Goal: Task Accomplishment & Management: Use online tool/utility

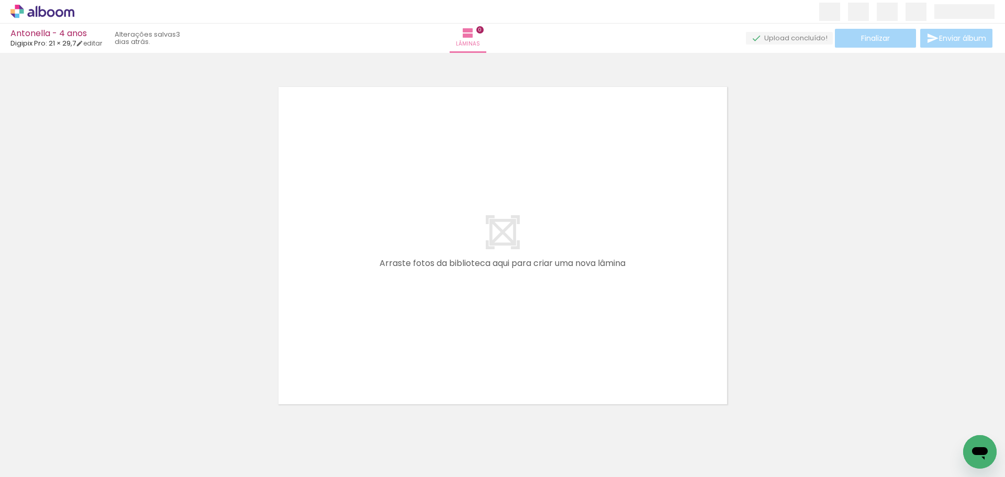
drag, startPoint x: 839, startPoint y: 201, endPoint x: 856, endPoint y: 139, distance: 65.0
click at [840, 201] on div at bounding box center [502, 232] width 1005 height 351
click at [644, 258] on quentale-layouter at bounding box center [503, 245] width 456 height 324
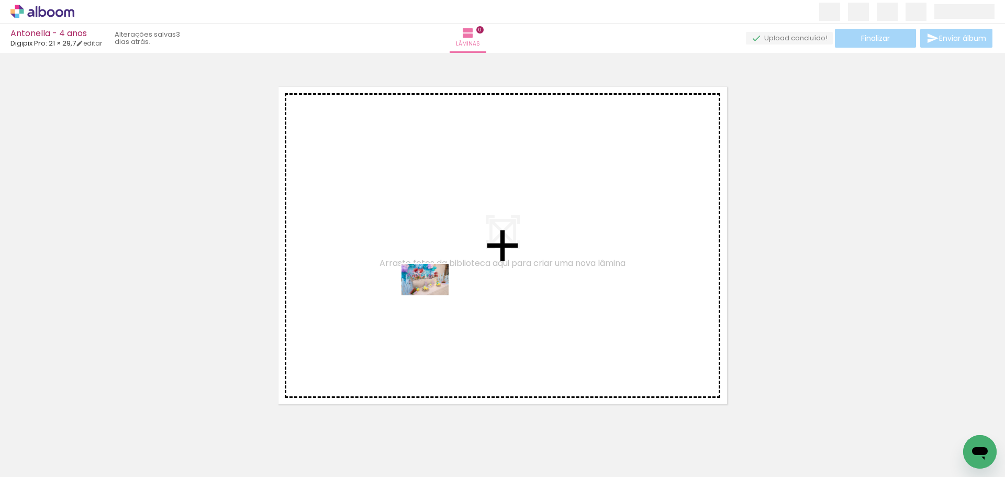
drag, startPoint x: 230, startPoint y: 447, endPoint x: 433, endPoint y: 295, distance: 253.5
click at [433, 295] on quentale-workspace at bounding box center [502, 238] width 1005 height 477
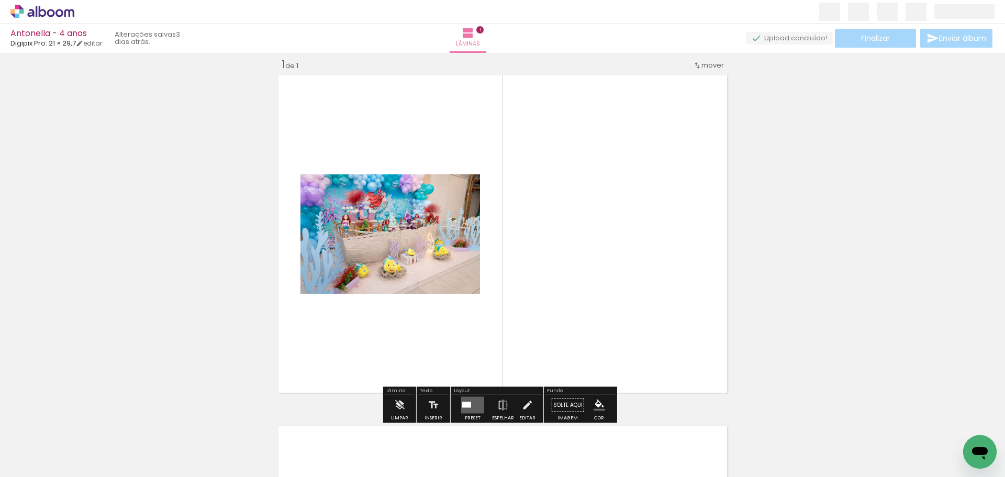
scroll to position [14, 0]
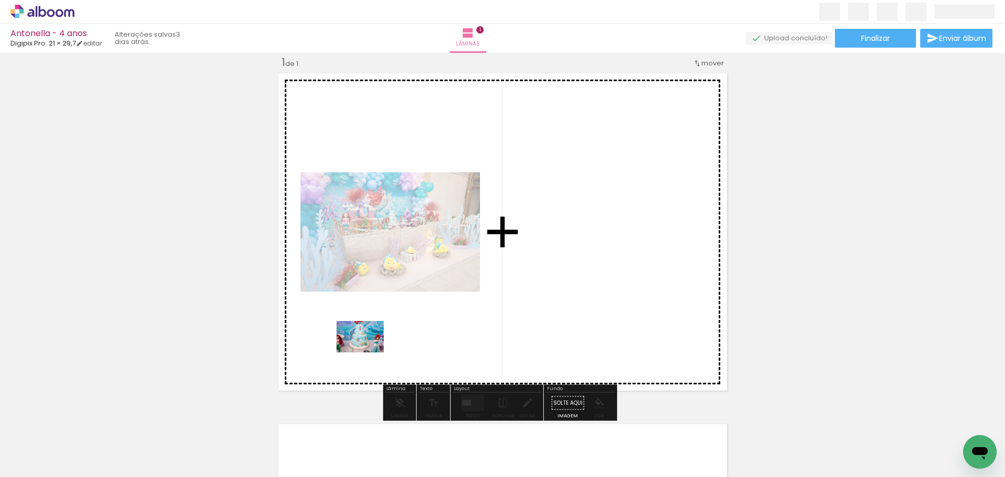
drag, startPoint x: 284, startPoint y: 444, endPoint x: 368, endPoint y: 352, distance: 124.1
click at [368, 352] on quentale-workspace at bounding box center [502, 238] width 1005 height 477
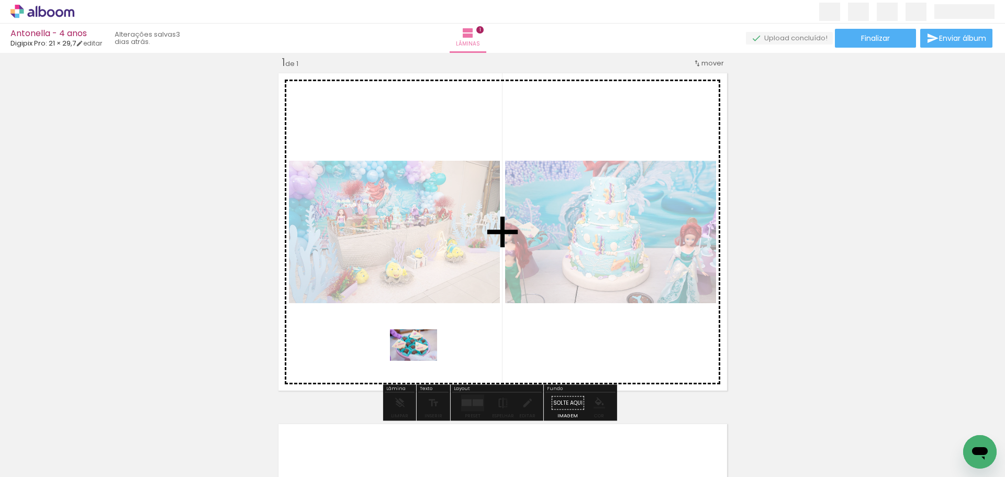
drag, startPoint x: 346, startPoint y: 448, endPoint x: 421, endPoint y: 361, distance: 115.4
click at [421, 361] on quentale-workspace at bounding box center [502, 238] width 1005 height 477
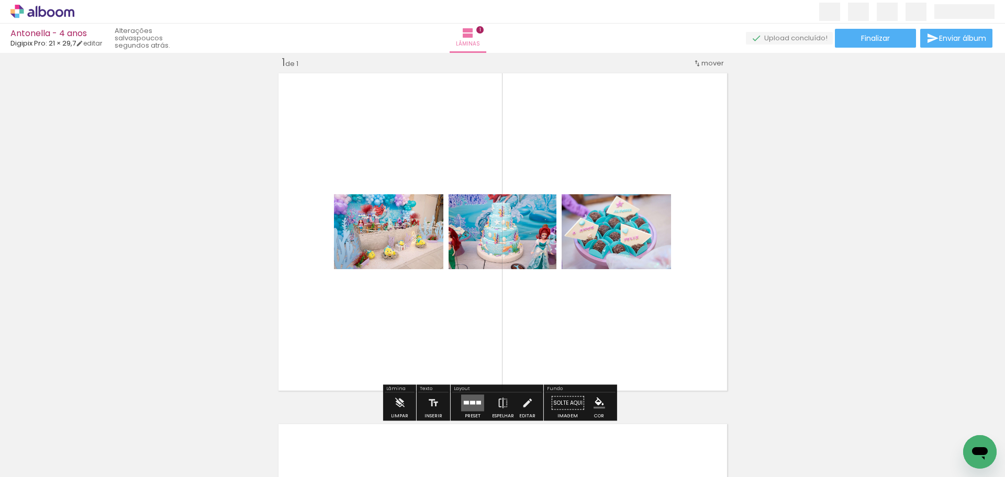
click at [467, 400] on quentale-layouter at bounding box center [472, 403] width 23 height 17
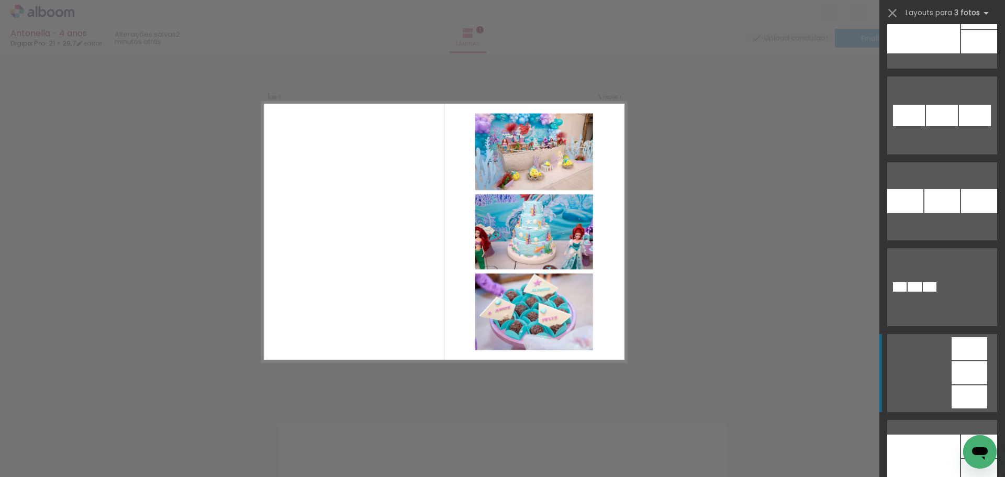
scroll to position [2034, 0]
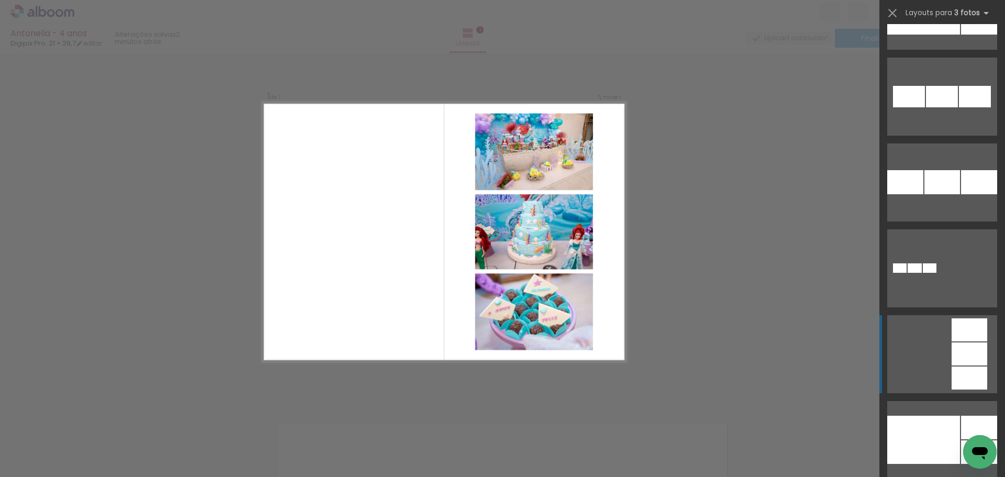
click at [941, 377] on quentale-layouter at bounding box center [942, 354] width 110 height 78
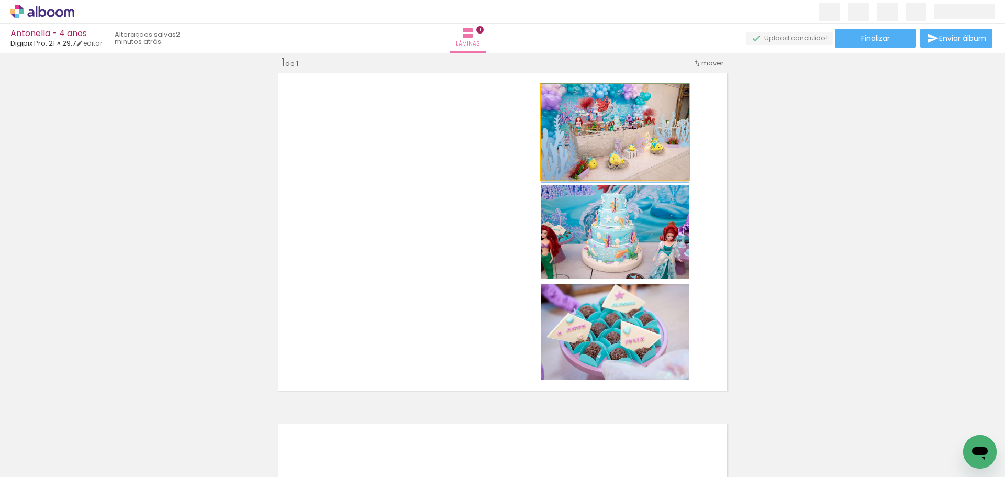
drag, startPoint x: 619, startPoint y: 138, endPoint x: 619, endPoint y: 147, distance: 8.4
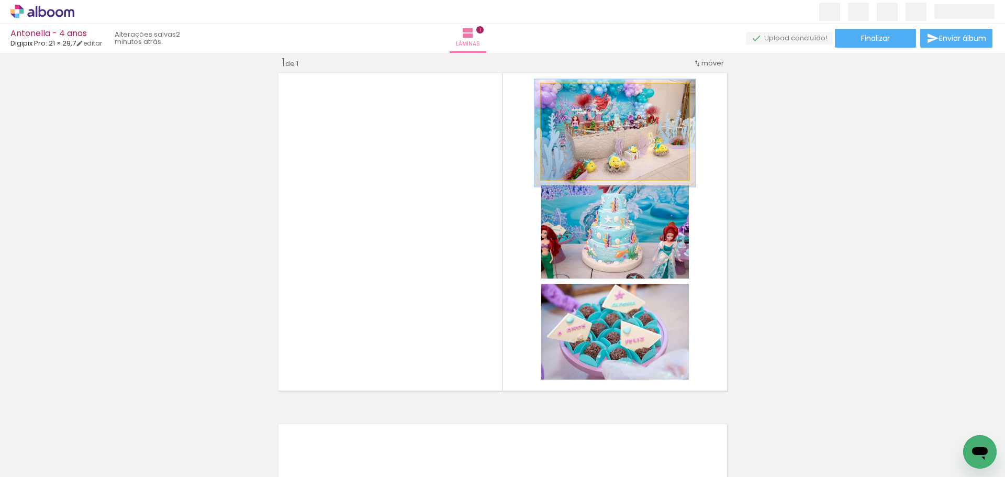
type paper-slider "109"
click at [564, 97] on div at bounding box center [568, 94] width 9 height 9
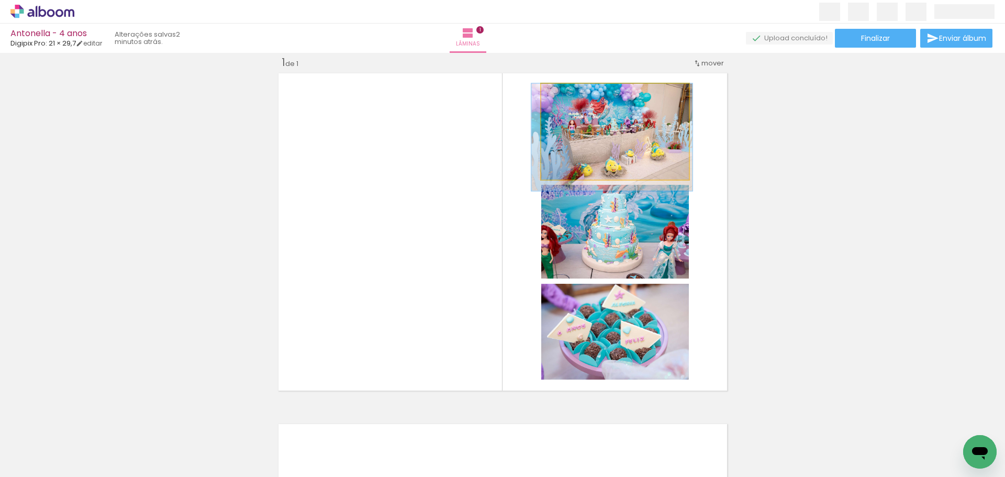
drag, startPoint x: 600, startPoint y: 132, endPoint x: 597, endPoint y: 140, distance: 8.5
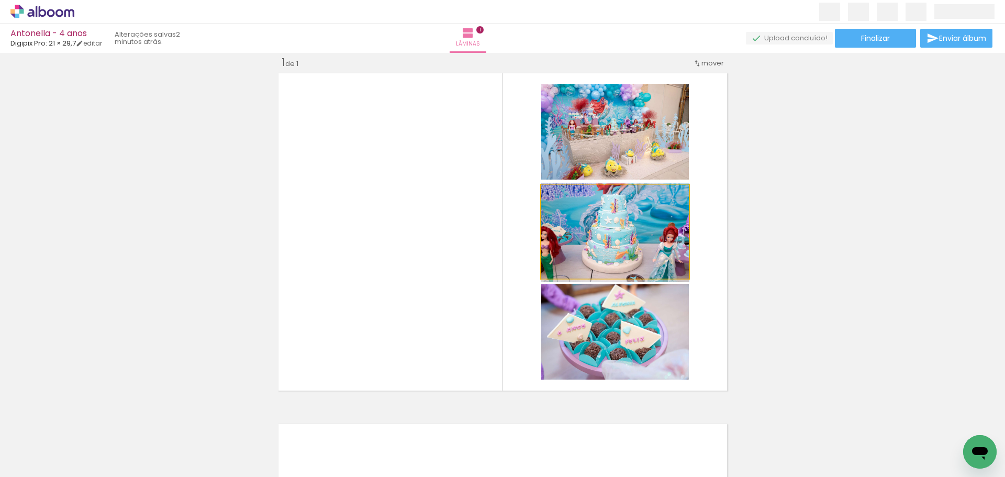
drag, startPoint x: 621, startPoint y: 233, endPoint x: 611, endPoint y: 234, distance: 10.0
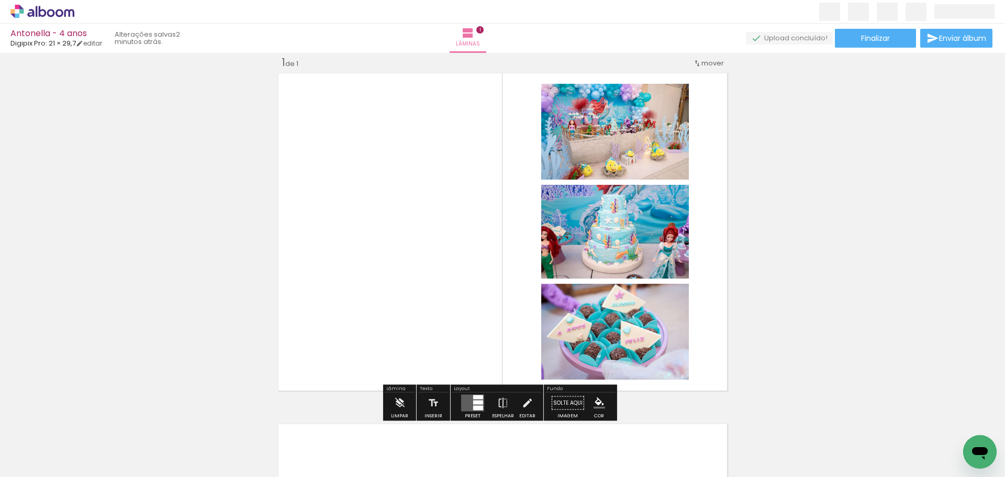
click at [792, 278] on div "Inserir lâmina 1 de 1" at bounding box center [502, 394] width 1005 height 702
click at [786, 285] on div "Inserir lâmina 1 de 1" at bounding box center [502, 394] width 1005 height 702
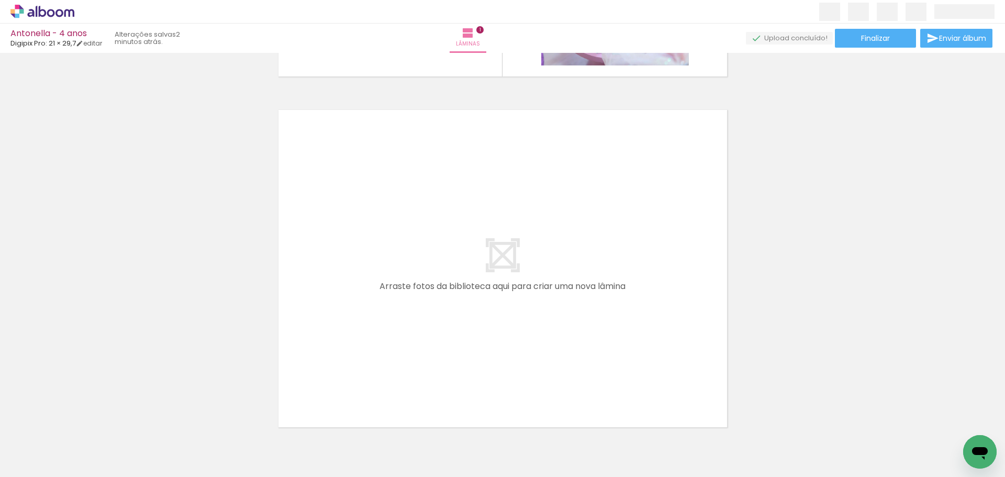
scroll to position [380, 0]
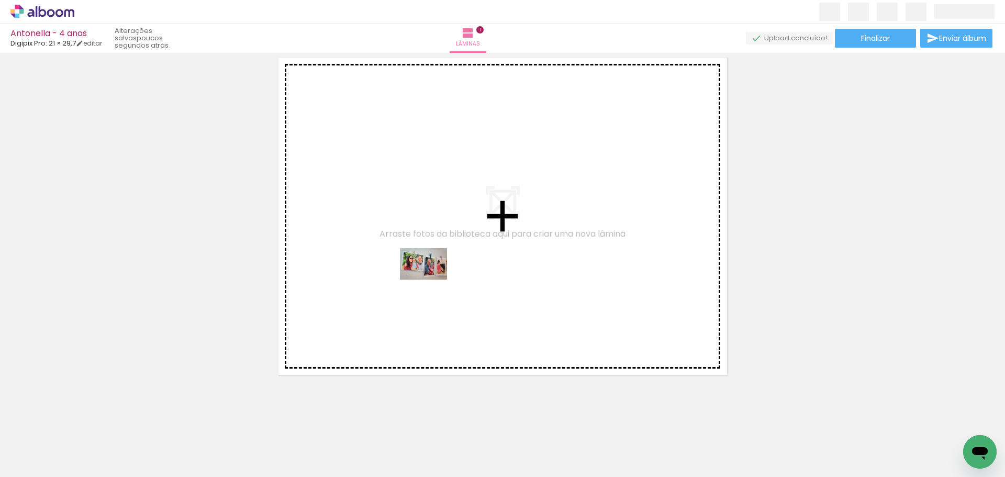
drag, startPoint x: 463, startPoint y: 441, endPoint x: 497, endPoint y: 381, distance: 69.1
click at [431, 279] on quentale-workspace at bounding box center [502, 238] width 1005 height 477
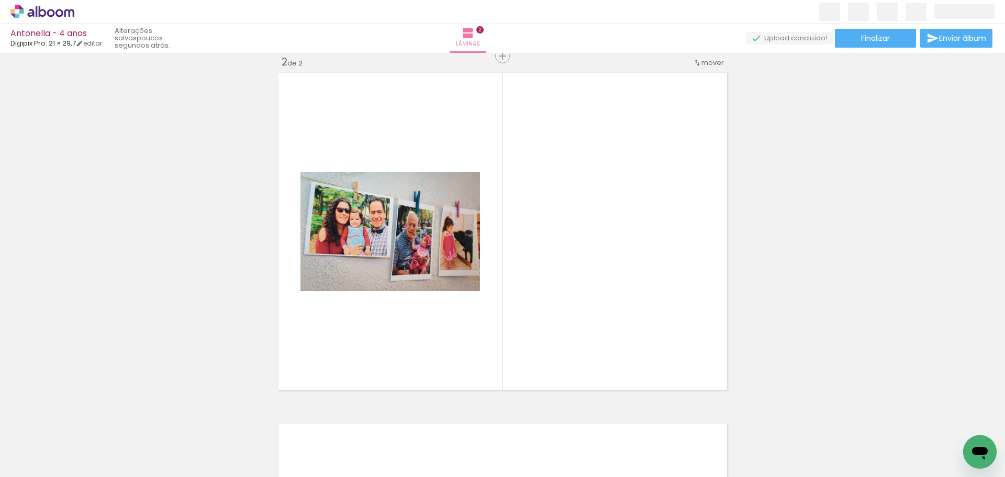
scroll to position [364, 0]
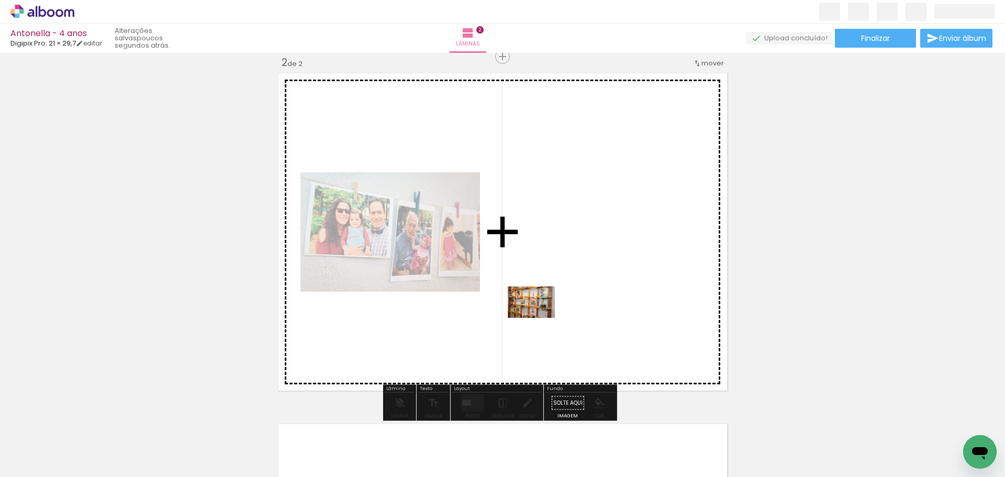
drag, startPoint x: 514, startPoint y: 436, endPoint x: 656, endPoint y: 429, distance: 142.0
click at [540, 318] on quentale-workspace at bounding box center [502, 238] width 1005 height 477
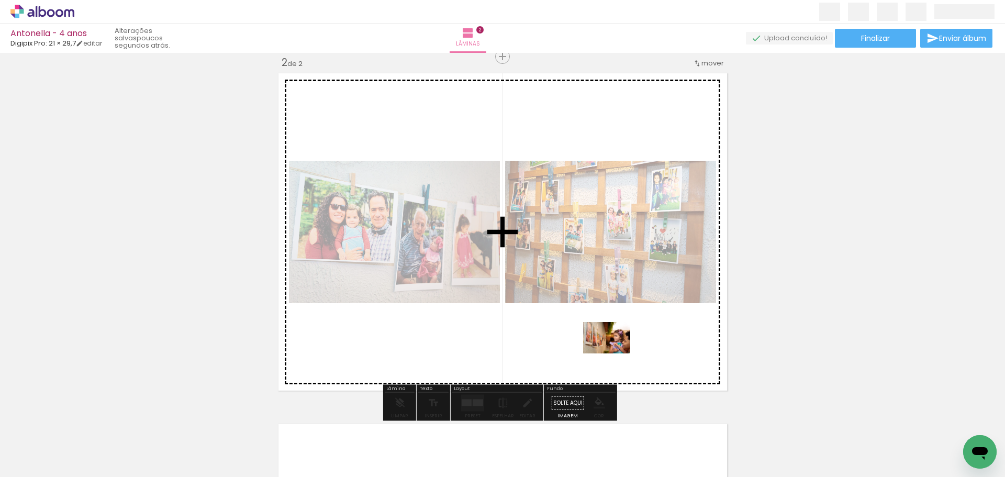
drag, startPoint x: 689, startPoint y: 450, endPoint x: 614, endPoint y: 353, distance: 121.9
click at [614, 353] on quentale-workspace at bounding box center [502, 238] width 1005 height 477
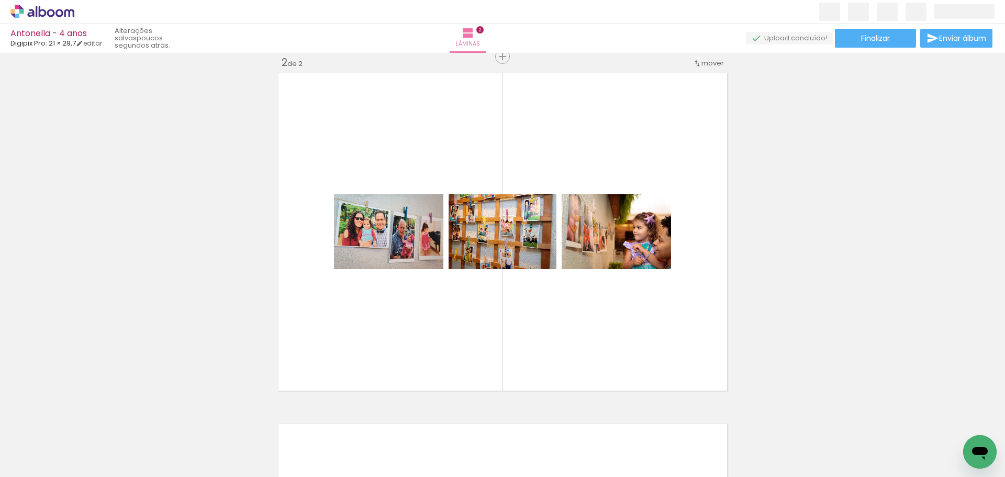
scroll to position [0, 432]
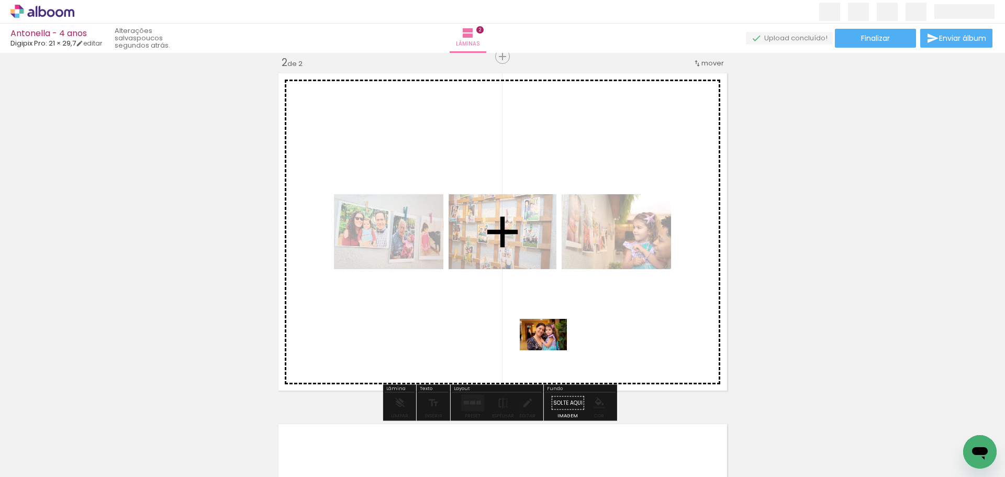
drag, startPoint x: 428, startPoint y: 450, endPoint x: 551, endPoint y: 350, distance: 158.5
click at [551, 350] on quentale-workspace at bounding box center [502, 238] width 1005 height 477
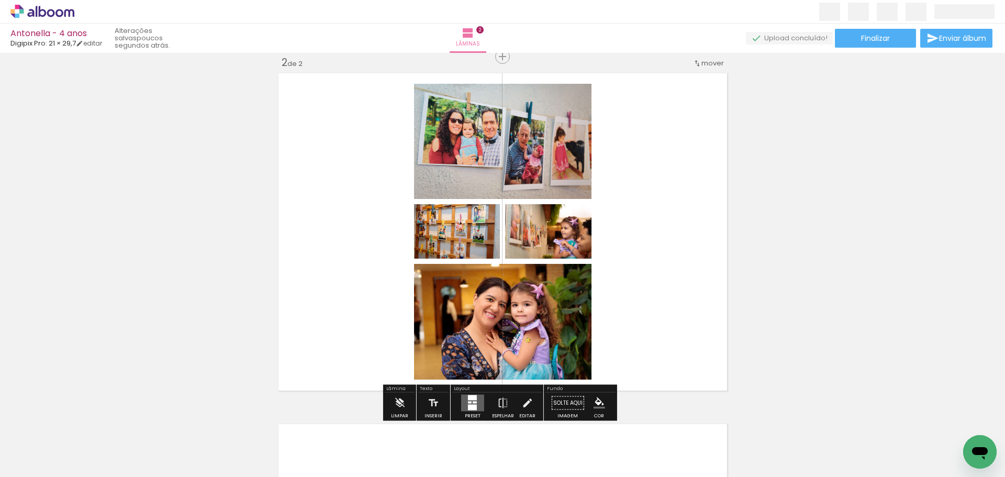
click at [591, 422] on iron-icon at bounding box center [587, 420] width 11 height 11
click at [475, 402] on quentale-layouter at bounding box center [472, 403] width 23 height 17
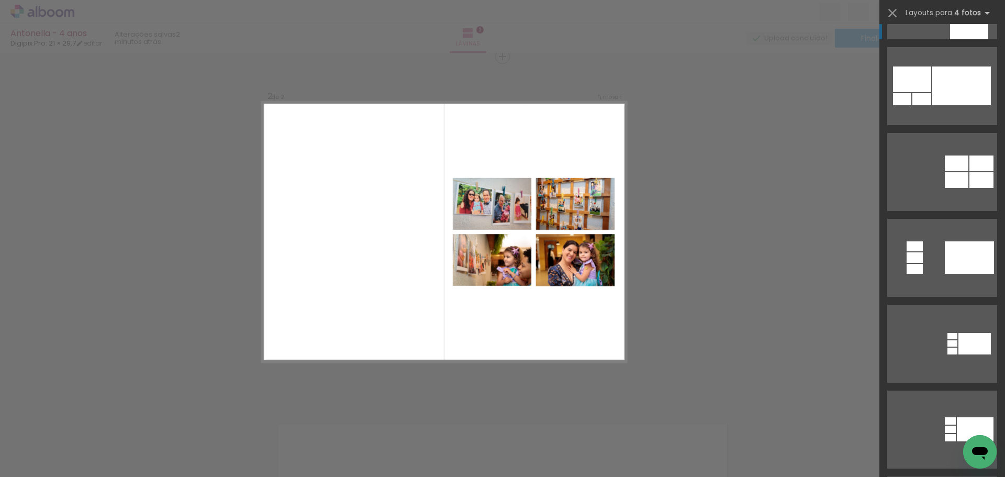
scroll to position [157, 0]
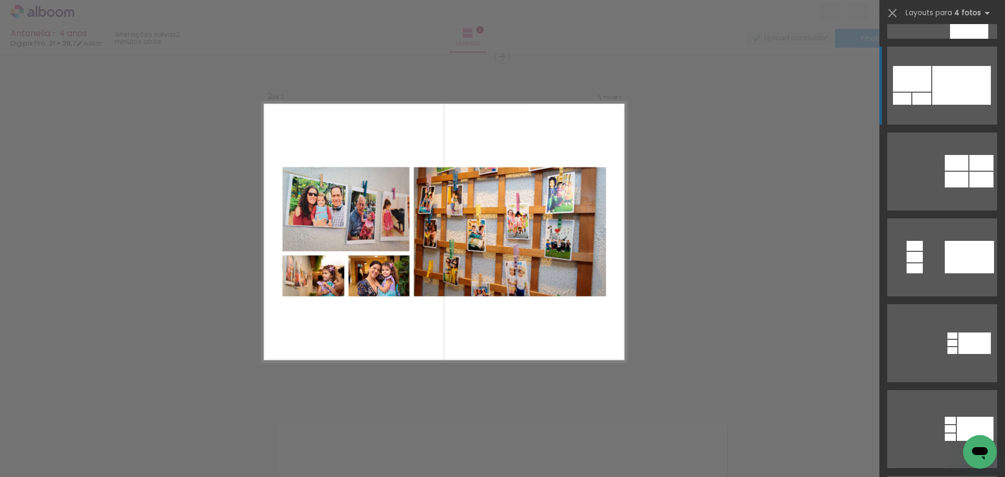
click at [932, 104] on div at bounding box center [961, 85] width 59 height 39
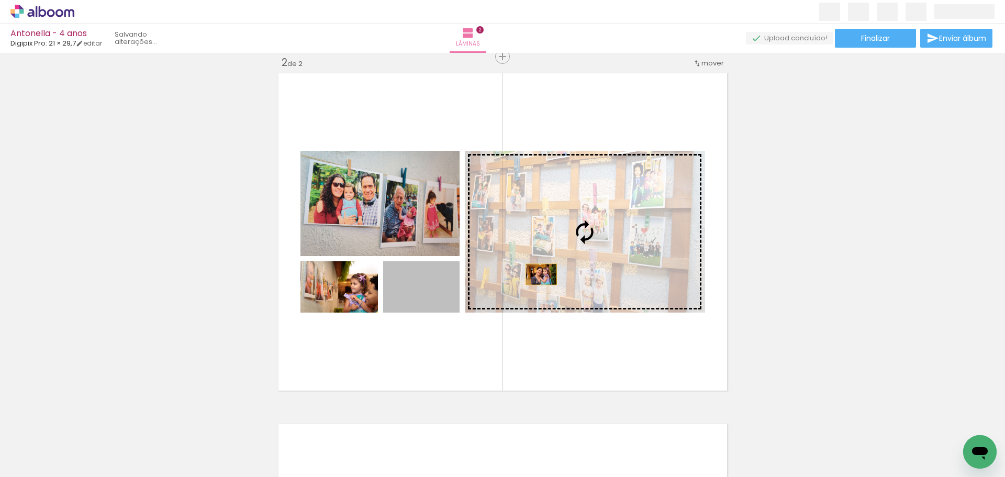
drag, startPoint x: 423, startPoint y: 288, endPoint x: 537, endPoint y: 274, distance: 114.4
click at [0, 0] on slot at bounding box center [0, 0] width 0 height 0
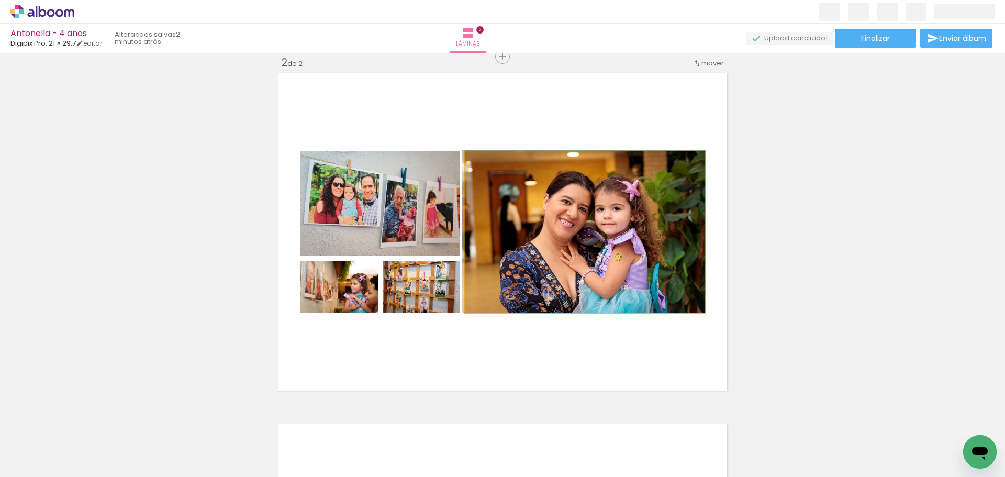
drag, startPoint x: 560, startPoint y: 242, endPoint x: 533, endPoint y: 242, distance: 26.7
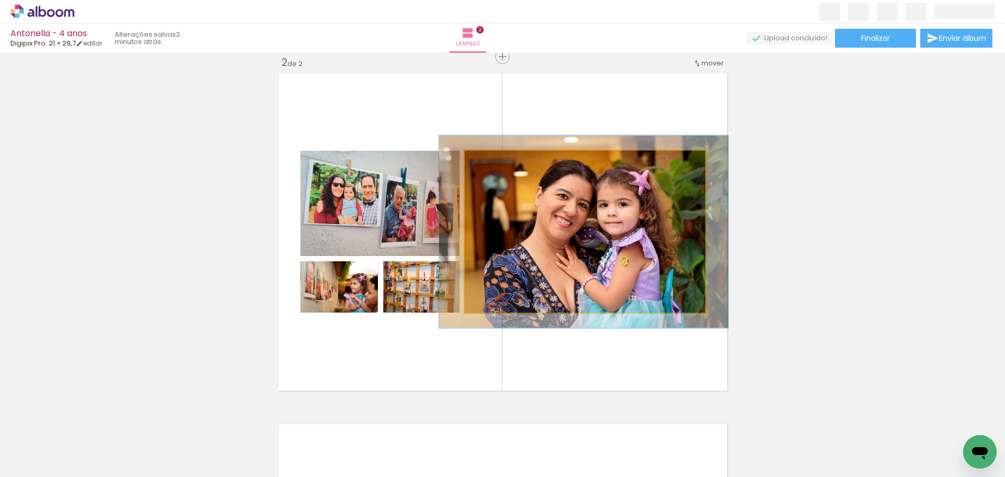
drag, startPoint x: 486, startPoint y: 160, endPoint x: 493, endPoint y: 161, distance: 6.8
type paper-slider "119"
click at [493, 160] on div at bounding box center [495, 161] width 9 height 9
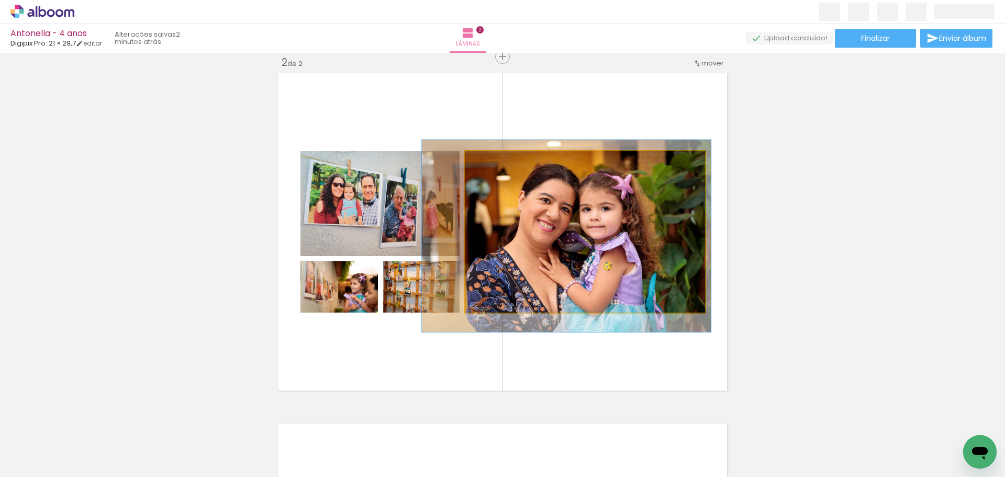
drag, startPoint x: 547, startPoint y: 235, endPoint x: 530, endPoint y: 239, distance: 17.8
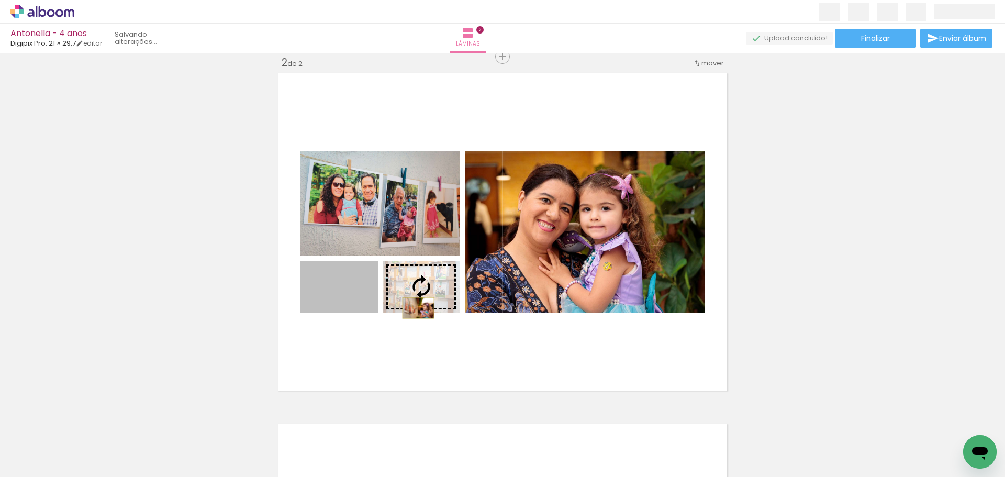
drag, startPoint x: 349, startPoint y: 304, endPoint x: 414, endPoint y: 308, distance: 65.0
click at [0, 0] on slot at bounding box center [0, 0] width 0 height 0
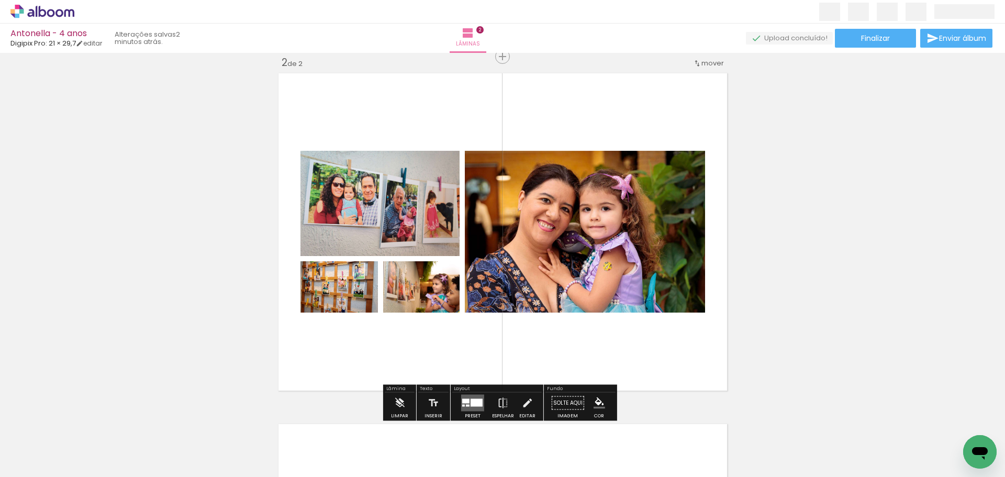
click at [338, 349] on quentale-layouter at bounding box center [503, 232] width 456 height 324
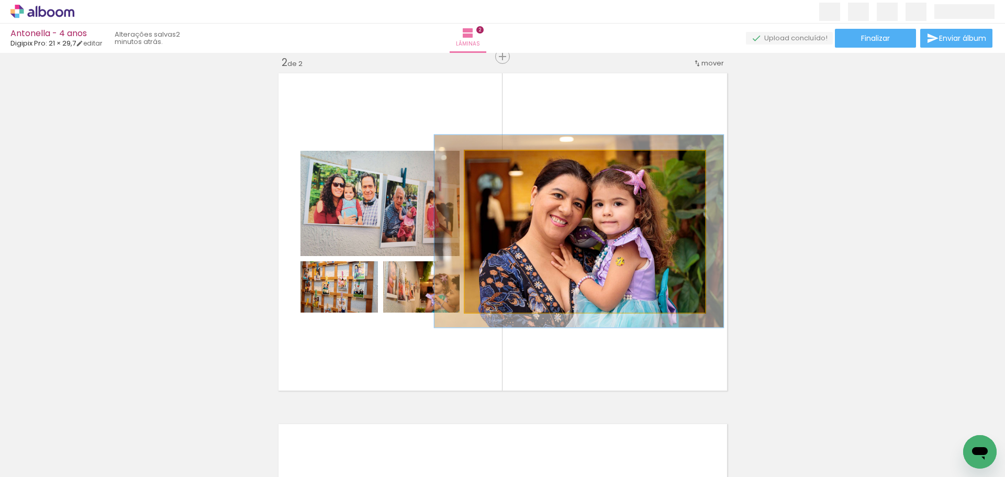
drag, startPoint x: 567, startPoint y: 260, endPoint x: 580, endPoint y: 255, distance: 13.4
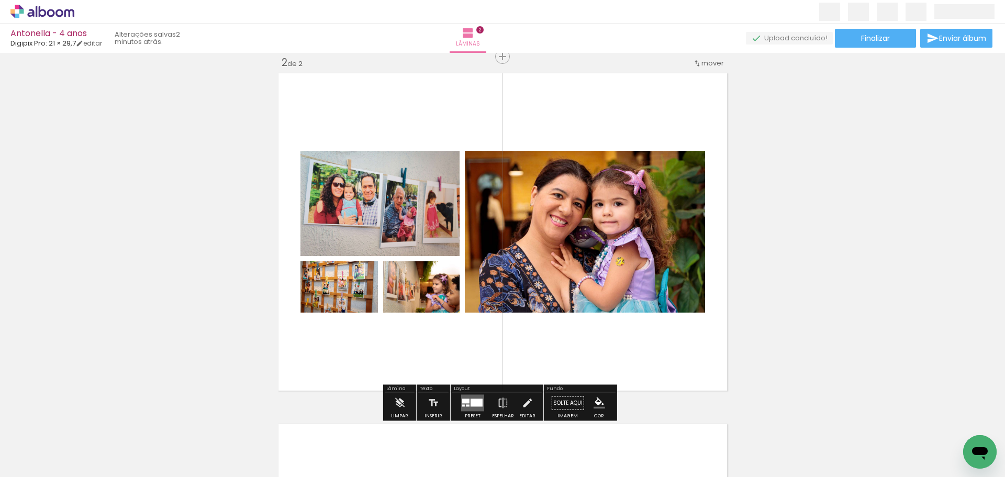
click at [735, 239] on div "Inserir lâmina 1 de 2 Inserir lâmina 2 de 2" at bounding box center [502, 218] width 1005 height 1052
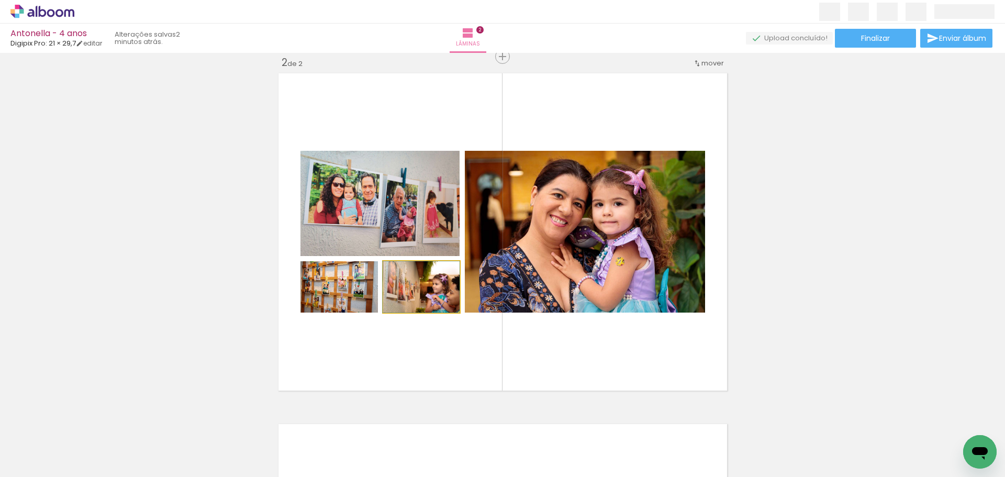
drag, startPoint x: 443, startPoint y: 299, endPoint x: 436, endPoint y: 298, distance: 6.9
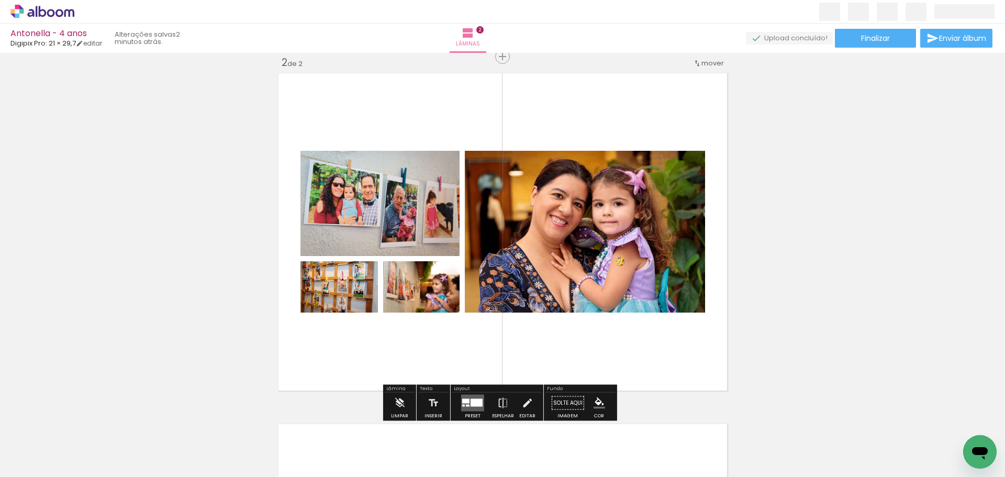
click at [247, 289] on div "Inserir lâmina 1 de 2 Inserir lâmina 2 de 2" at bounding box center [502, 218] width 1005 height 1052
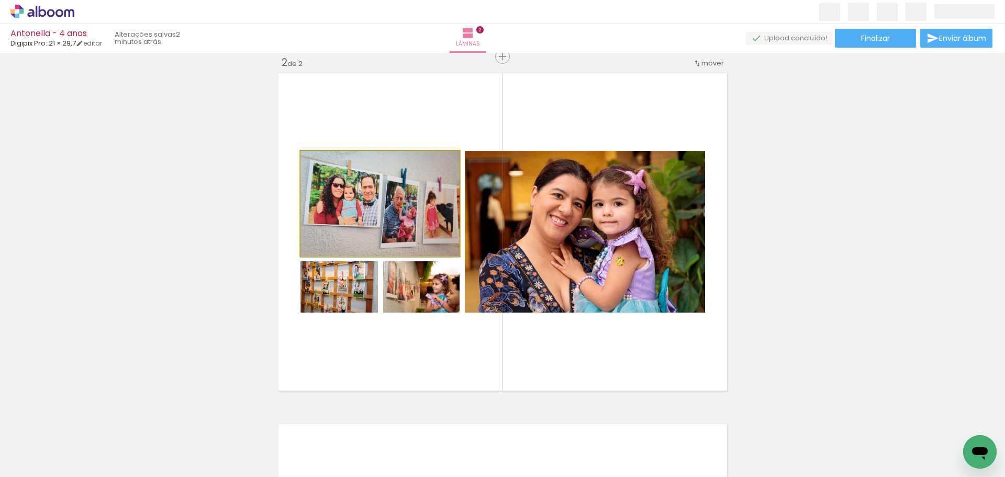
drag, startPoint x: 399, startPoint y: 230, endPoint x: 384, endPoint y: 245, distance: 20.7
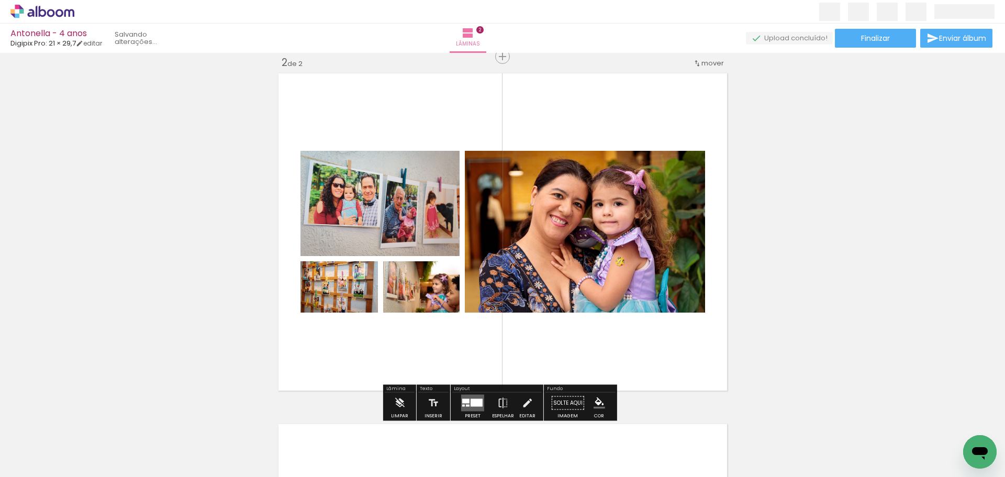
click at [229, 218] on div "Inserir lâmina 1 de 2 Inserir lâmina 2 de 2" at bounding box center [502, 218] width 1005 height 1052
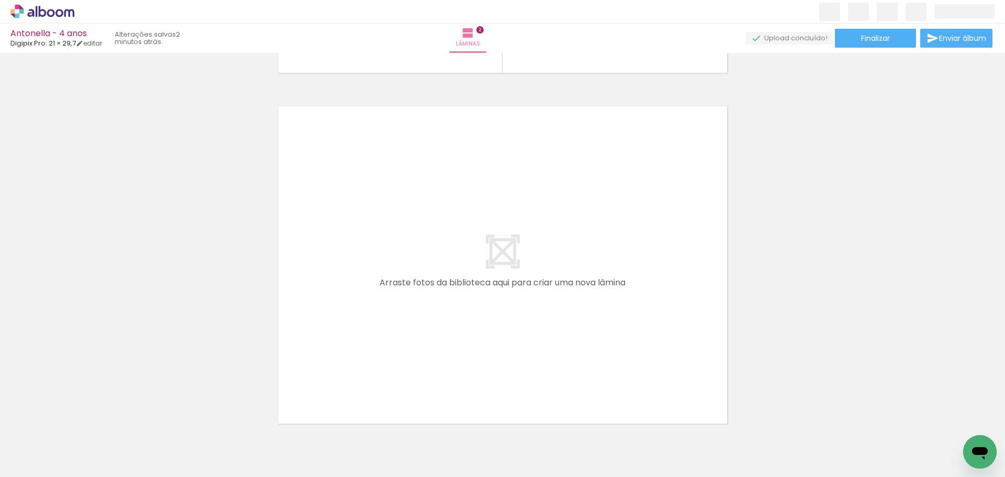
scroll to position [0, 0]
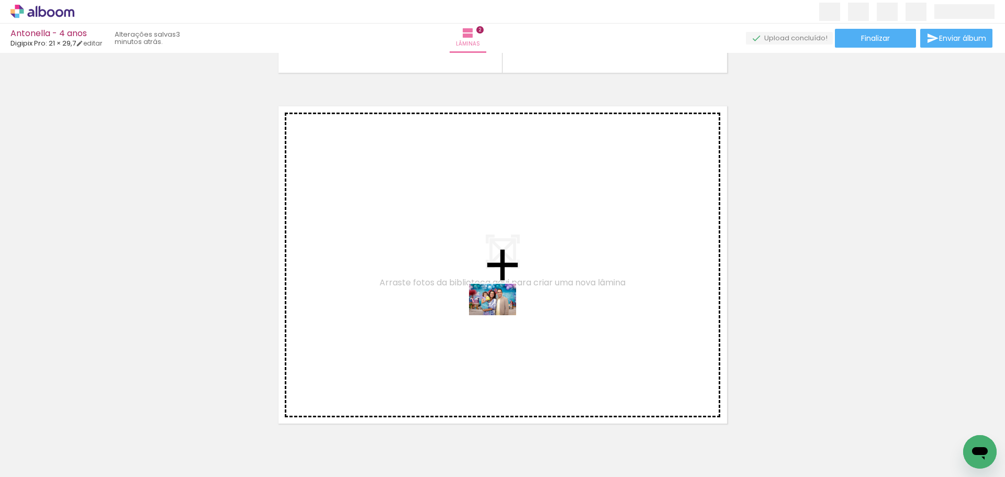
drag, startPoint x: 109, startPoint y: 442, endPoint x: 500, endPoint y: 315, distance: 411.6
click at [500, 315] on quentale-workspace at bounding box center [502, 238] width 1005 height 477
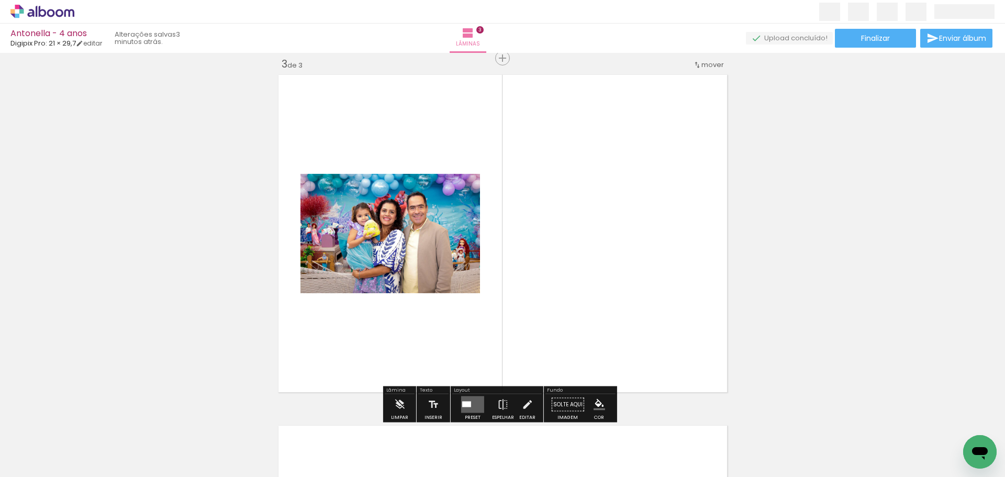
scroll to position [715, 0]
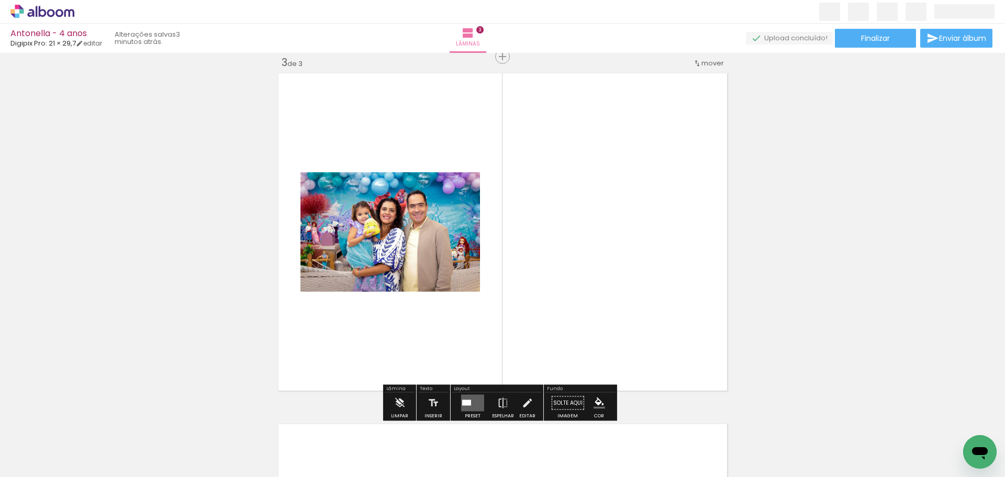
click at [462, 401] on div at bounding box center [466, 403] width 9 height 6
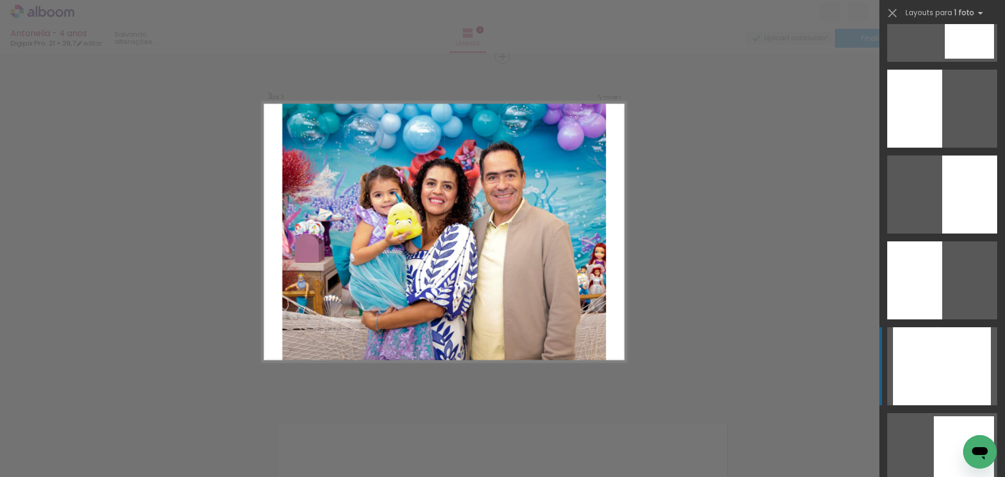
scroll to position [942, 0]
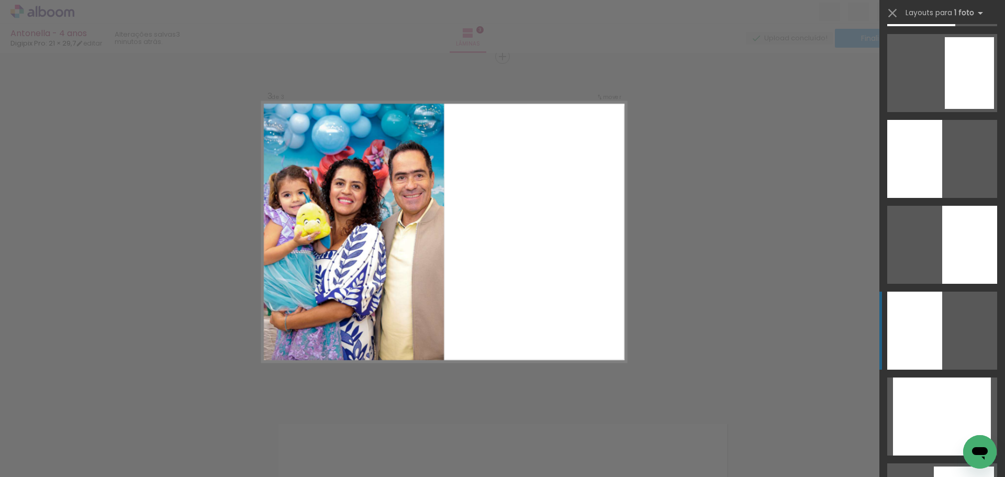
click at [912, 309] on div at bounding box center [914, 330] width 55 height 78
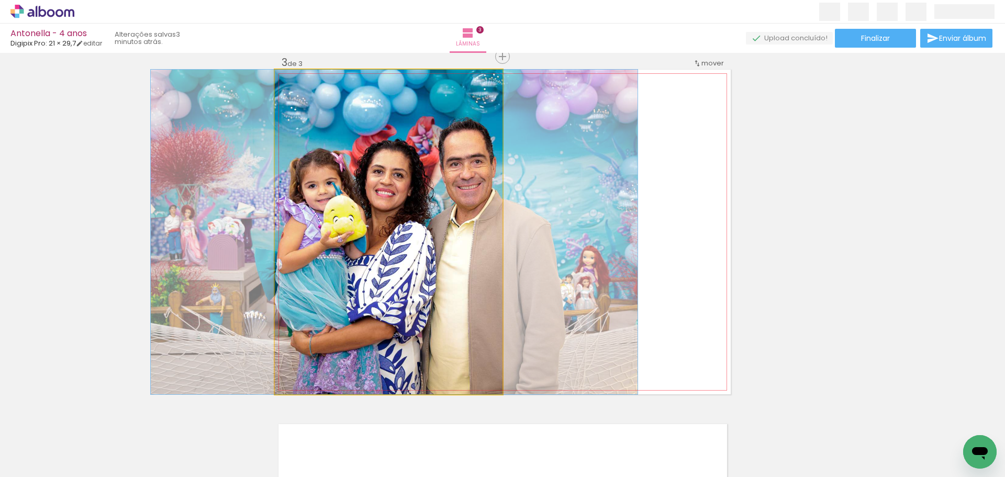
drag, startPoint x: 385, startPoint y: 232, endPoint x: 390, endPoint y: 232, distance: 5.8
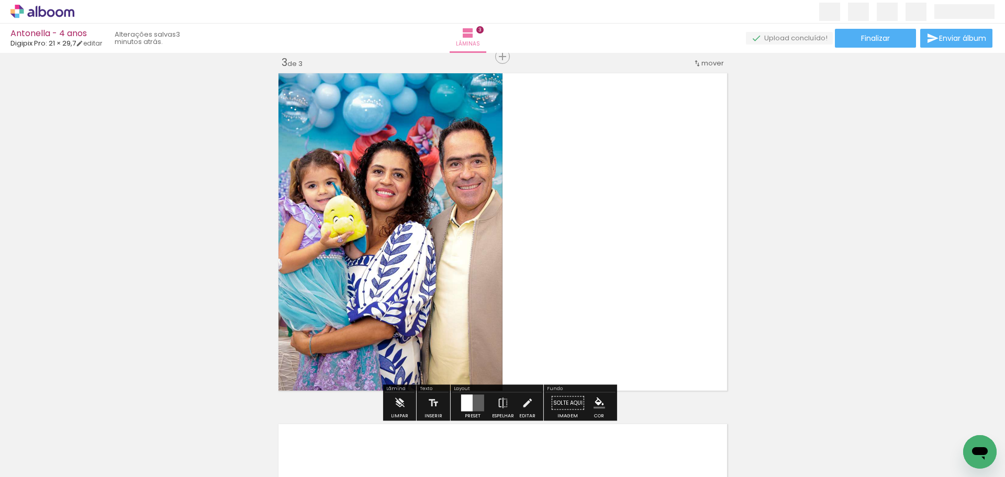
click at [852, 258] on div "Inserir lâmina 1 de 3 Inserir lâmina 2 de 3 Inserir lâmina 3 de 3" at bounding box center [502, 43] width 1005 height 1403
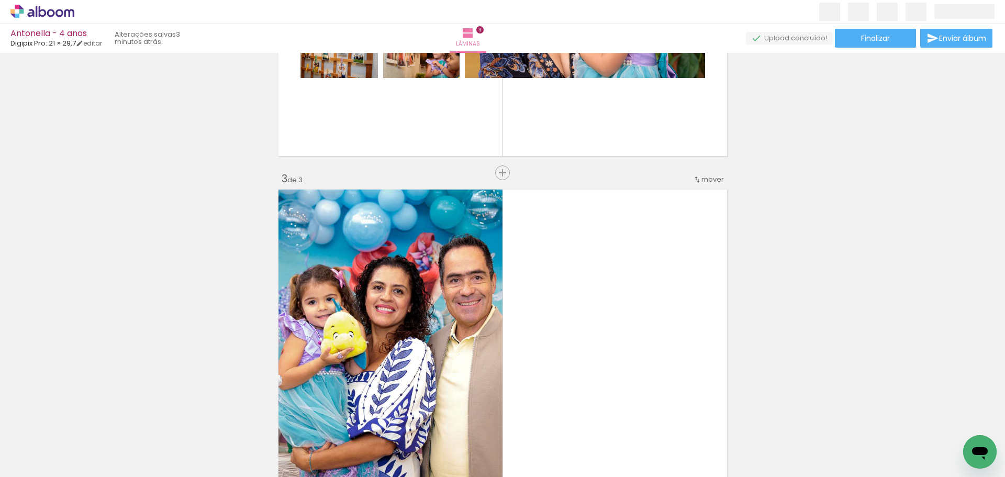
scroll to position [558, 0]
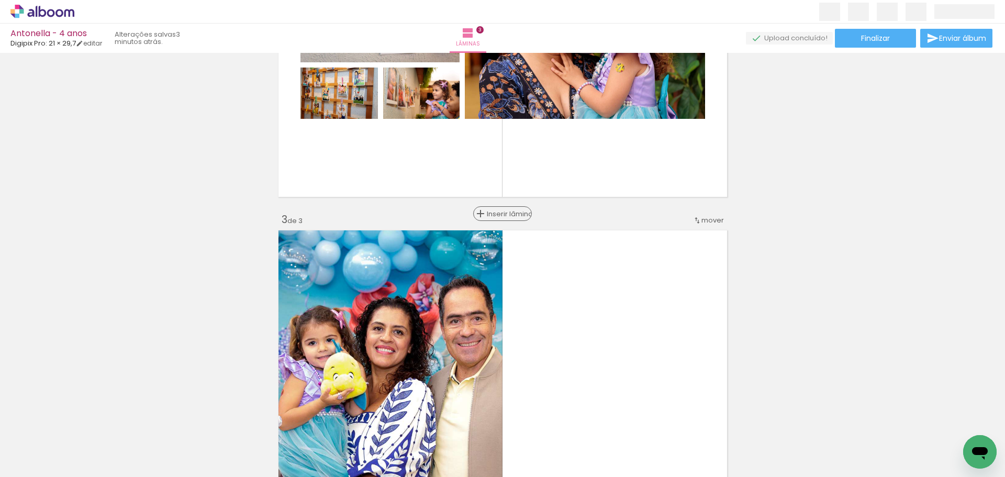
click at [495, 217] on span "Inserir lâmina" at bounding box center [507, 213] width 41 height 7
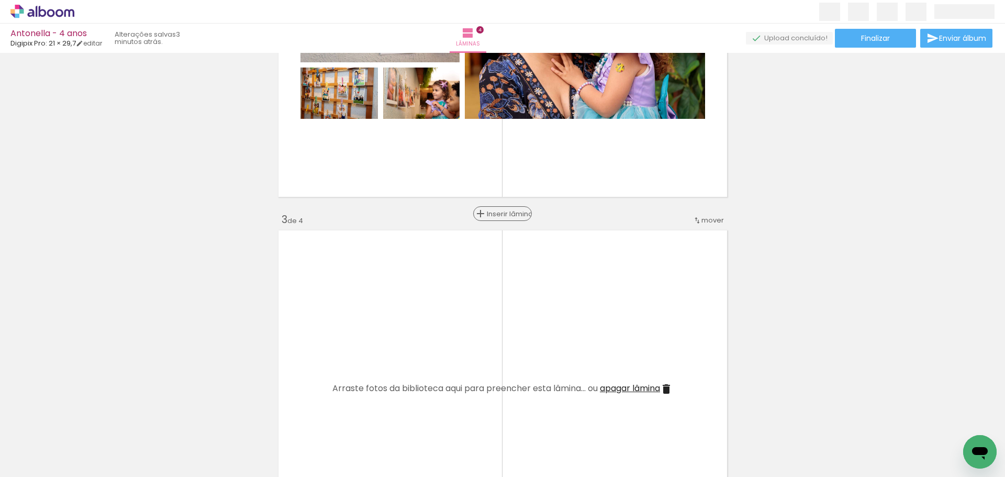
click at [495, 217] on span "Inserir lâmina" at bounding box center [507, 213] width 41 height 7
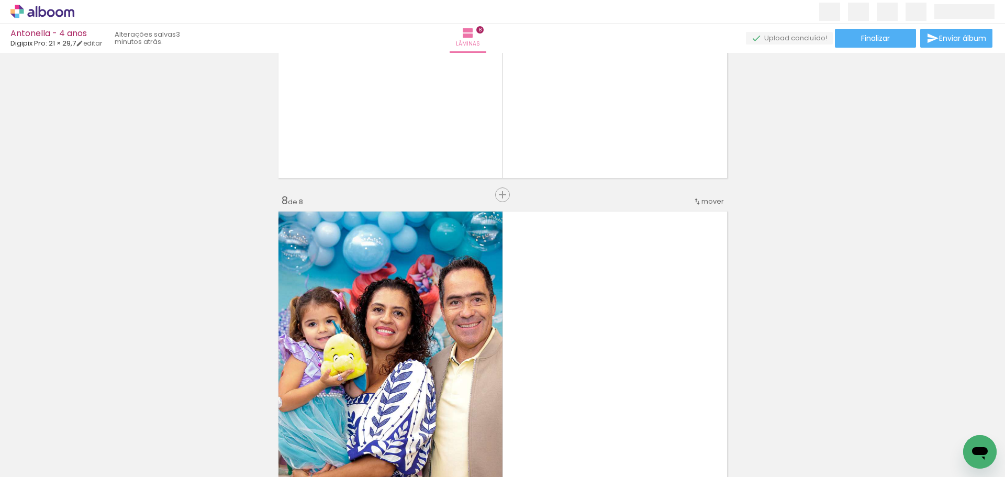
scroll to position [2355, 0]
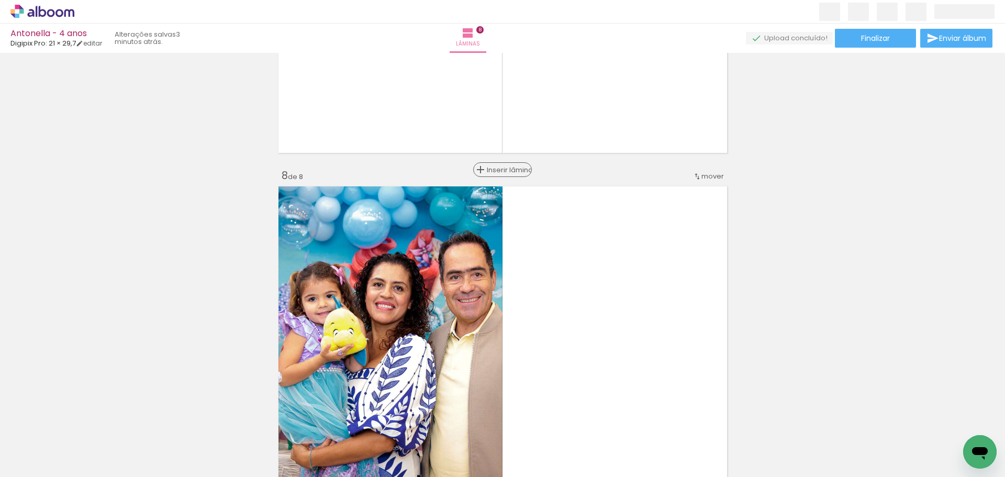
click at [503, 166] on span "Inserir lâmina" at bounding box center [507, 169] width 41 height 7
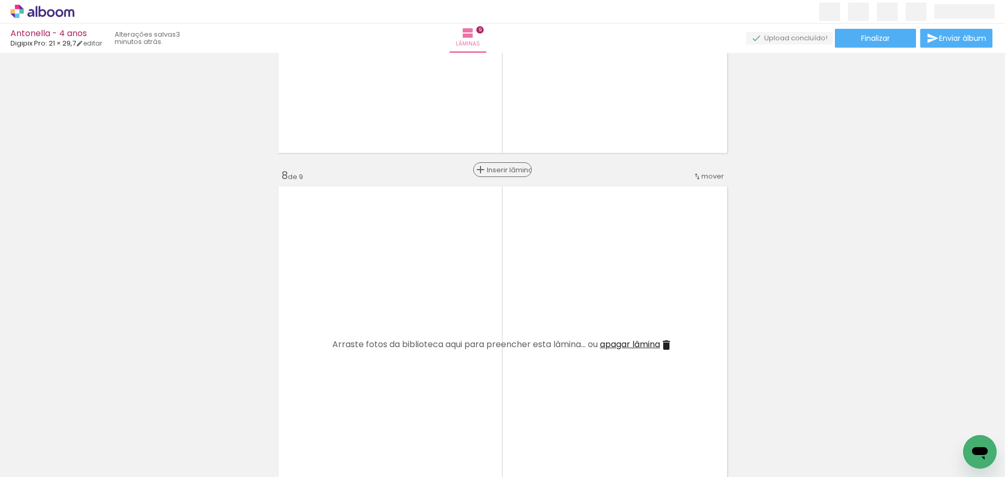
click at [503, 166] on span "Inserir lâmina" at bounding box center [507, 169] width 41 height 7
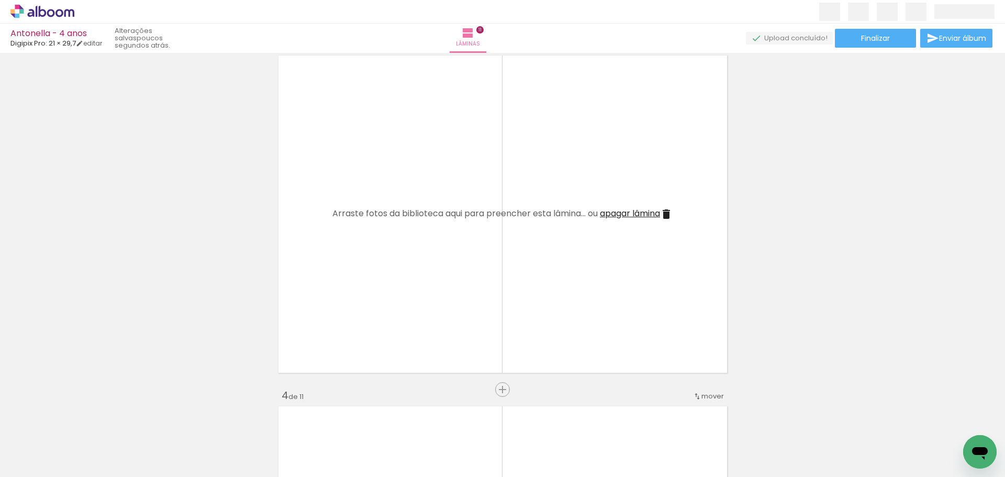
scroll to position [0, 728]
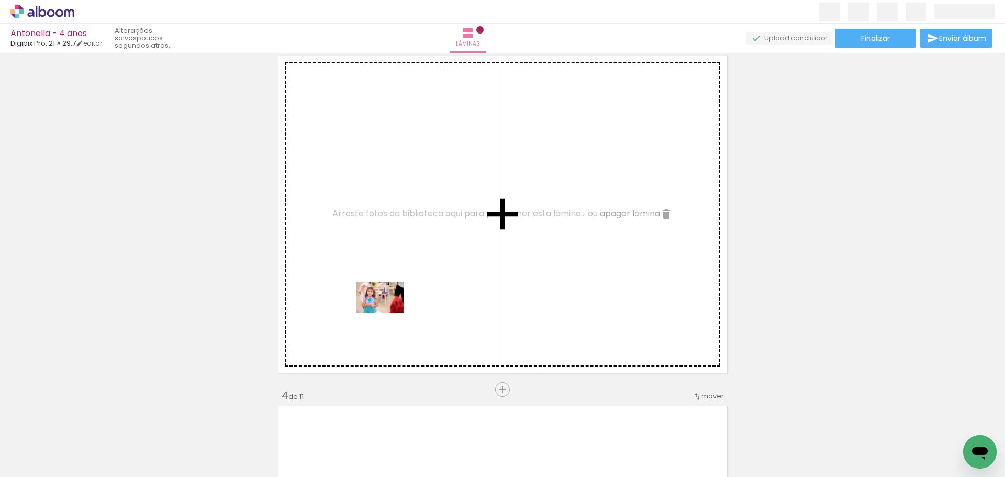
drag, startPoint x: 311, startPoint y: 445, endPoint x: 388, endPoint y: 313, distance: 152.7
click at [388, 313] on quentale-workspace at bounding box center [502, 238] width 1005 height 477
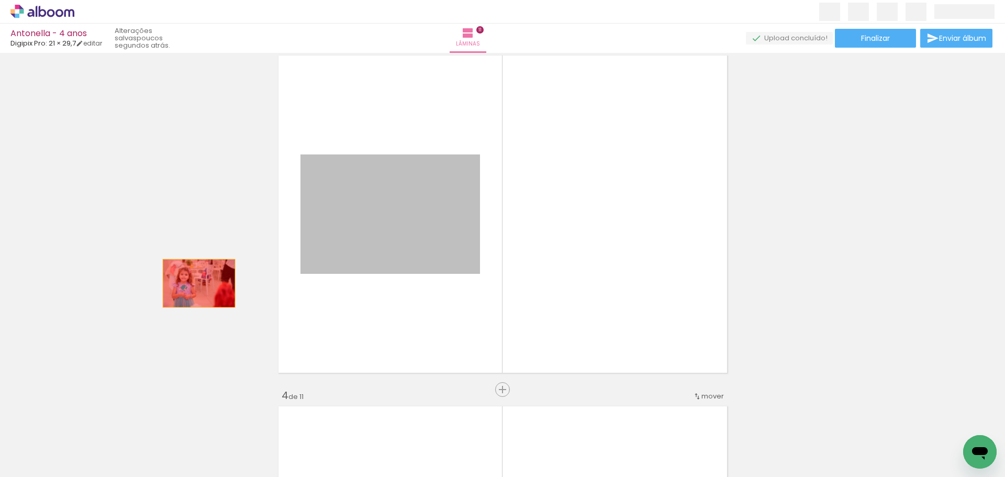
drag, startPoint x: 385, startPoint y: 249, endPoint x: 197, endPoint y: 286, distance: 191.4
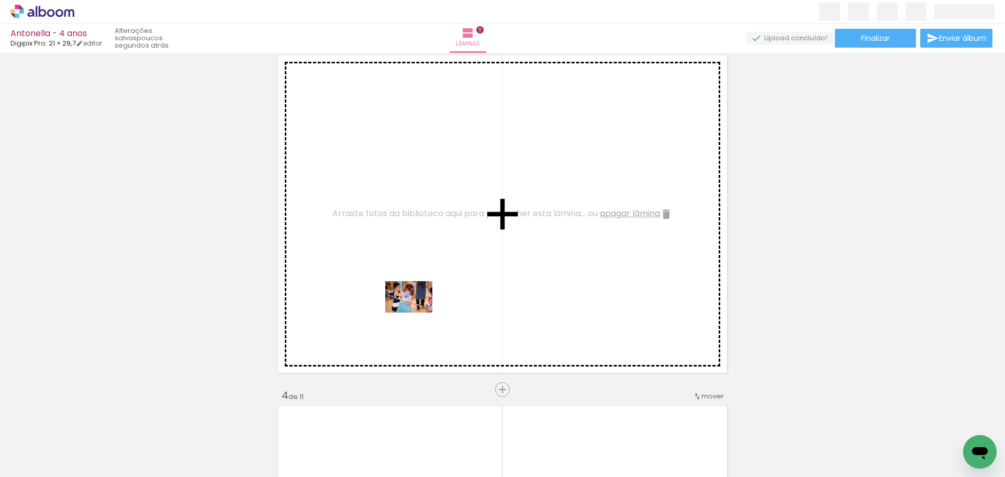
drag, startPoint x: 375, startPoint y: 439, endPoint x: 417, endPoint y: 312, distance: 132.7
click at [417, 312] on quentale-workspace at bounding box center [502, 238] width 1005 height 477
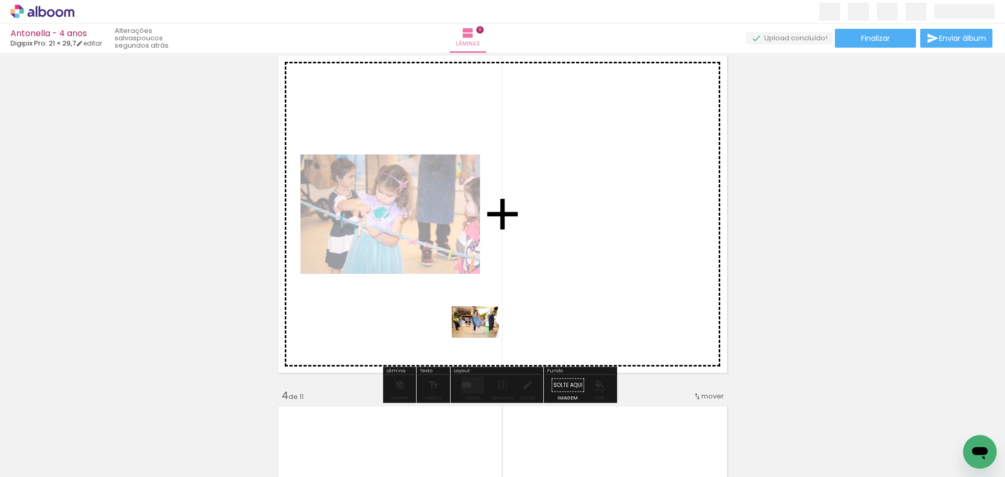
drag, startPoint x: 484, startPoint y: 443, endPoint x: 483, endPoint y: 338, distance: 105.7
click at [483, 338] on quentale-workspace at bounding box center [502, 238] width 1005 height 477
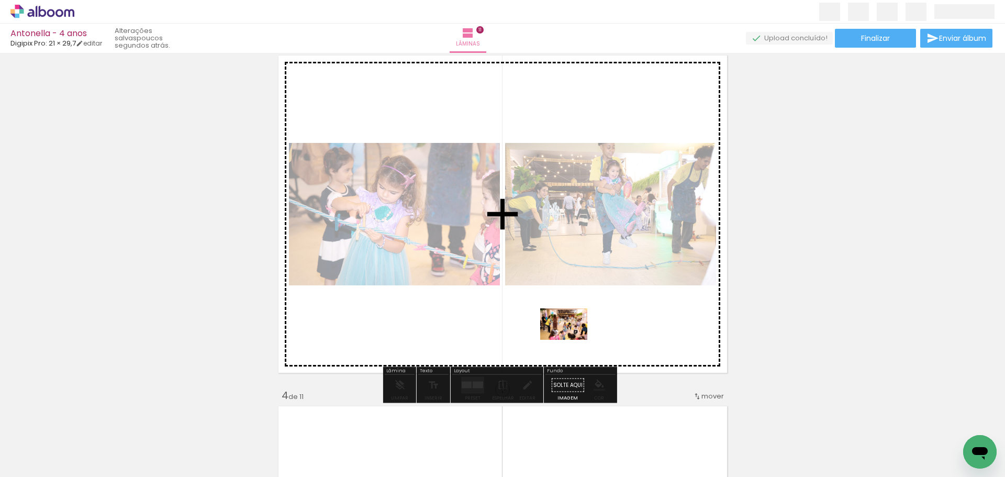
drag, startPoint x: 560, startPoint y: 443, endPoint x: 571, endPoint y: 340, distance: 103.7
click at [571, 340] on quentale-workspace at bounding box center [502, 238] width 1005 height 477
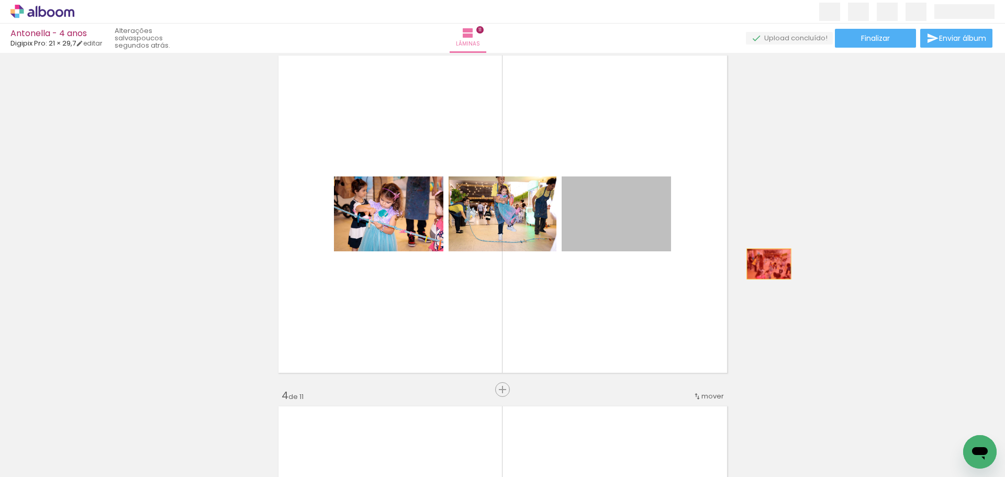
drag, startPoint x: 601, startPoint y: 224, endPoint x: 766, endPoint y: 264, distance: 169.6
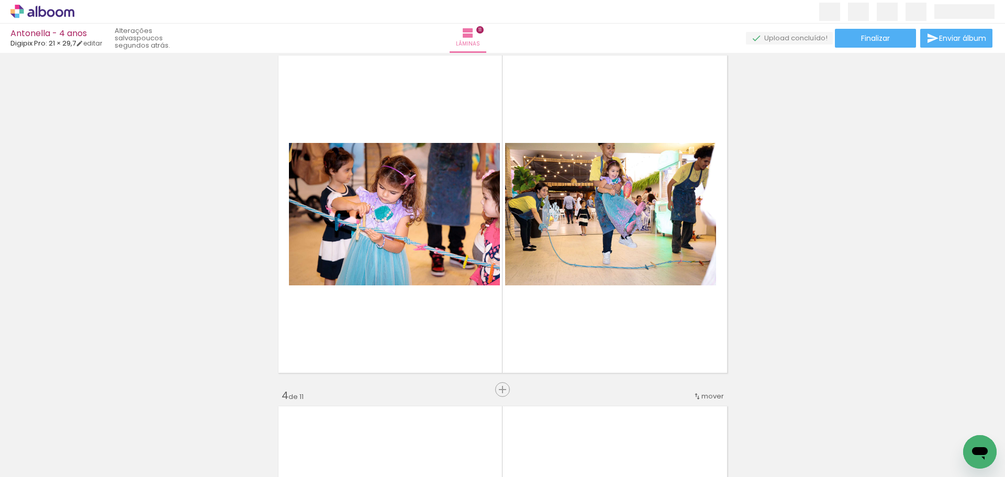
scroll to position [0, 1016]
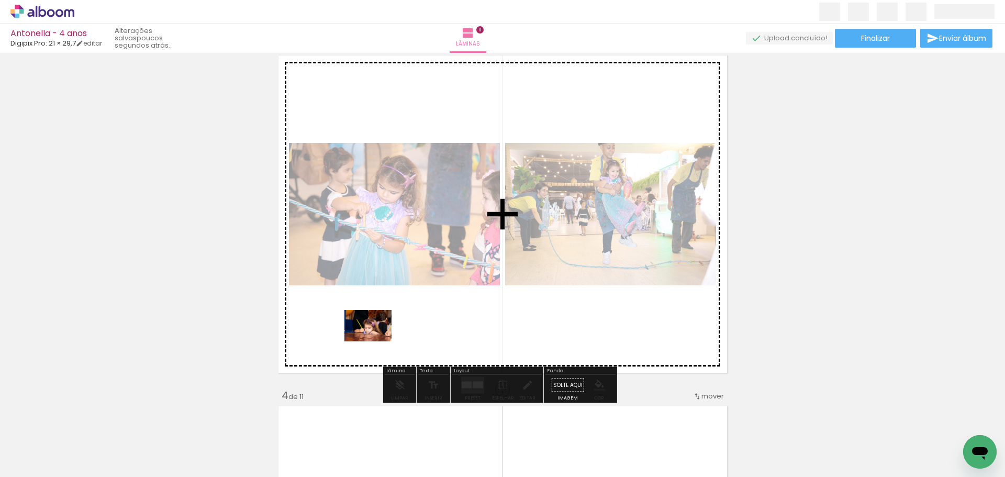
drag, startPoint x: 324, startPoint y: 445, endPoint x: 376, endPoint y: 341, distance: 115.8
click at [376, 341] on quentale-workspace at bounding box center [502, 238] width 1005 height 477
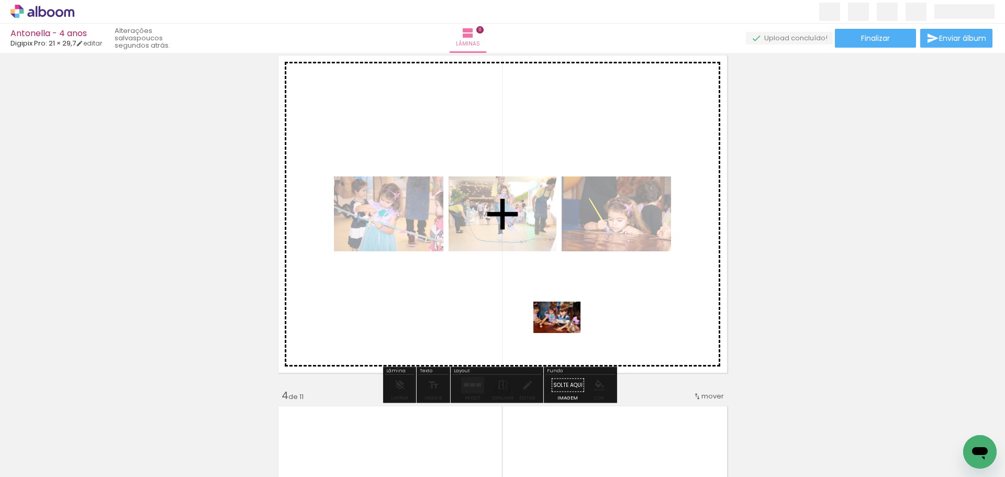
drag, startPoint x: 546, startPoint y: 446, endPoint x: 565, endPoint y: 332, distance: 115.0
click at [565, 332] on quentale-workspace at bounding box center [502, 238] width 1005 height 477
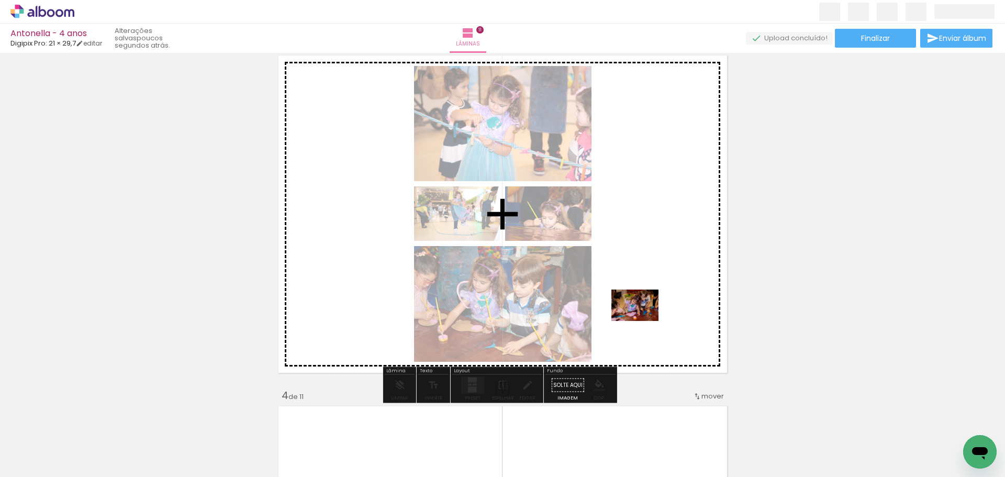
drag, startPoint x: 621, startPoint y: 434, endPoint x: 643, endPoint y: 321, distance: 115.0
click at [643, 321] on quentale-workspace at bounding box center [502, 238] width 1005 height 477
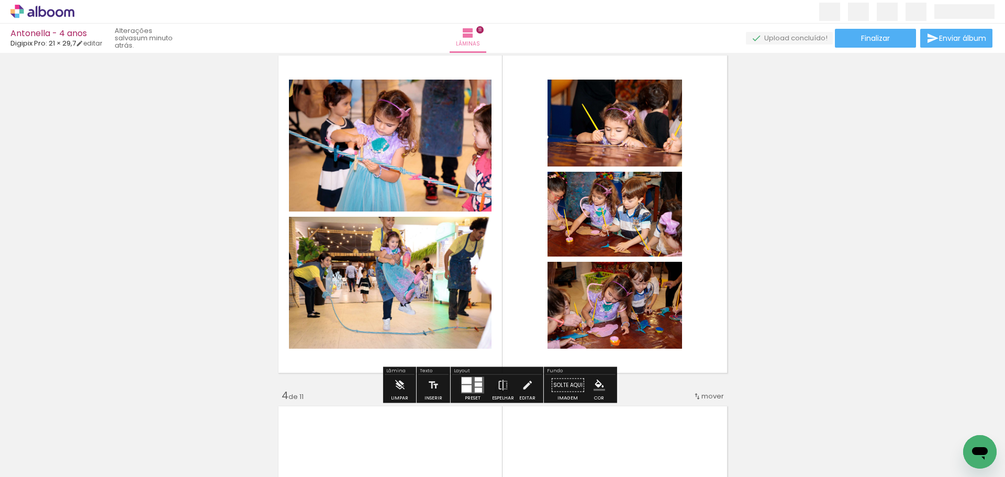
click at [462, 385] on div at bounding box center [467, 388] width 10 height 7
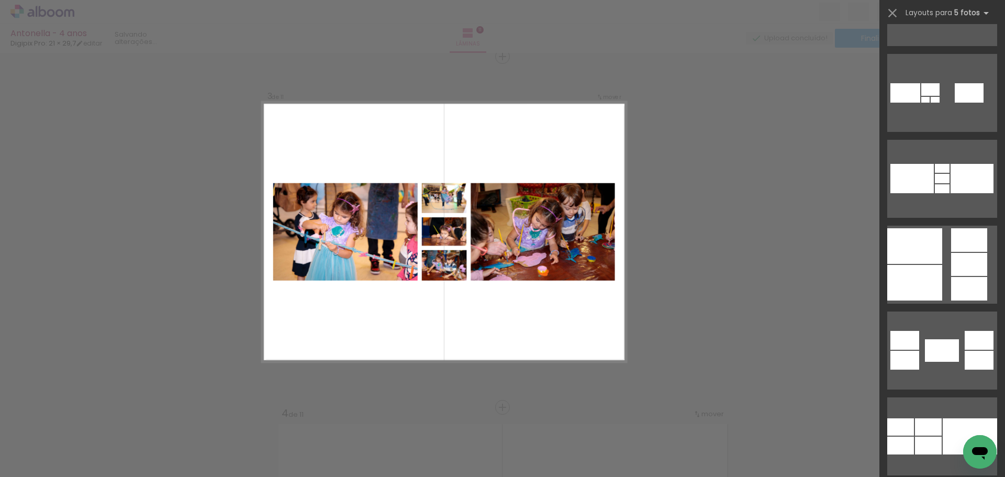
scroll to position [2145, 0]
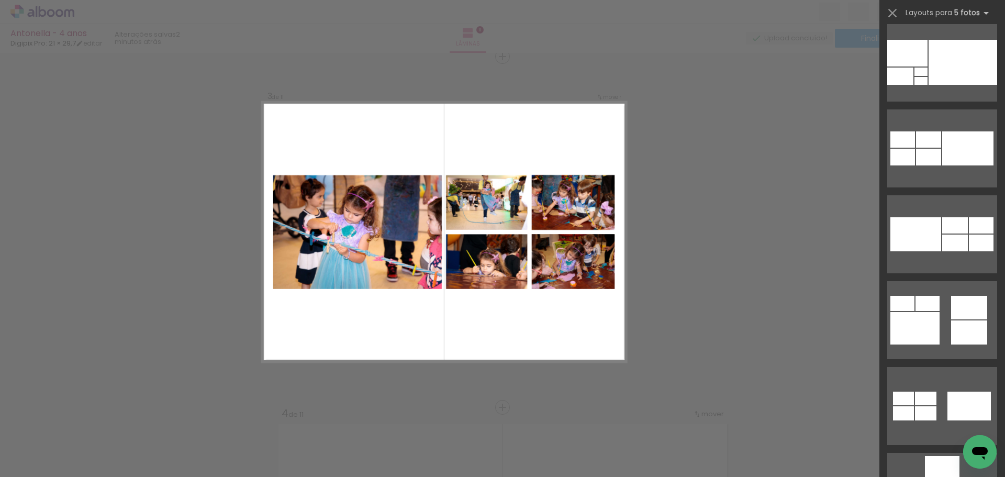
scroll to position [628, 0]
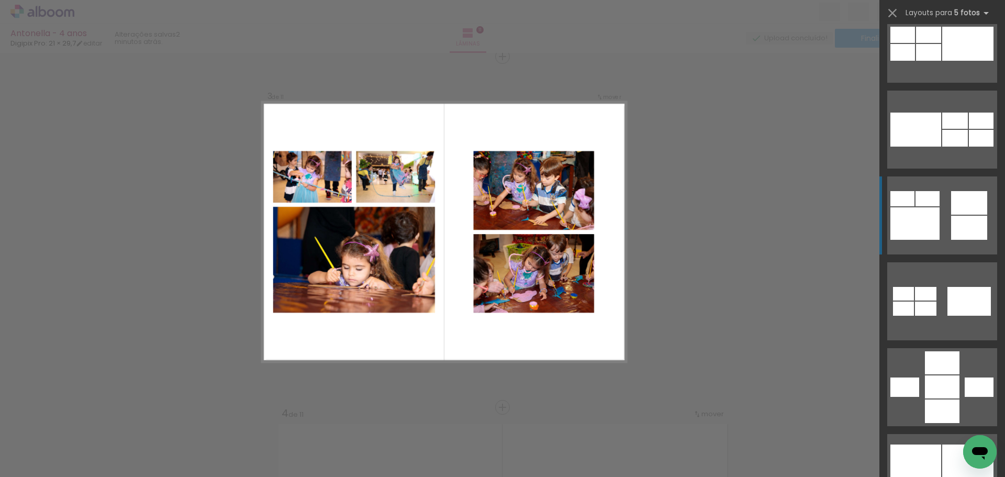
click at [922, 228] on div at bounding box center [914, 223] width 49 height 32
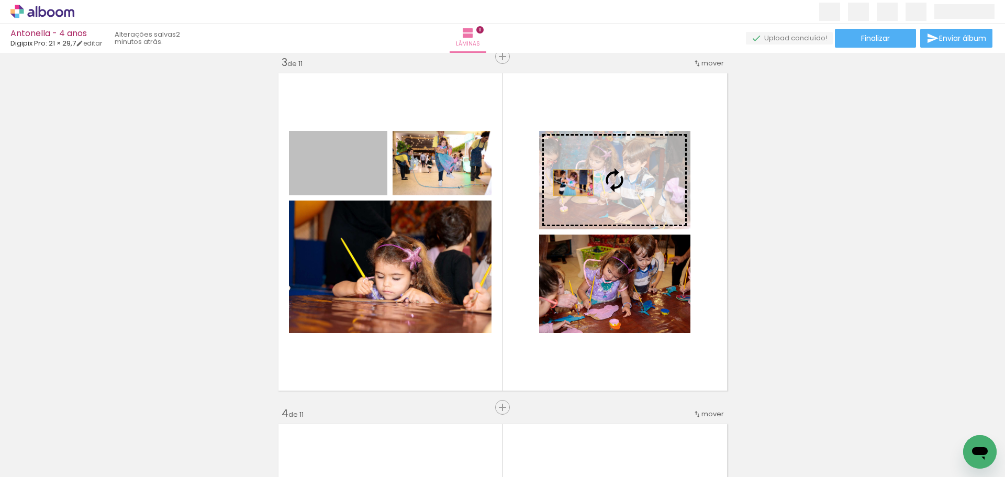
drag, startPoint x: 338, startPoint y: 183, endPoint x: 569, endPoint y: 183, distance: 231.8
click at [0, 0] on slot at bounding box center [0, 0] width 0 height 0
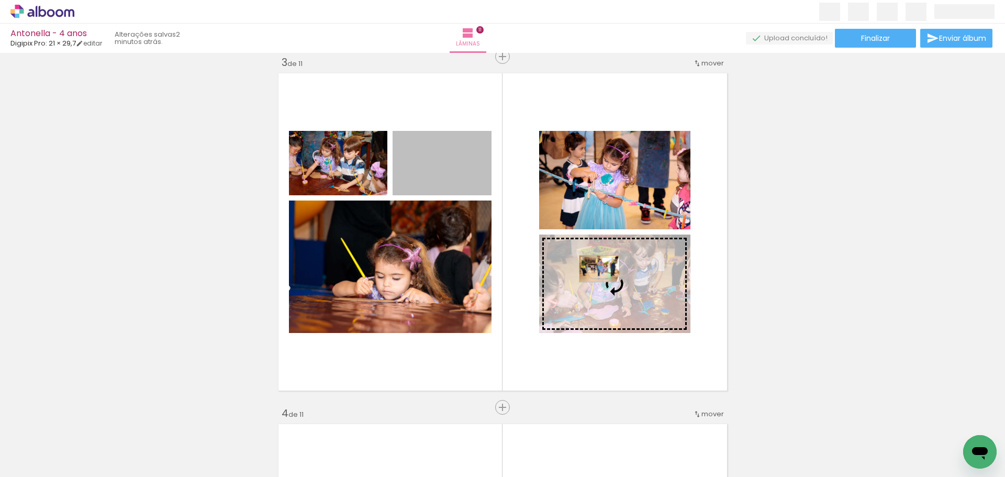
drag, startPoint x: 442, startPoint y: 171, endPoint x: 595, endPoint y: 269, distance: 181.7
click at [0, 0] on slot at bounding box center [0, 0] width 0 height 0
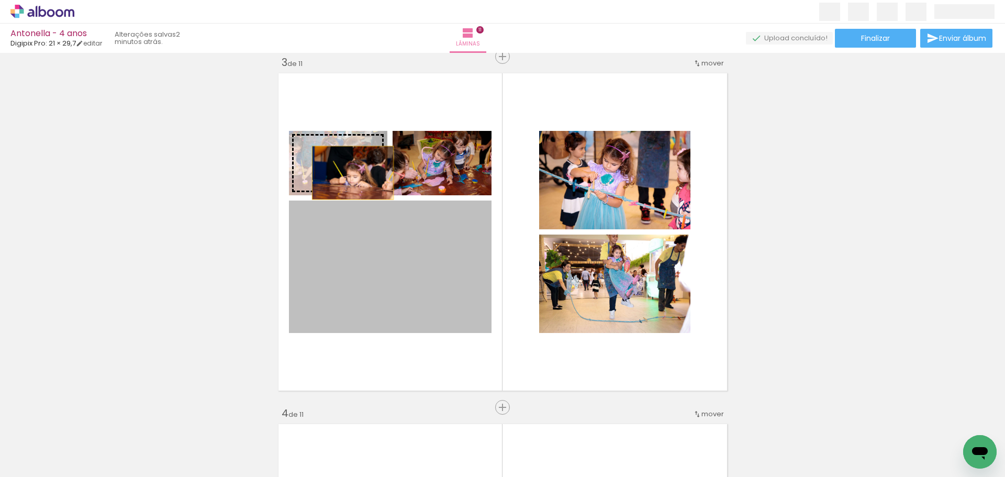
drag, startPoint x: 404, startPoint y: 273, endPoint x: 349, endPoint y: 173, distance: 114.8
click at [0, 0] on slot at bounding box center [0, 0] width 0 height 0
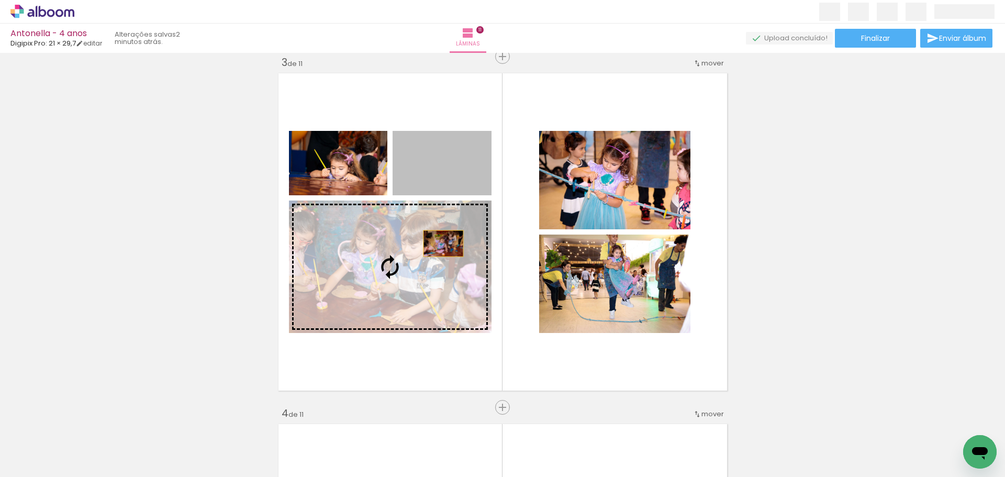
drag, startPoint x: 450, startPoint y: 181, endPoint x: 439, endPoint y: 244, distance: 64.4
click at [0, 0] on slot at bounding box center [0, 0] width 0 height 0
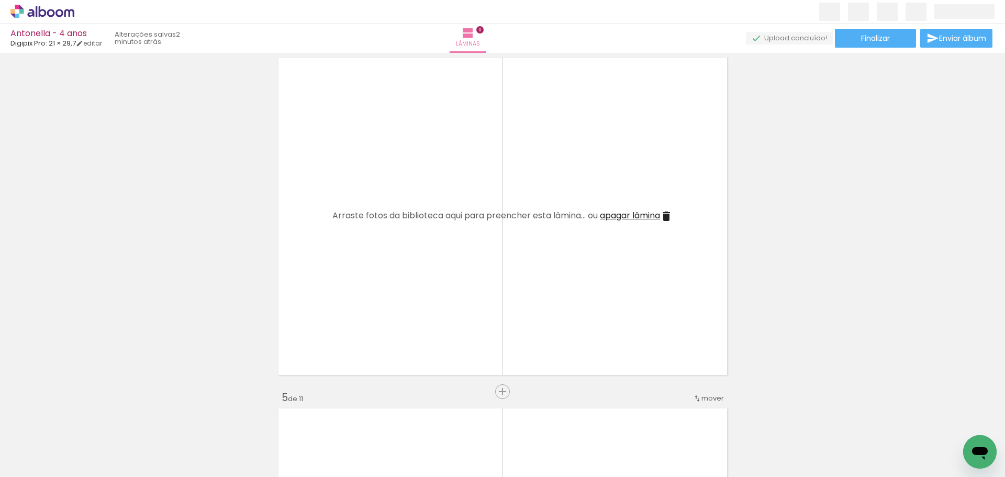
scroll to position [0, 1320]
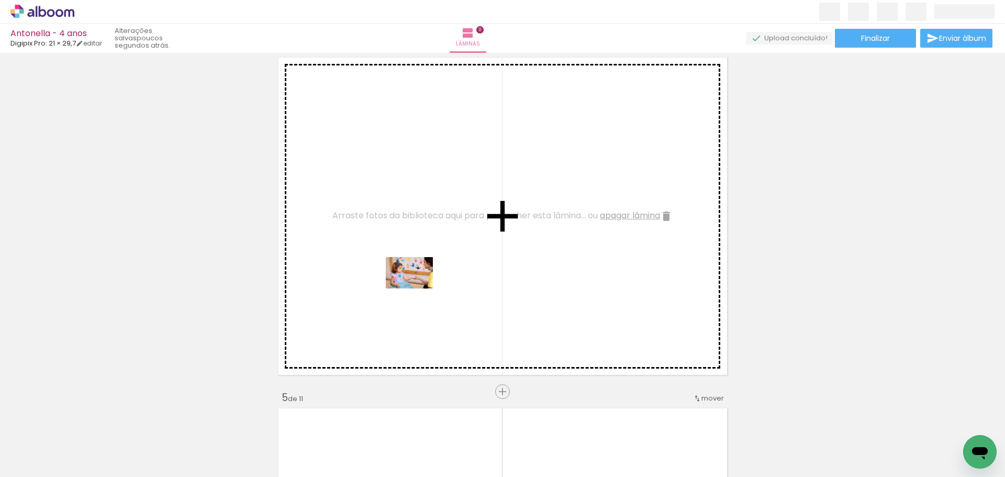
drag, startPoint x: 425, startPoint y: 443, endPoint x: 417, endPoint y: 288, distance: 155.1
click at [417, 288] on quentale-workspace at bounding box center [502, 238] width 1005 height 477
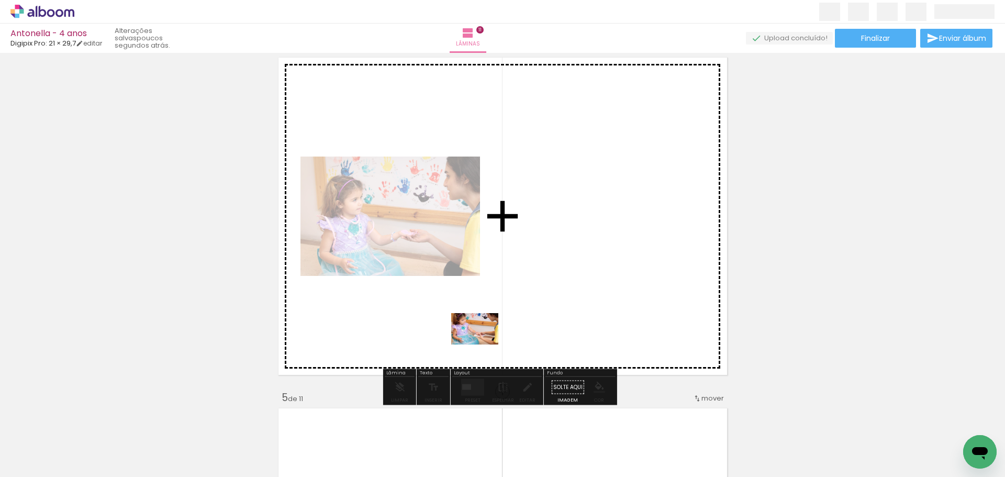
drag, startPoint x: 490, startPoint y: 448, endPoint x: 482, endPoint y: 344, distance: 104.4
click at [482, 344] on quentale-workspace at bounding box center [502, 238] width 1005 height 477
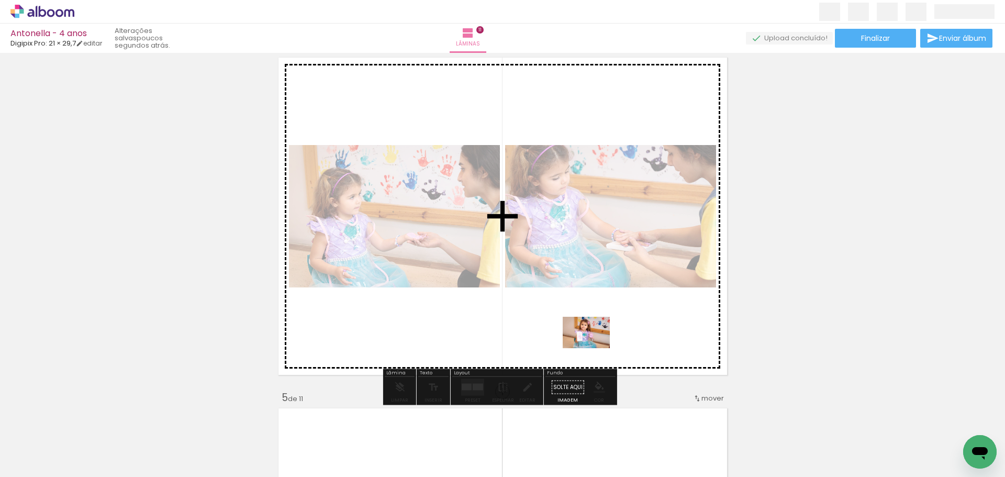
drag, startPoint x: 605, startPoint y: 450, endPoint x: 594, endPoint y: 348, distance: 102.1
click at [594, 348] on quentale-workspace at bounding box center [502, 238] width 1005 height 477
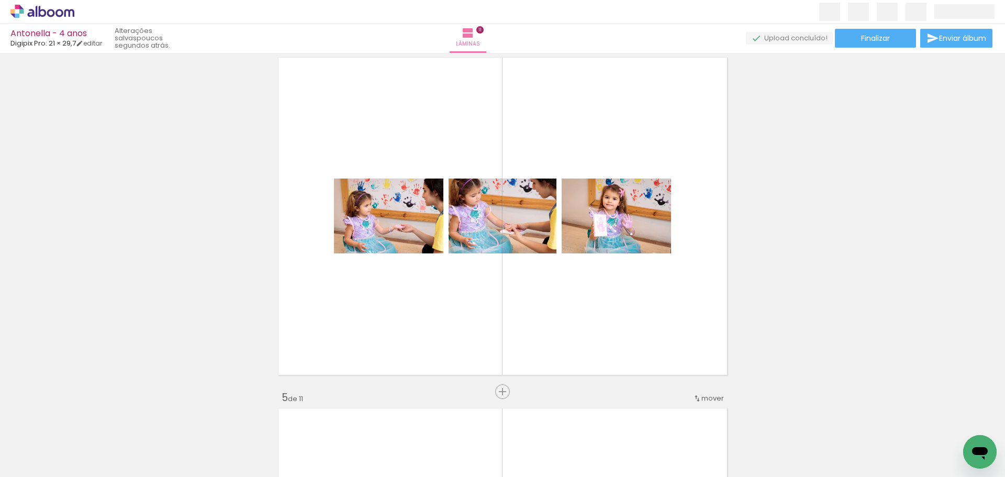
scroll to position [0, 3597]
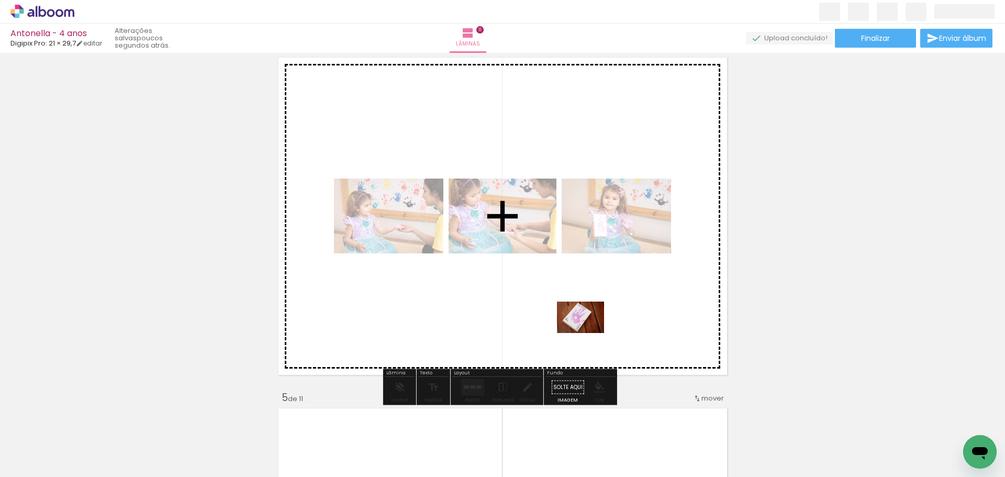
drag, startPoint x: 947, startPoint y: 440, endPoint x: 588, endPoint y: 333, distance: 374.2
click at [588, 333] on quentale-workspace at bounding box center [502, 238] width 1005 height 477
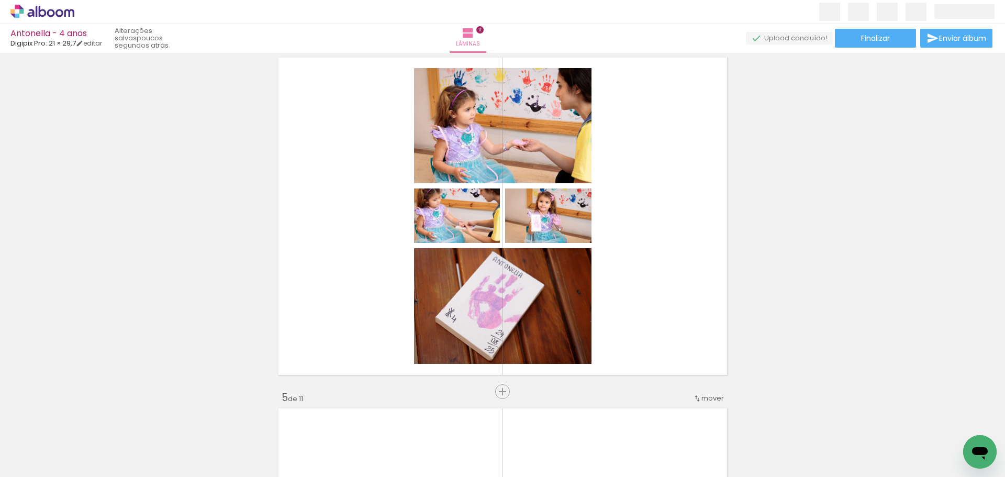
scroll to position [0, 1437]
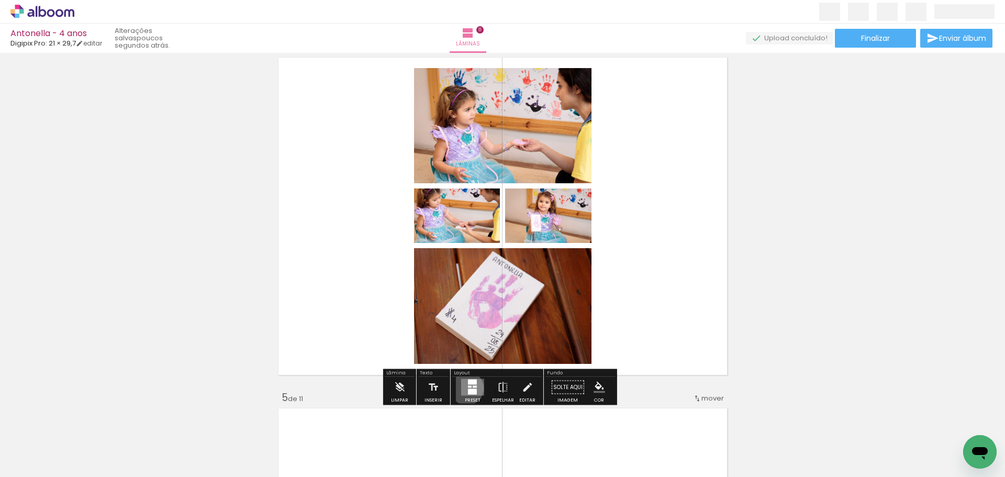
click at [464, 388] on quentale-layouter at bounding box center [472, 387] width 23 height 17
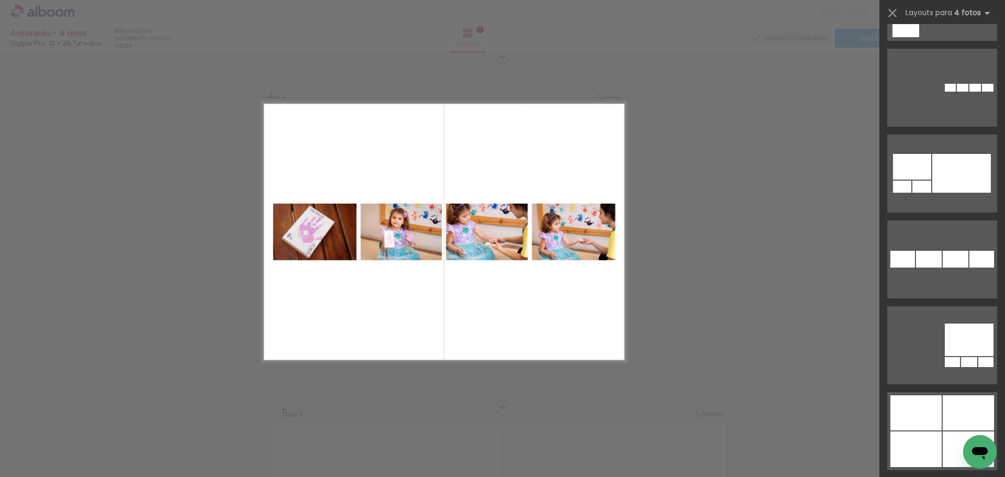
scroll to position [3401, 0]
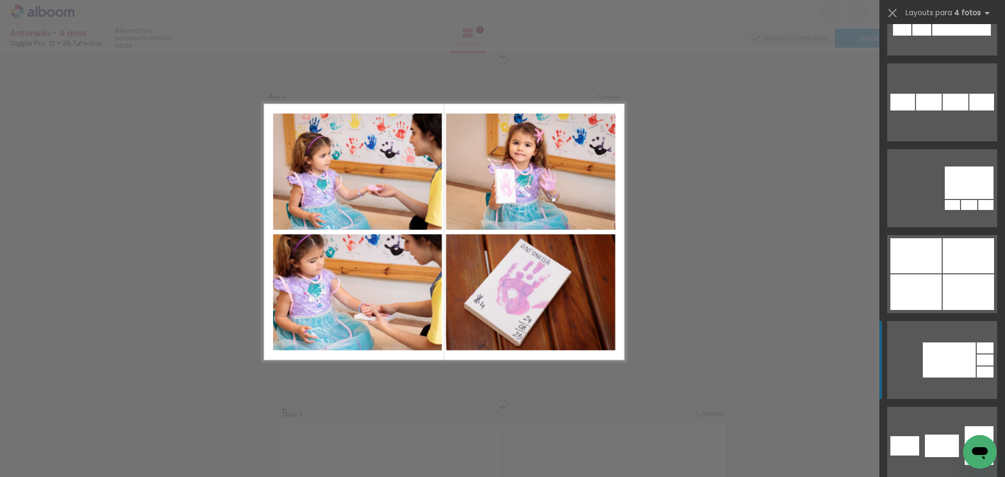
click at [914, 245] on div at bounding box center [915, 255] width 51 height 35
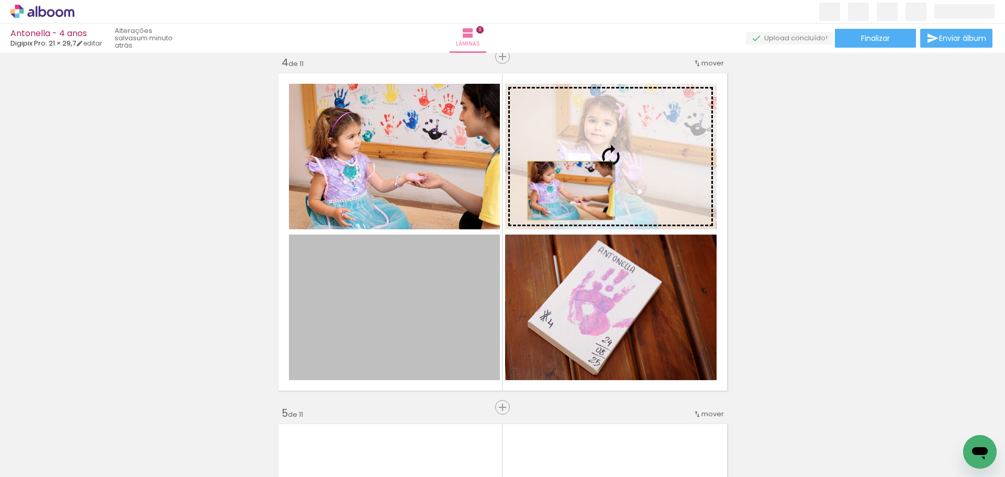
drag, startPoint x: 422, startPoint y: 301, endPoint x: 566, endPoint y: 191, distance: 180.6
click at [0, 0] on slot at bounding box center [0, 0] width 0 height 0
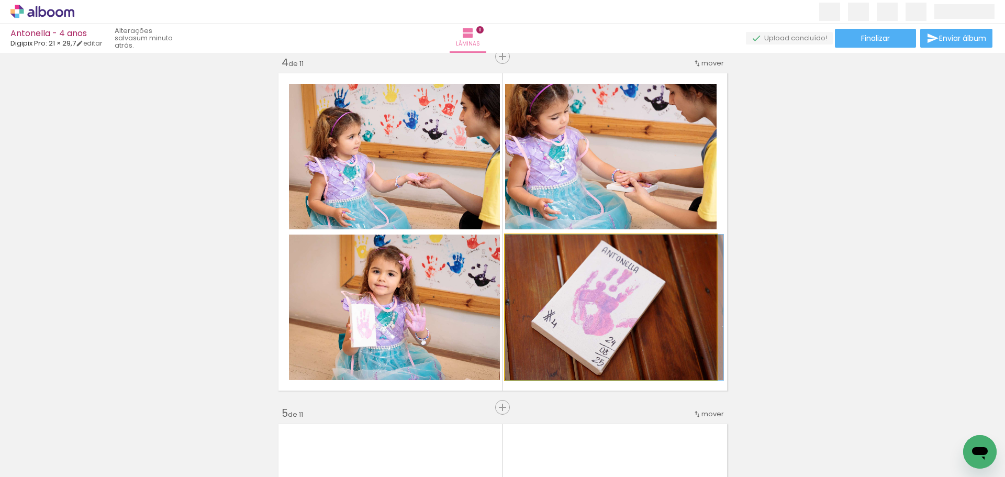
drag, startPoint x: 646, startPoint y: 311, endPoint x: 661, endPoint y: 317, distance: 15.6
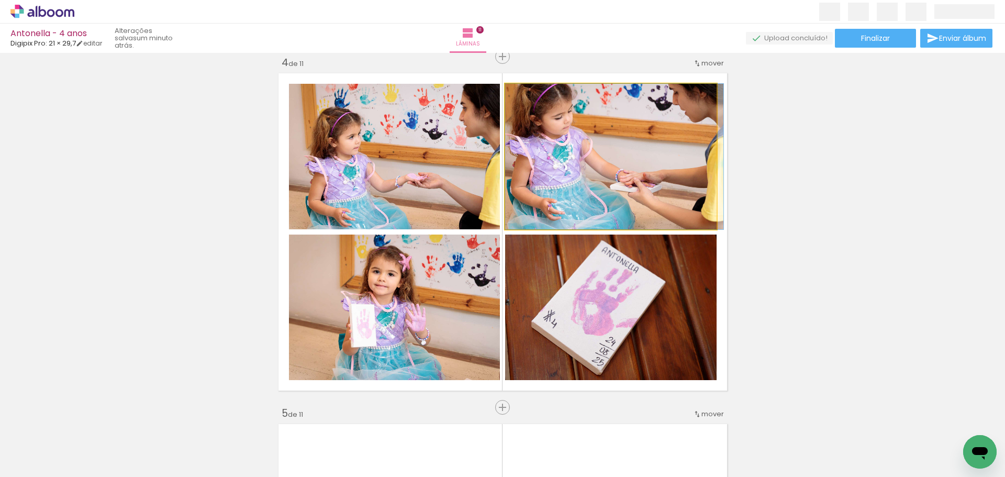
drag, startPoint x: 643, startPoint y: 216, endPoint x: 670, endPoint y: 228, distance: 29.5
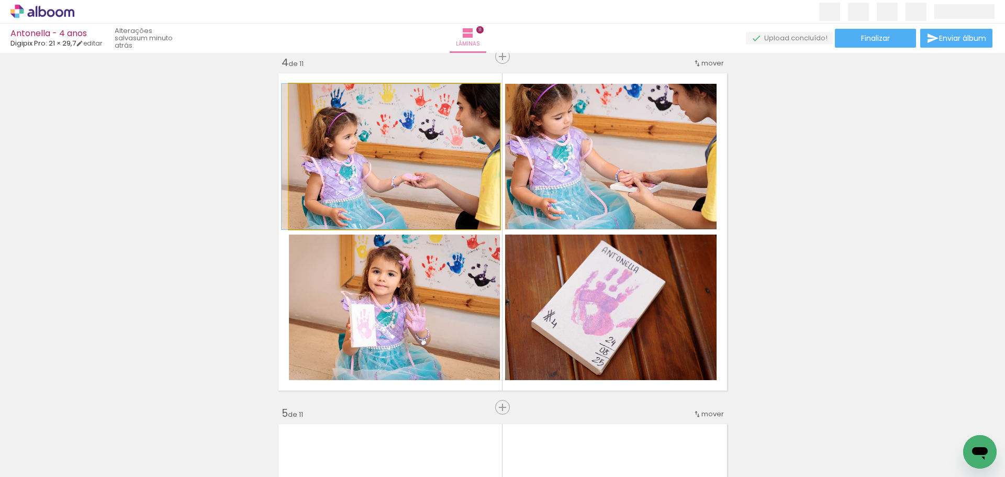
drag, startPoint x: 453, startPoint y: 208, endPoint x: 443, endPoint y: 171, distance: 39.0
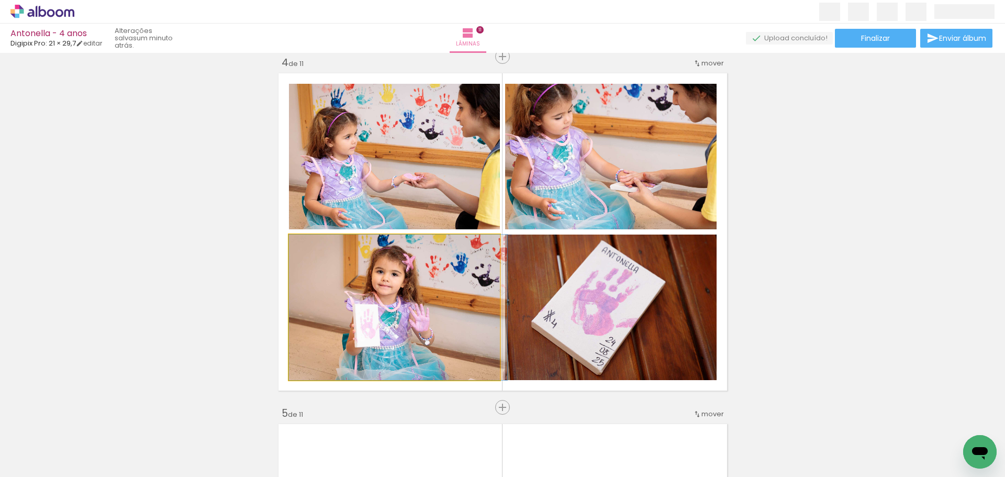
drag, startPoint x: 401, startPoint y: 290, endPoint x: 415, endPoint y: 275, distance: 21.5
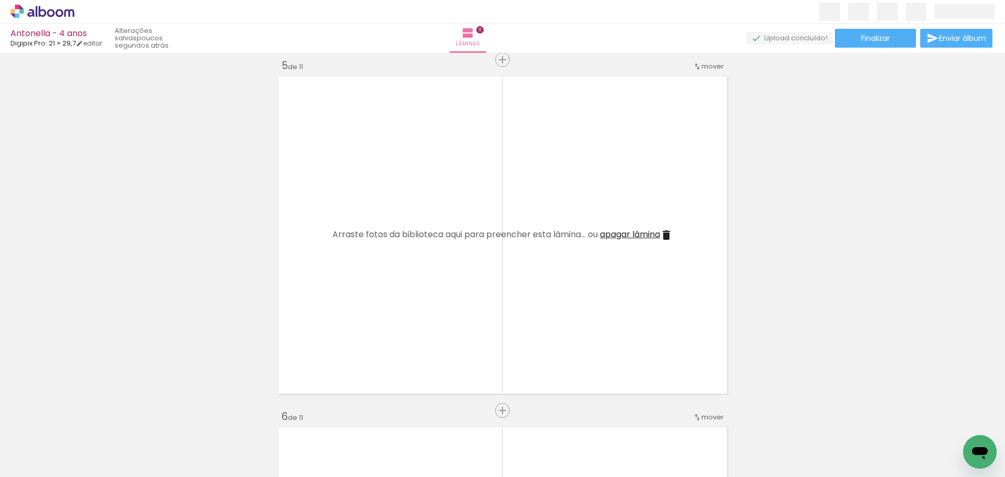
scroll to position [0, 1649]
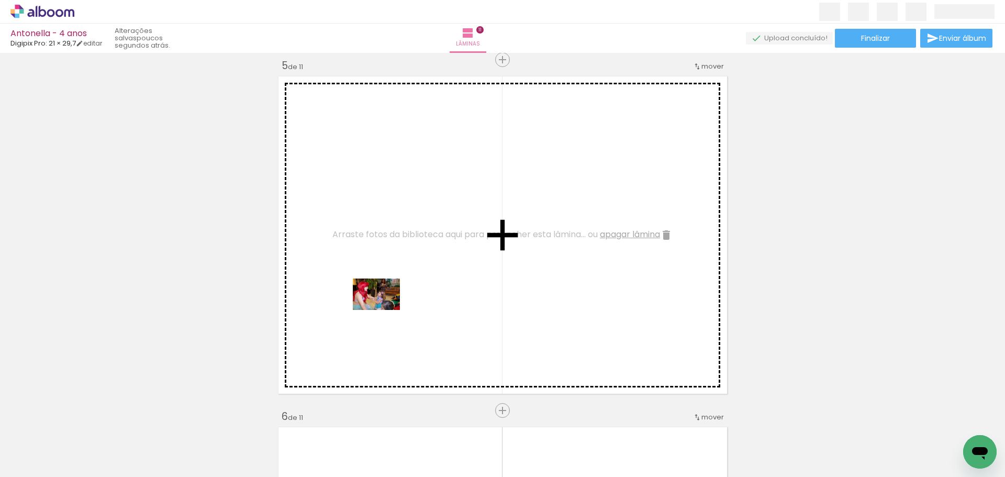
drag, startPoint x: 404, startPoint y: 446, endPoint x: 384, endPoint y: 311, distance: 137.0
click at [384, 310] on quentale-workspace at bounding box center [502, 238] width 1005 height 477
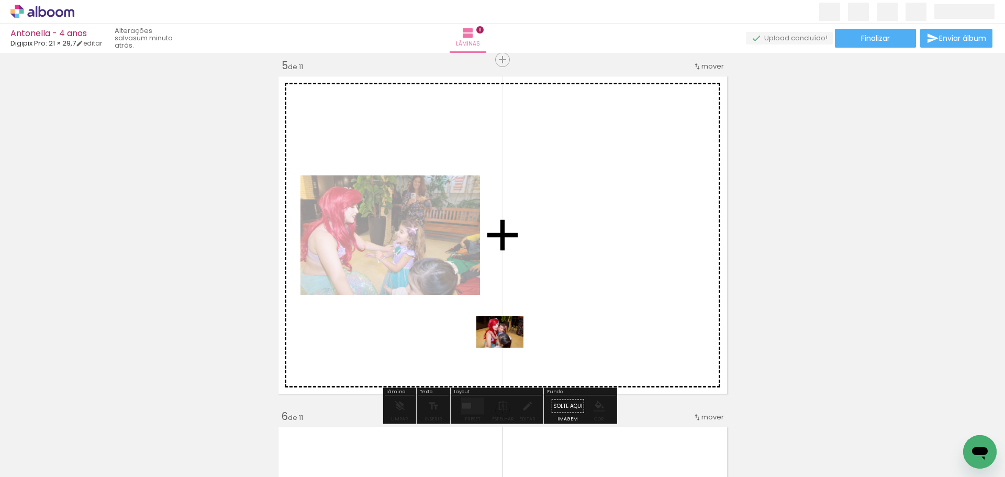
drag, startPoint x: 444, startPoint y: 437, endPoint x: 508, endPoint y: 347, distance: 110.3
click at [508, 347] on quentale-workspace at bounding box center [502, 238] width 1005 height 477
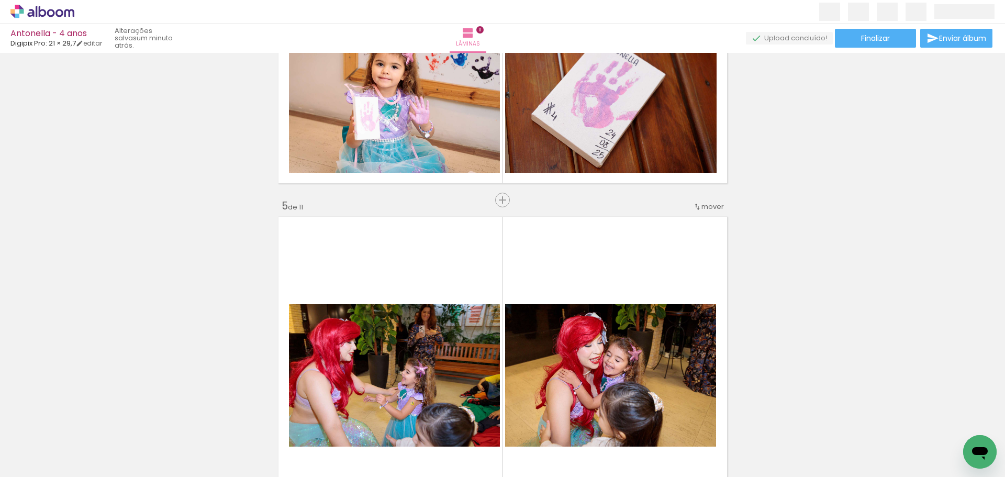
scroll to position [1413, 0]
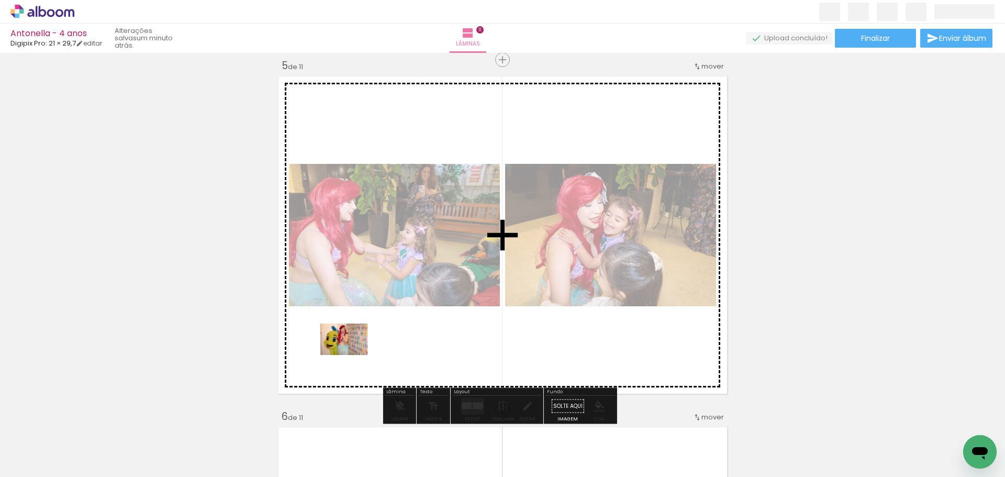
drag, startPoint x: 331, startPoint y: 448, endPoint x: 352, endPoint y: 355, distance: 95.9
click at [352, 355] on quentale-workspace at bounding box center [502, 238] width 1005 height 477
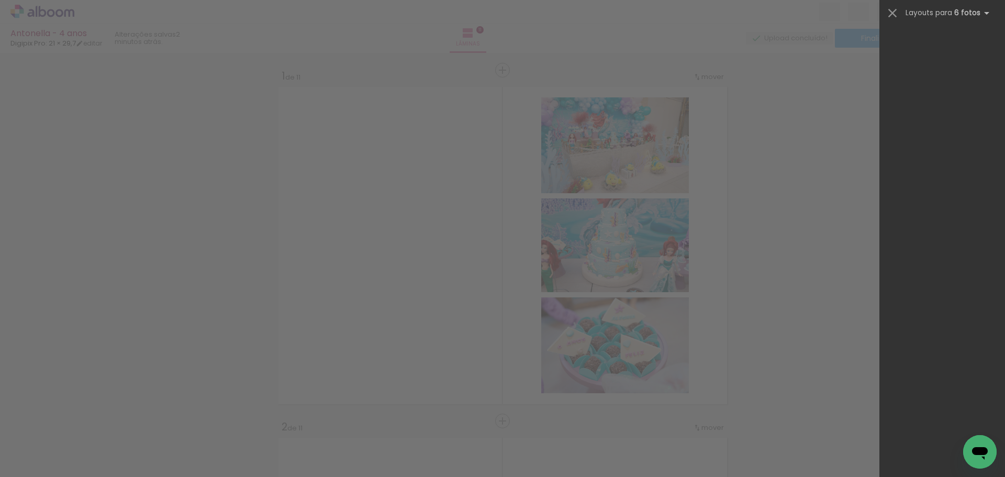
scroll to position [0, 1649]
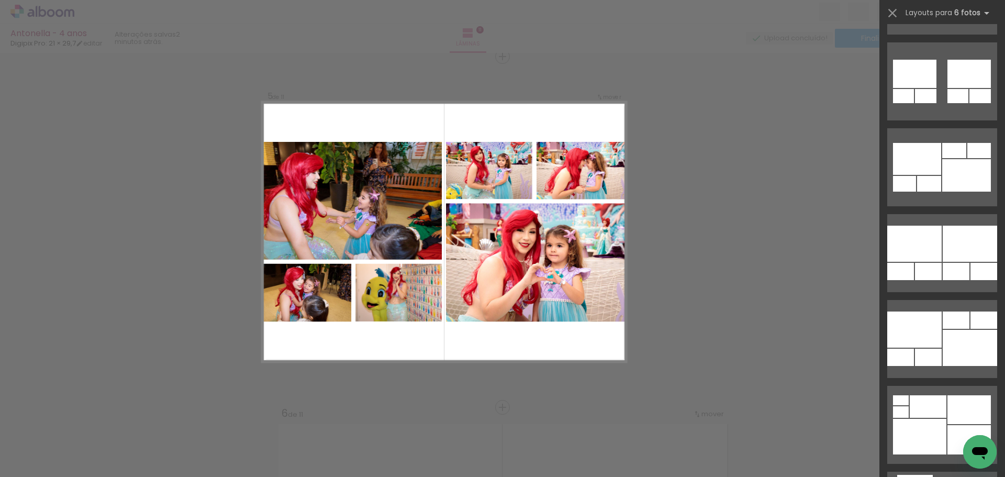
click at [942, 326] on div at bounding box center [955, 319] width 27 height 17
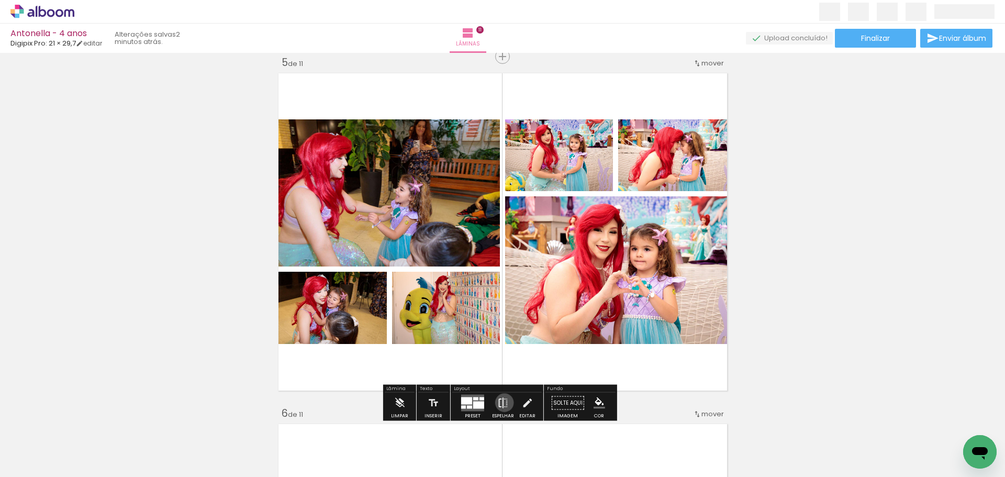
click at [502, 402] on iron-icon at bounding box center [503, 402] width 12 height 21
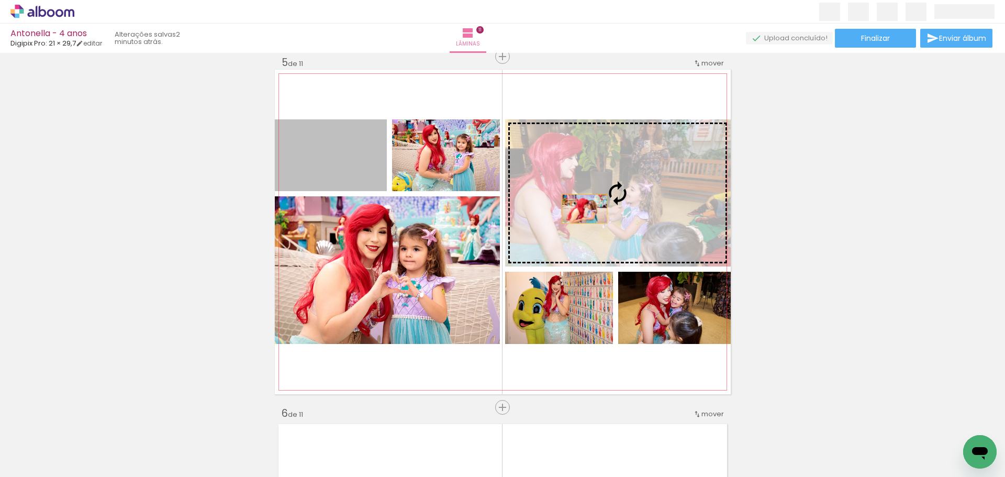
drag, startPoint x: 343, startPoint y: 166, endPoint x: 580, endPoint y: 210, distance: 241.7
click at [0, 0] on slot at bounding box center [0, 0] width 0 height 0
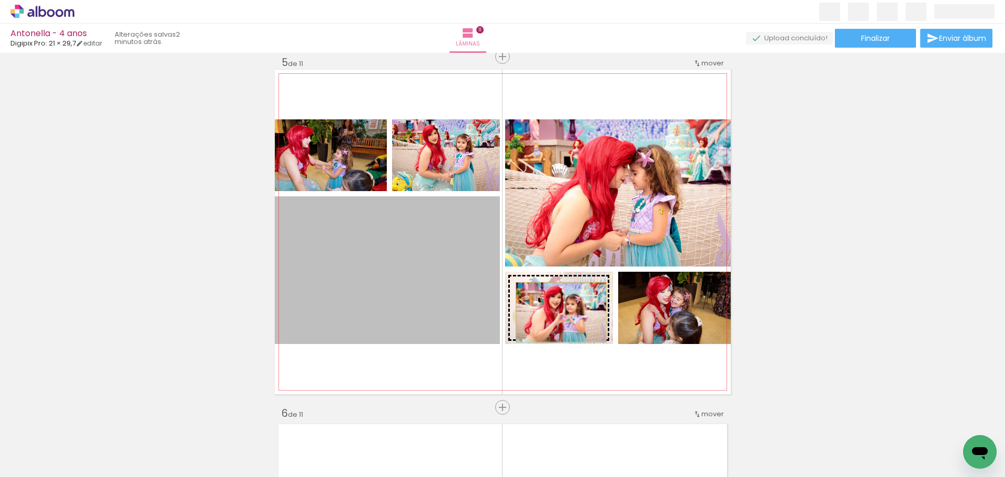
drag, startPoint x: 418, startPoint y: 279, endPoint x: 555, endPoint y: 312, distance: 141.6
click at [0, 0] on slot at bounding box center [0, 0] width 0 height 0
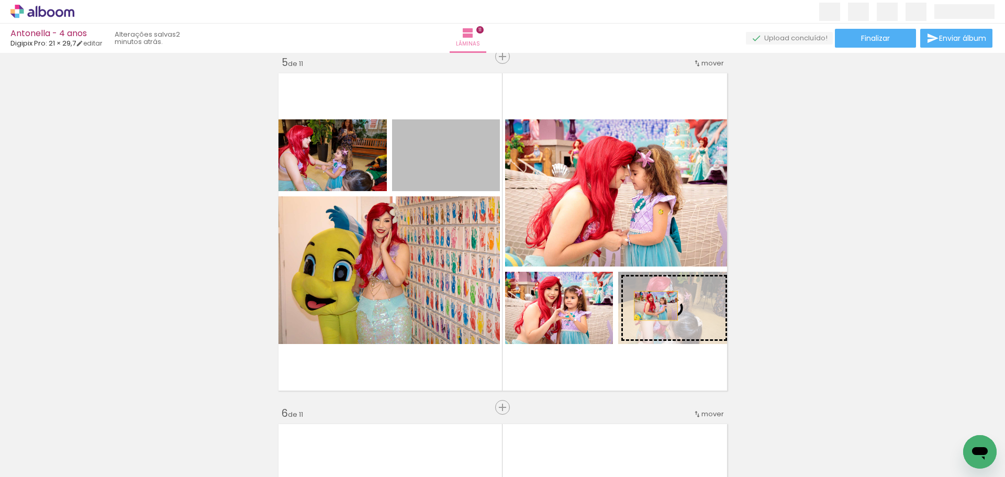
drag, startPoint x: 452, startPoint y: 165, endPoint x: 651, endPoint y: 306, distance: 244.4
click at [0, 0] on slot at bounding box center [0, 0] width 0 height 0
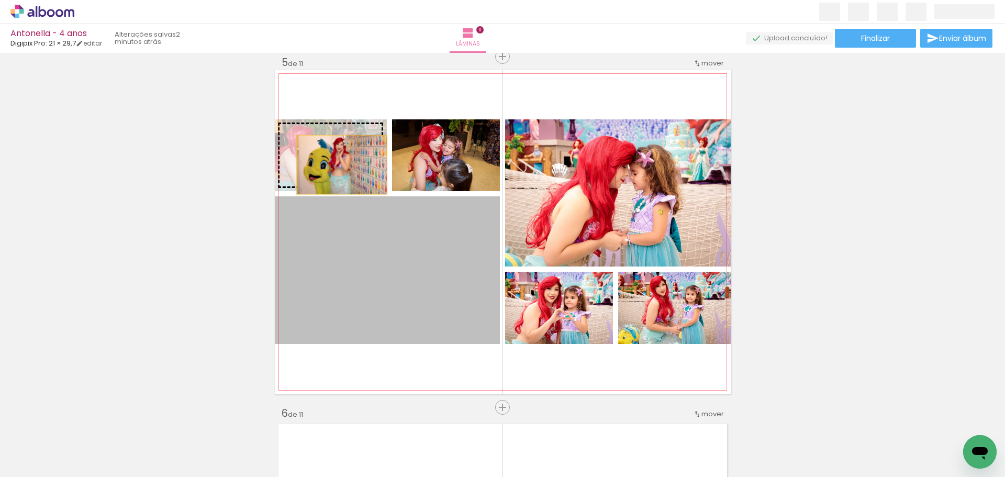
drag, startPoint x: 383, startPoint y: 262, endPoint x: 338, endPoint y: 165, distance: 107.5
click at [0, 0] on slot at bounding box center [0, 0] width 0 height 0
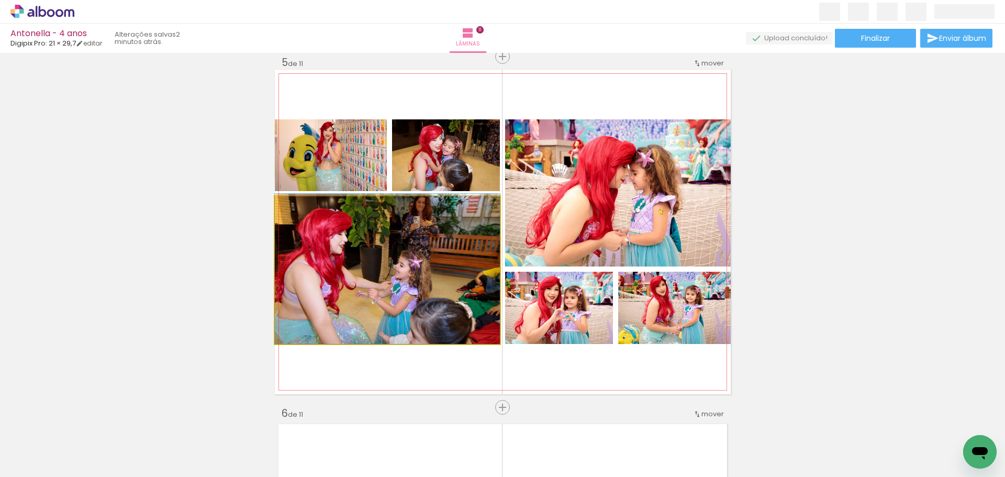
drag, startPoint x: 407, startPoint y: 261, endPoint x: 451, endPoint y: 257, distance: 44.1
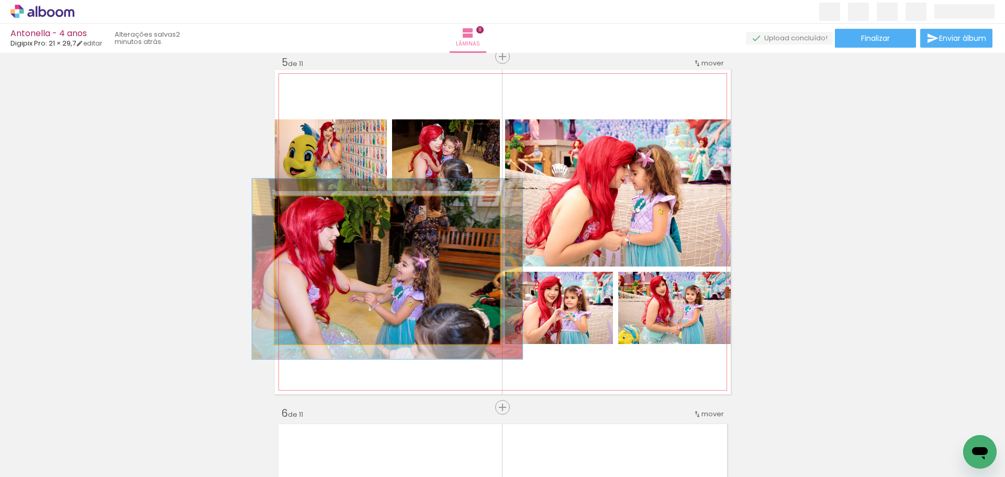
drag, startPoint x: 297, startPoint y: 209, endPoint x: 332, endPoint y: 258, distance: 60.0
click at [304, 210] on div at bounding box center [305, 207] width 9 height 9
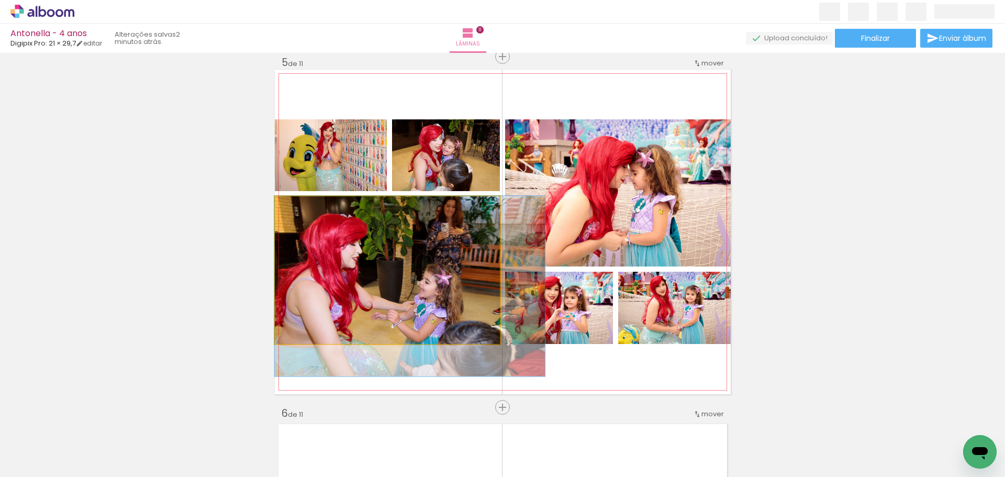
drag, startPoint x: 339, startPoint y: 270, endPoint x: 400, endPoint y: 295, distance: 66.5
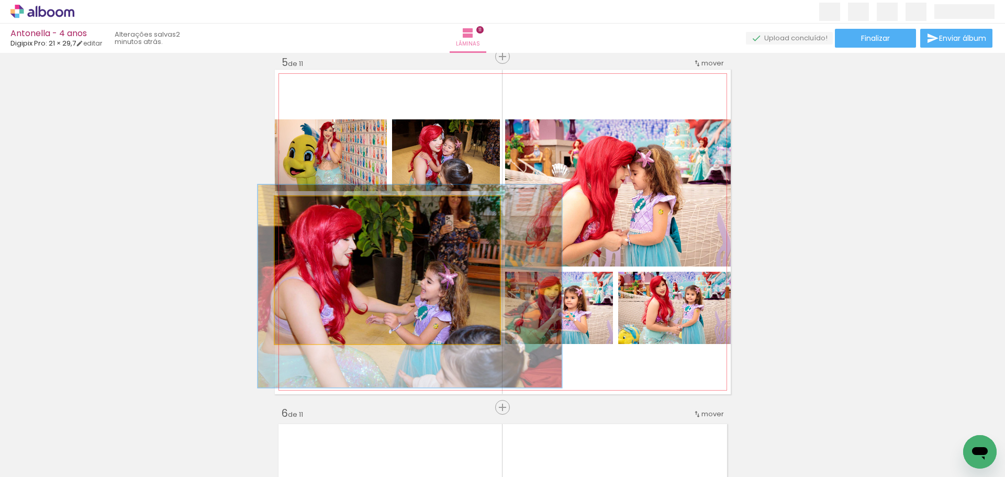
drag, startPoint x: 304, startPoint y: 210, endPoint x: 351, endPoint y: 260, distance: 68.9
type paper-slider "135"
click at [310, 211] on div at bounding box center [313, 207] width 9 height 9
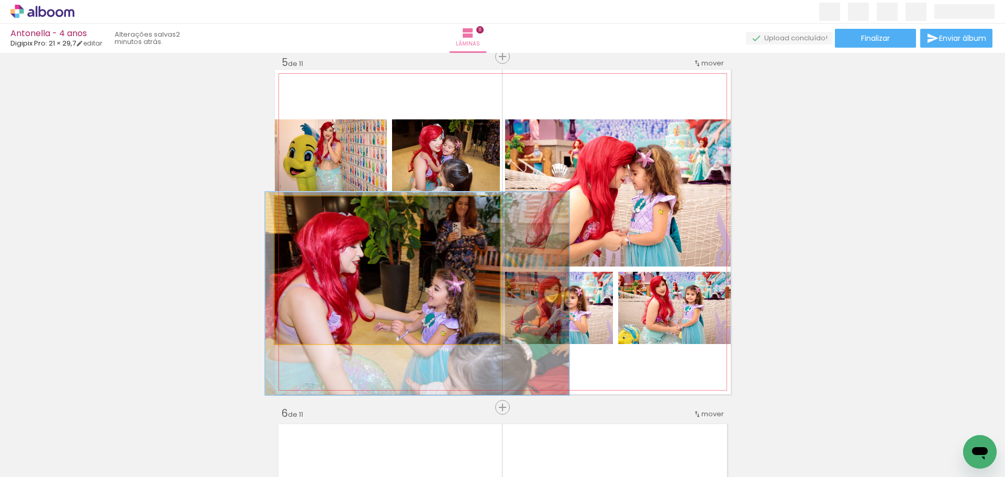
drag, startPoint x: 355, startPoint y: 265, endPoint x: 363, endPoint y: 272, distance: 10.4
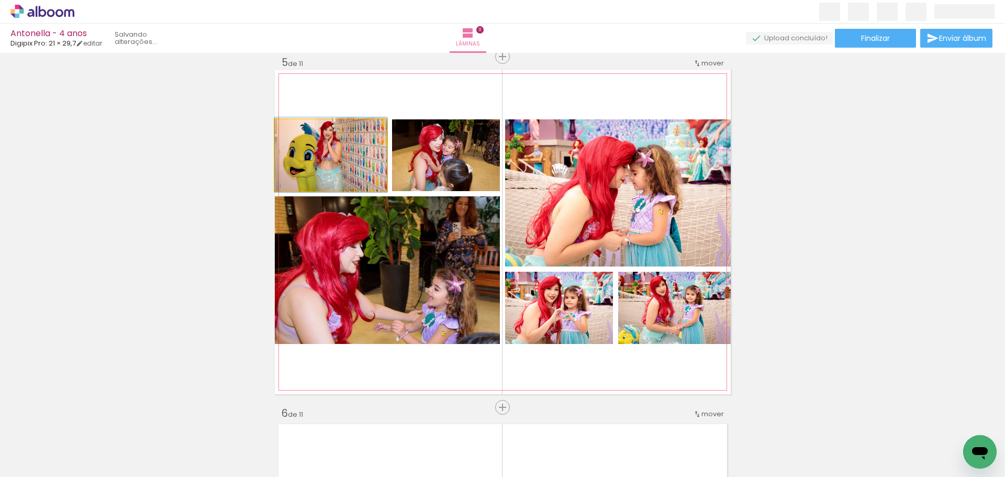
drag, startPoint x: 317, startPoint y: 163, endPoint x: 337, endPoint y: 162, distance: 19.9
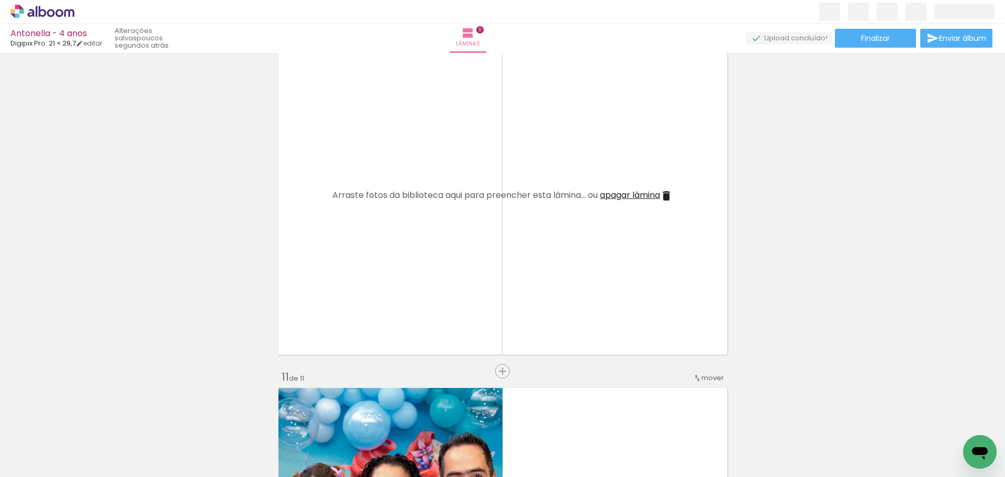
scroll to position [3195, 0]
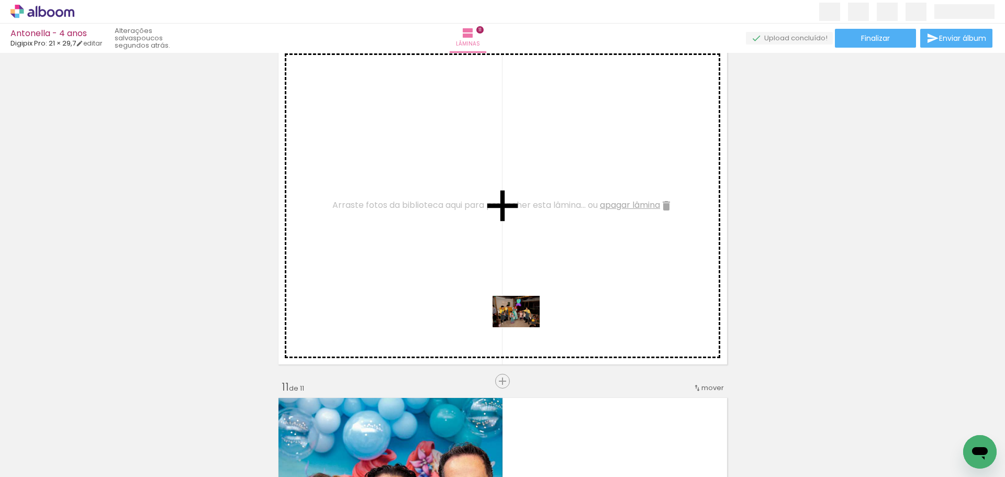
drag, startPoint x: 538, startPoint y: 443, endPoint x: 524, endPoint y: 327, distance: 116.6
click at [524, 327] on quentale-workspace at bounding box center [502, 238] width 1005 height 477
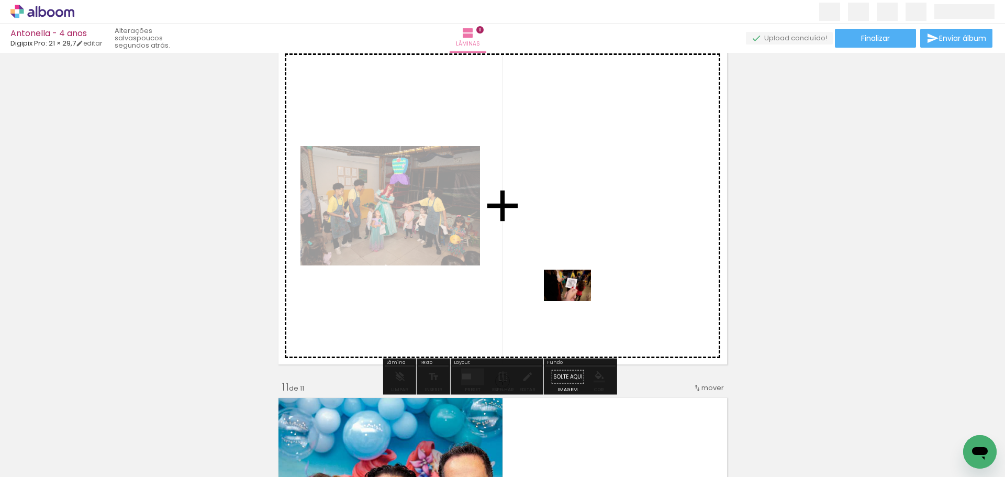
drag, startPoint x: 599, startPoint y: 444, endPoint x: 574, endPoint y: 301, distance: 144.4
click at [575, 301] on quentale-workspace at bounding box center [502, 238] width 1005 height 477
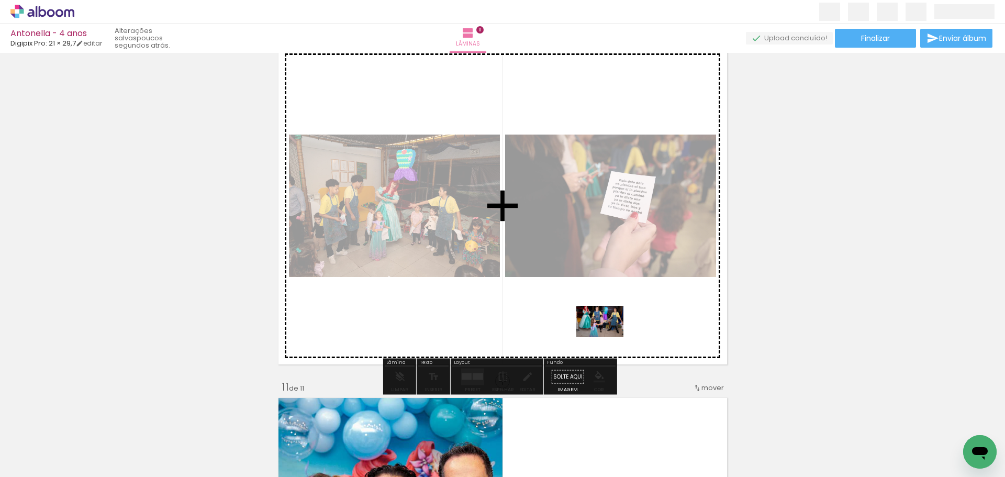
drag, startPoint x: 701, startPoint y: 442, endPoint x: 608, endPoint y: 337, distance: 140.8
click at [608, 337] on quentale-workspace at bounding box center [502, 238] width 1005 height 477
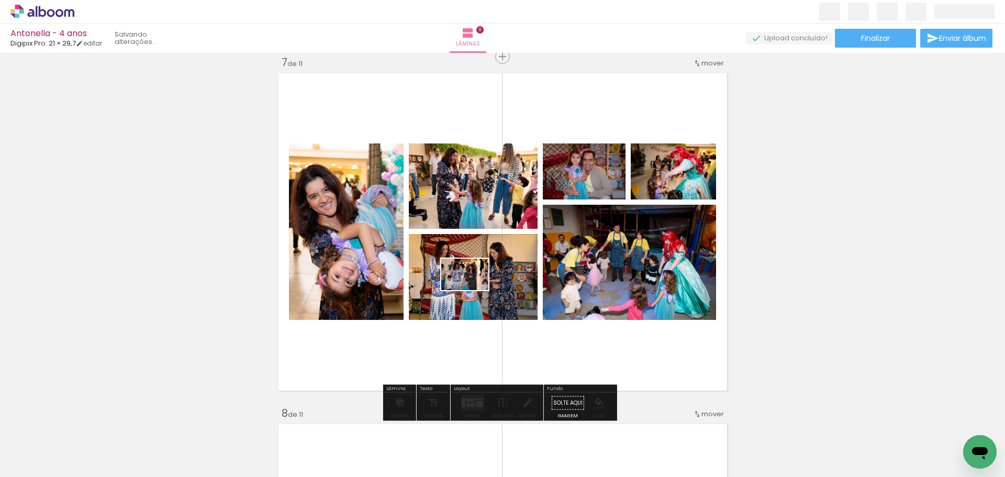
scroll to position [0, 2457]
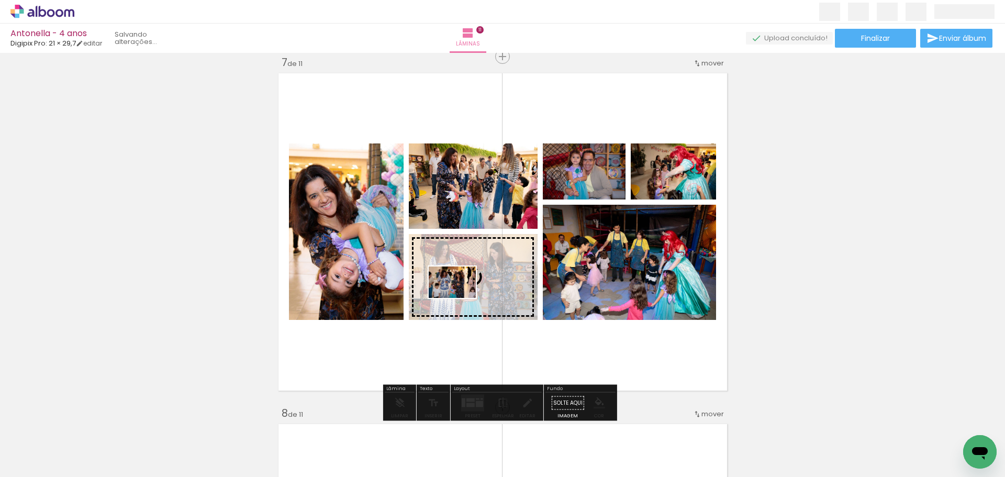
click at [460, 298] on quentale-workspace at bounding box center [502, 238] width 1005 height 477
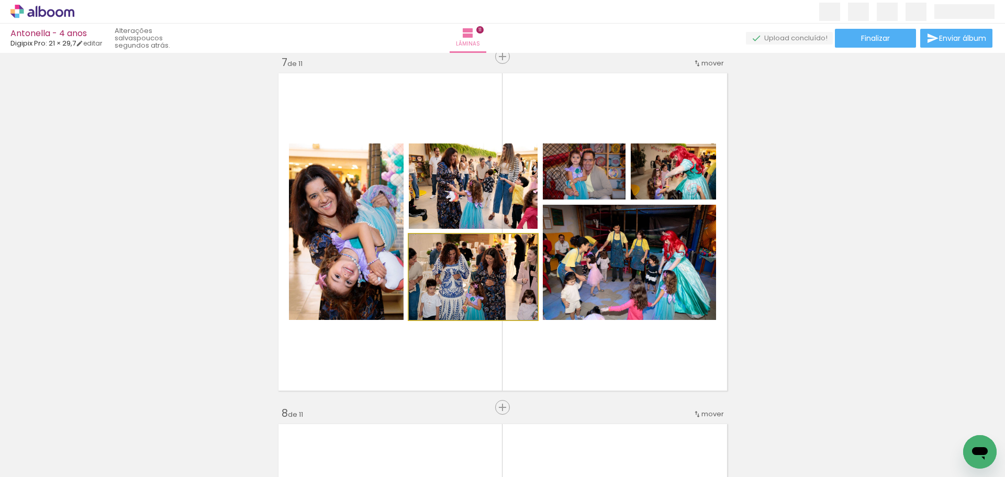
drag, startPoint x: 465, startPoint y: 290, endPoint x: 476, endPoint y: 289, distance: 10.5
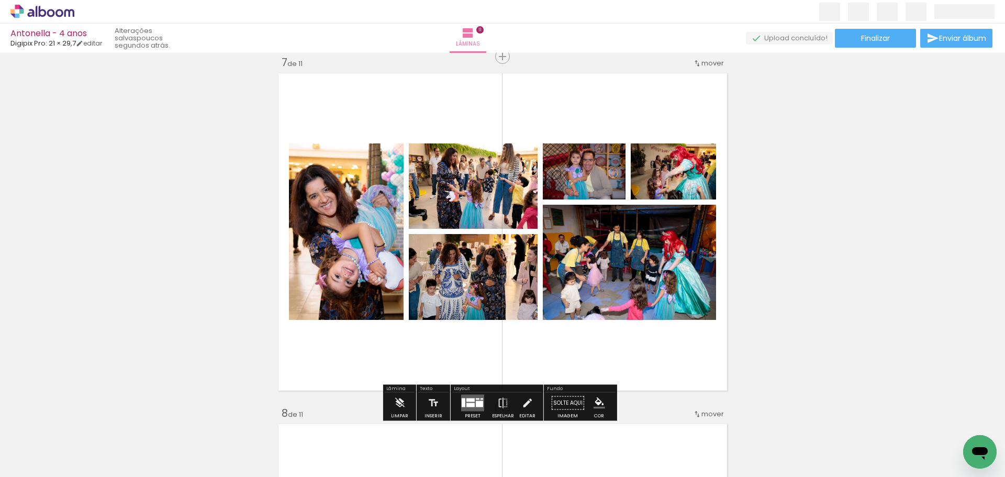
click at [490, 352] on quentale-layouter at bounding box center [503, 232] width 456 height 324
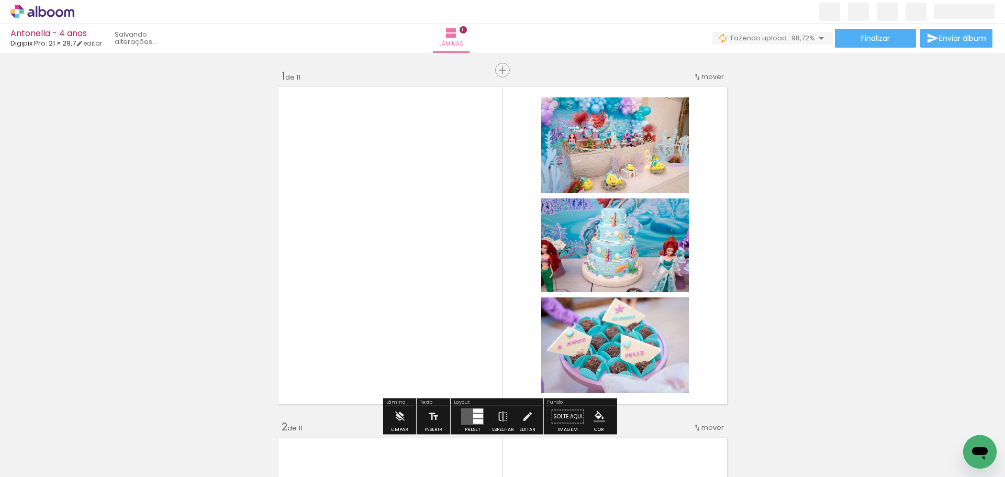
scroll to position [0, 3656]
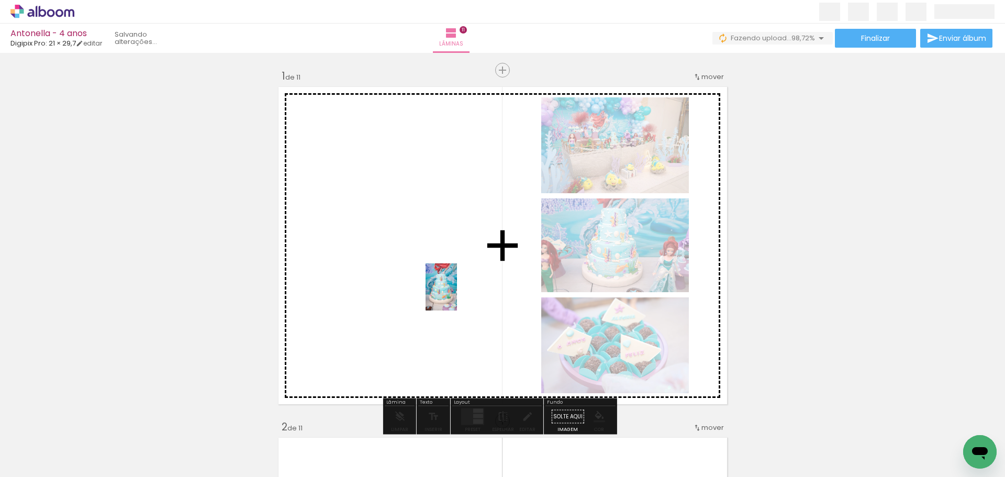
drag, startPoint x: 955, startPoint y: 434, endPoint x: 457, endPoint y: 296, distance: 517.0
click at [457, 295] on quentale-workspace at bounding box center [502, 238] width 1005 height 477
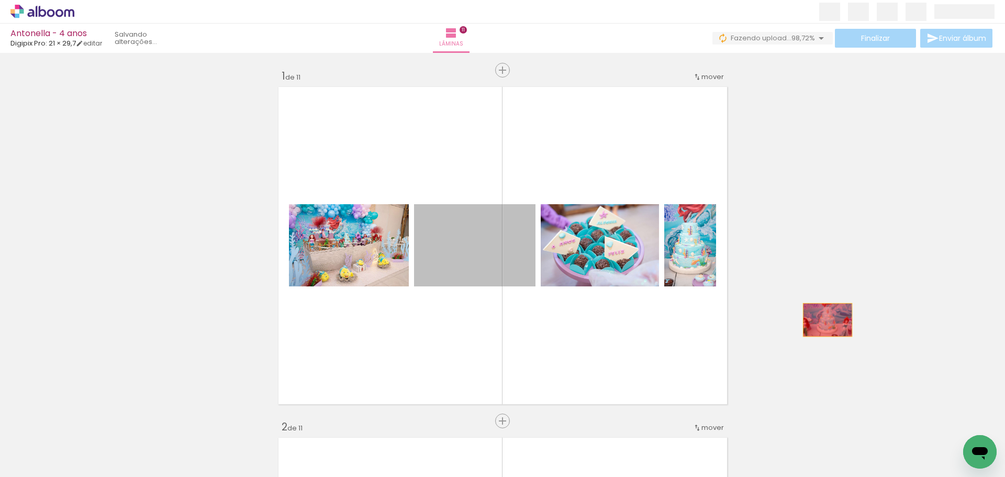
drag, startPoint x: 471, startPoint y: 265, endPoint x: 823, endPoint y: 321, distance: 356.1
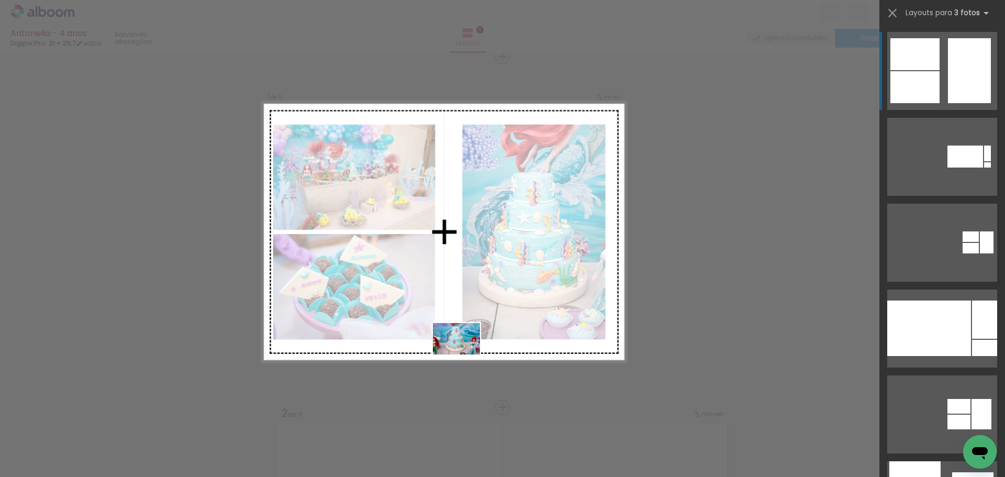
drag, startPoint x: 294, startPoint y: 446, endPoint x: 464, endPoint y: 354, distance: 193.9
click at [464, 354] on quentale-workspace at bounding box center [502, 238] width 1005 height 477
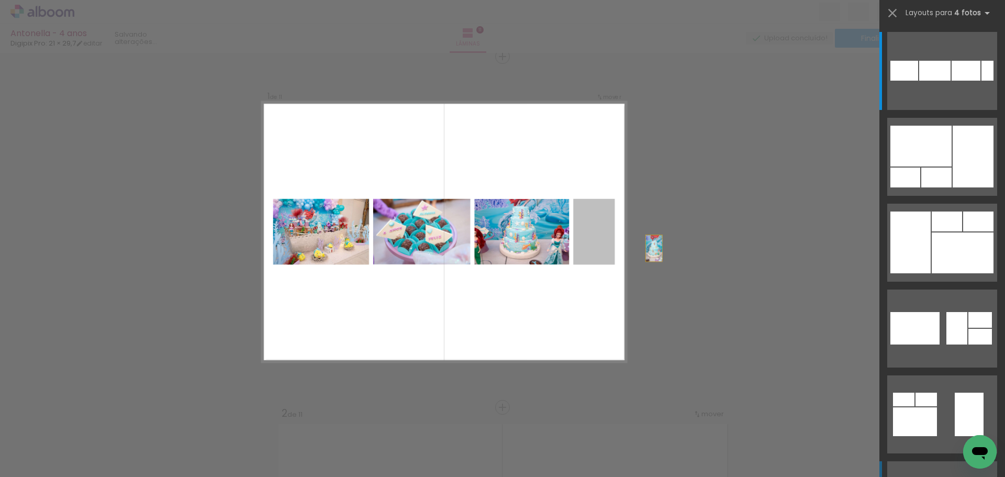
drag, startPoint x: 582, startPoint y: 233, endPoint x: 665, endPoint y: 252, distance: 84.9
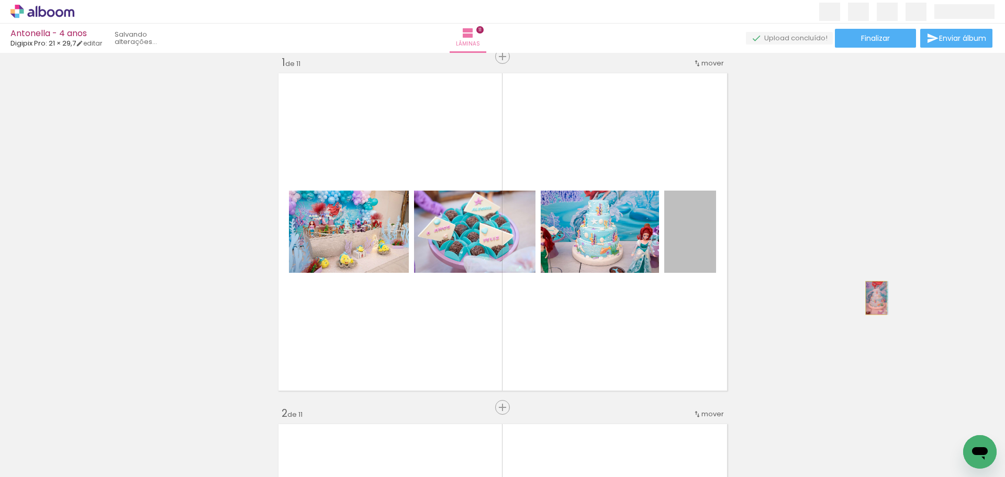
drag, startPoint x: 690, startPoint y: 255, endPoint x: 872, endPoint y: 298, distance: 187.0
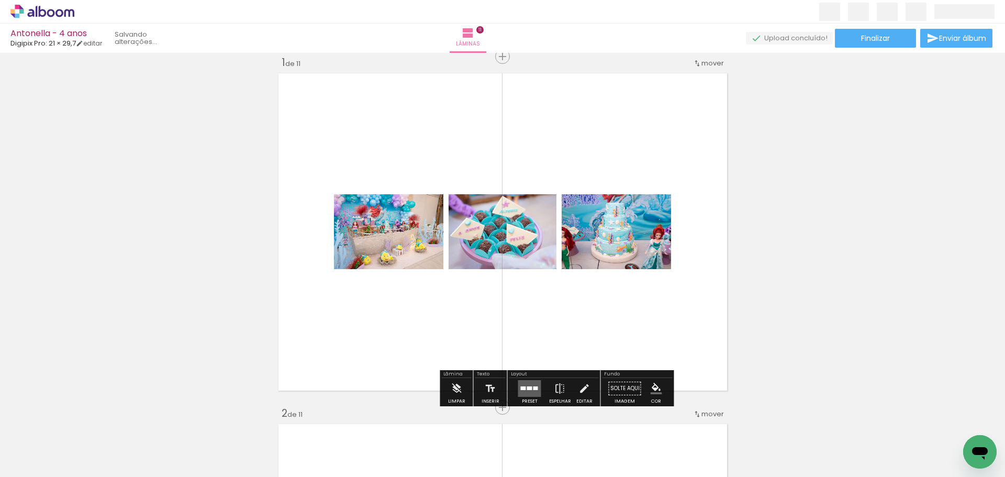
click at [533, 388] on div at bounding box center [535, 388] width 5 height 4
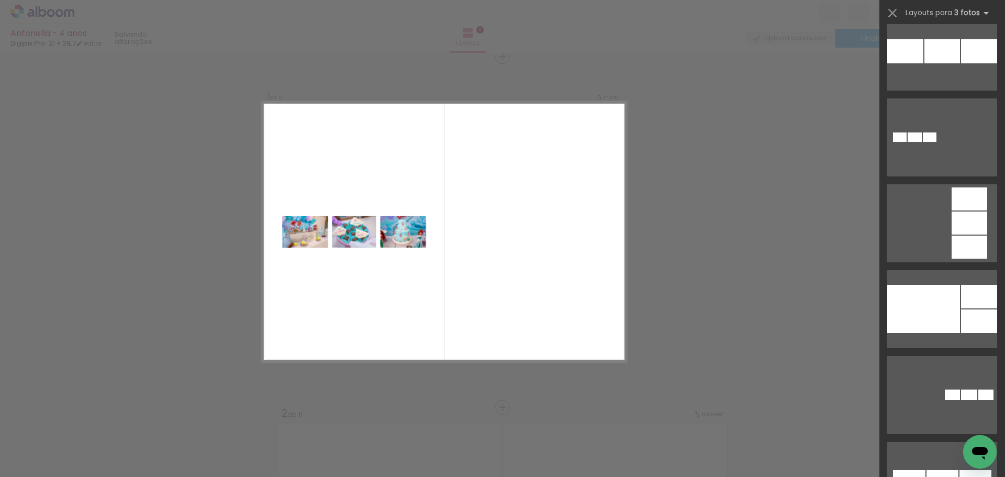
scroll to position [2250, 0]
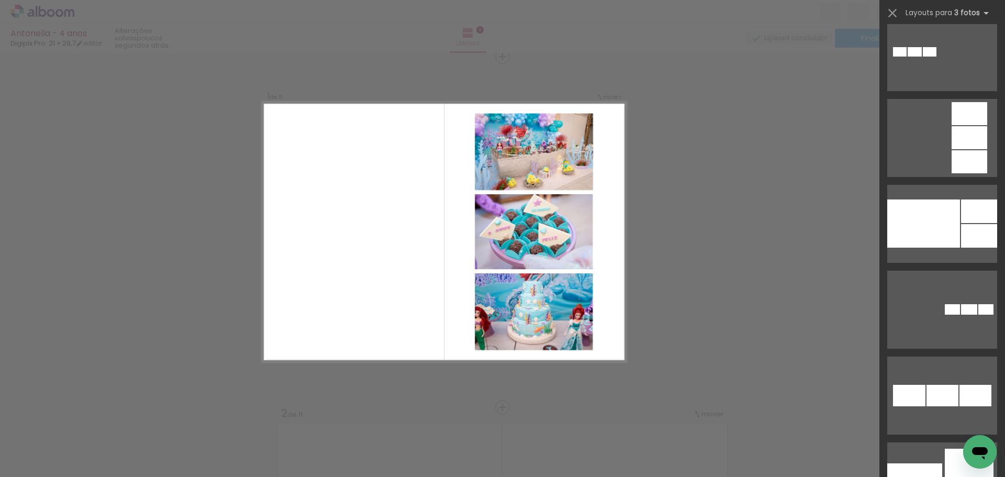
click at [939, 160] on quentale-layouter at bounding box center [942, 138] width 110 height 78
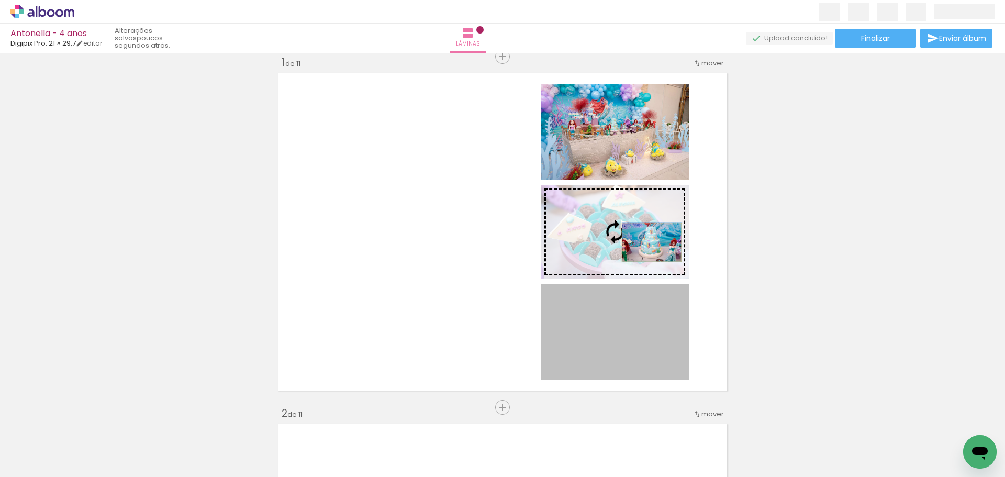
drag, startPoint x: 635, startPoint y: 333, endPoint x: 647, endPoint y: 242, distance: 91.4
click at [0, 0] on slot at bounding box center [0, 0] width 0 height 0
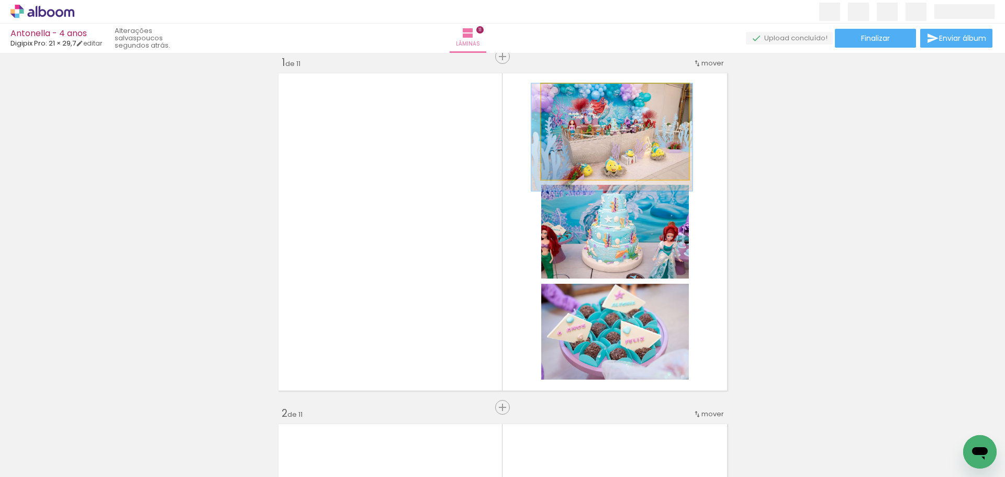
click at [634, 147] on quentale-photo at bounding box center [615, 132] width 148 height 96
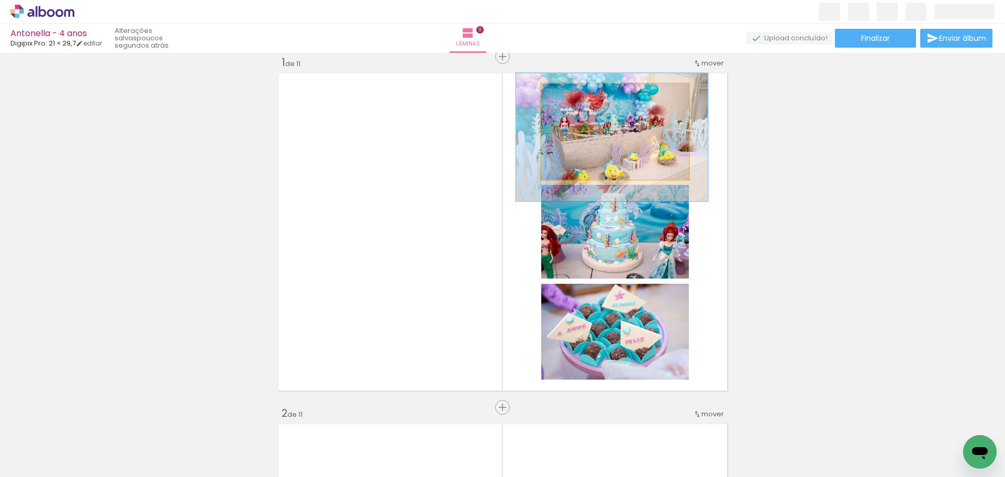
drag, startPoint x: 564, startPoint y: 95, endPoint x: 572, endPoint y: 96, distance: 8.5
type paper-slider "130"
click at [573, 96] on div at bounding box center [577, 94] width 9 height 9
click at [593, 147] on quentale-photo at bounding box center [615, 132] width 148 height 96
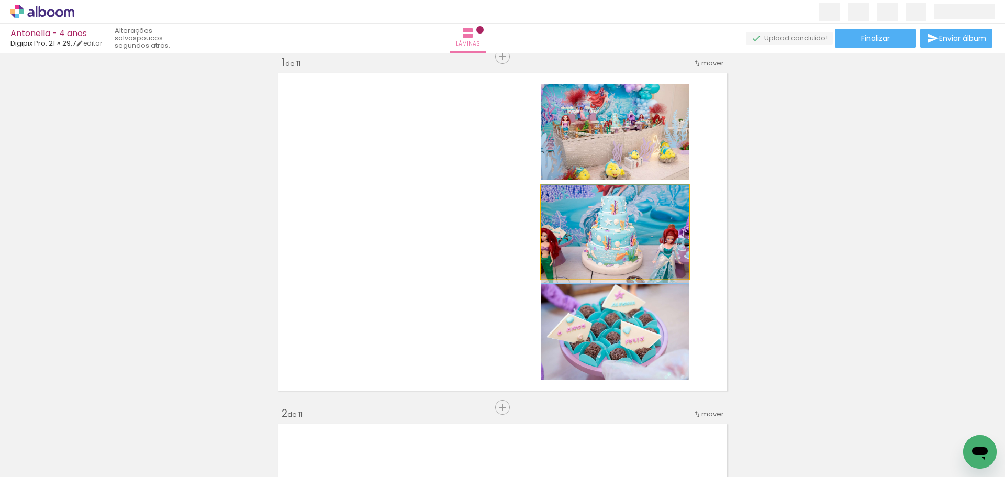
drag, startPoint x: 633, startPoint y: 248, endPoint x: 633, endPoint y: 253, distance: 5.8
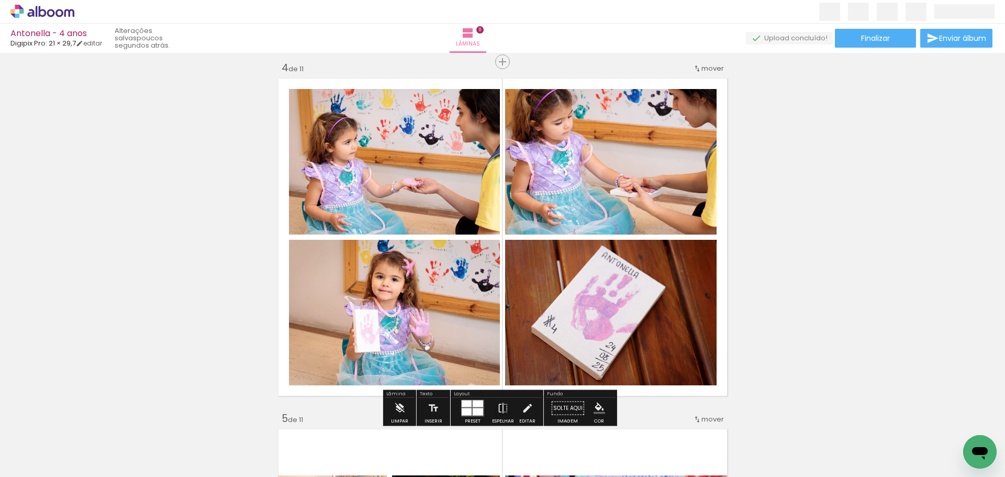
scroll to position [1113, 0]
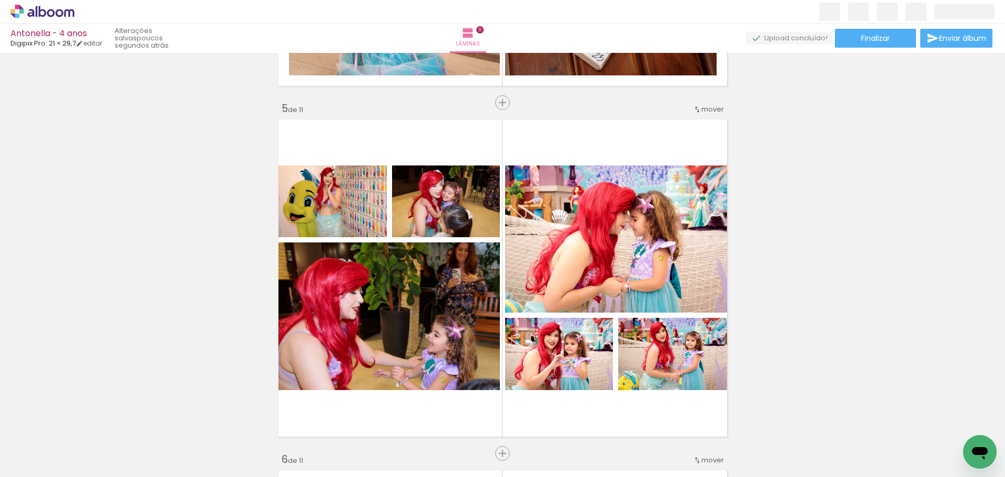
scroll to position [1374, 0]
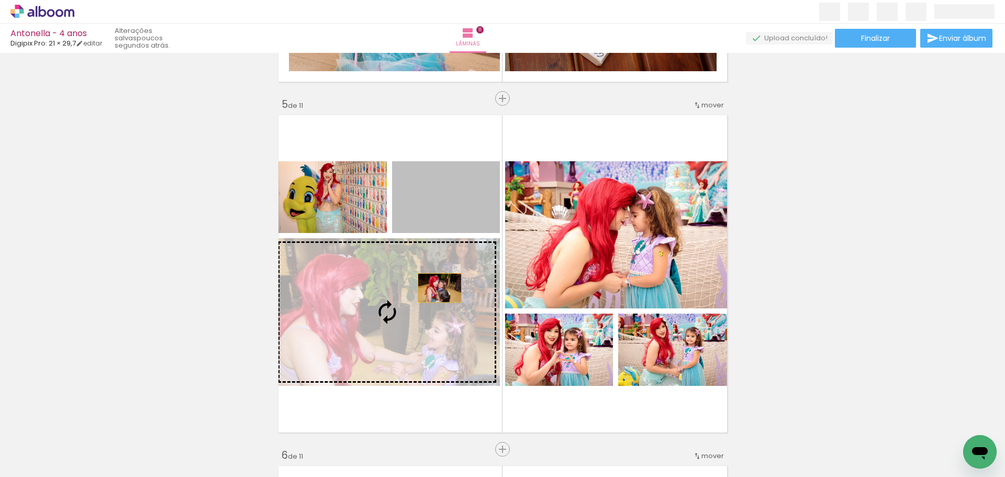
drag, startPoint x: 446, startPoint y: 223, endPoint x: 435, endPoint y: 289, distance: 67.4
click at [0, 0] on slot at bounding box center [0, 0] width 0 height 0
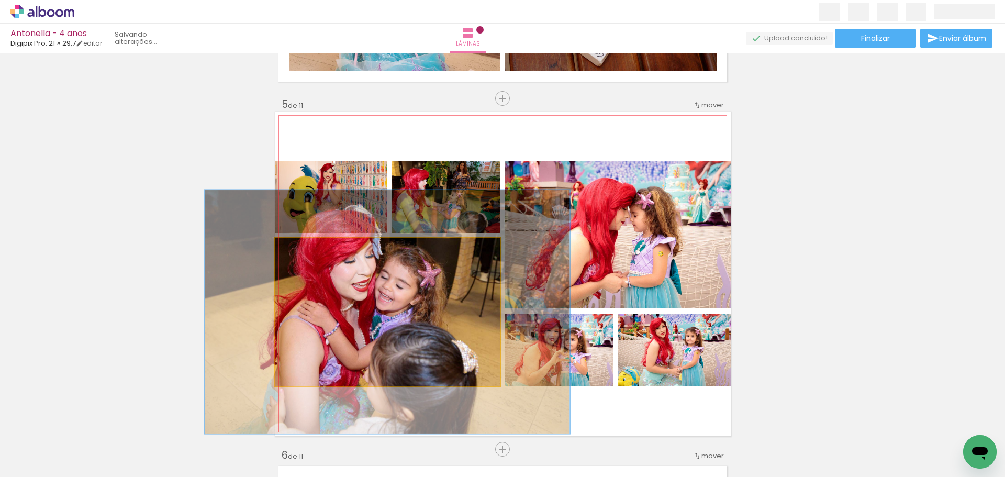
drag, startPoint x: 294, startPoint y: 251, endPoint x: 316, endPoint y: 251, distance: 22.5
click at [317, 251] on div at bounding box center [321, 248] width 9 height 9
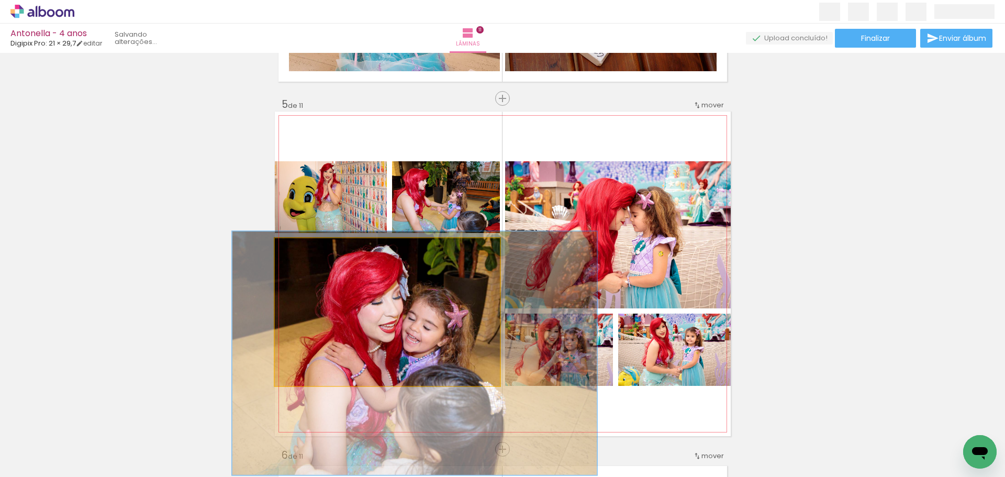
drag, startPoint x: 377, startPoint y: 316, endPoint x: 401, endPoint y: 355, distance: 46.0
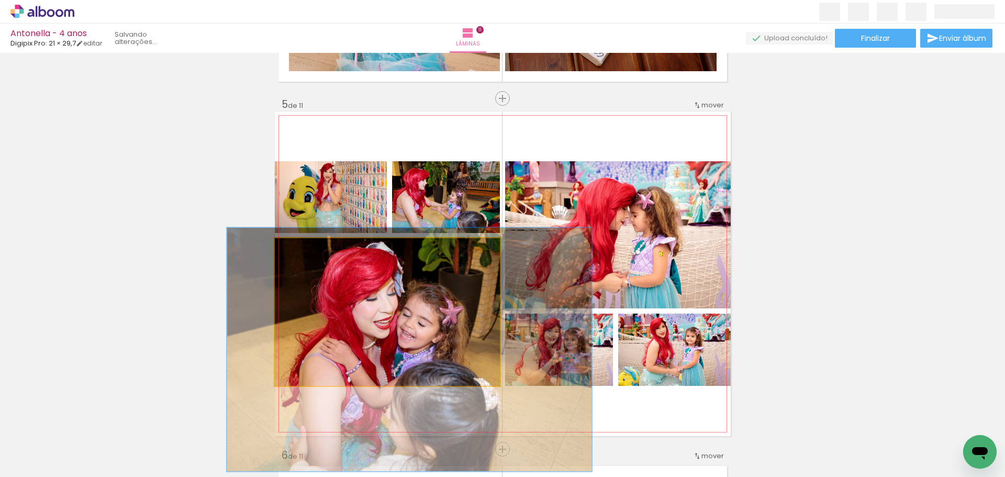
drag, startPoint x: 400, startPoint y: 355, endPoint x: 395, endPoint y: 352, distance: 6.4
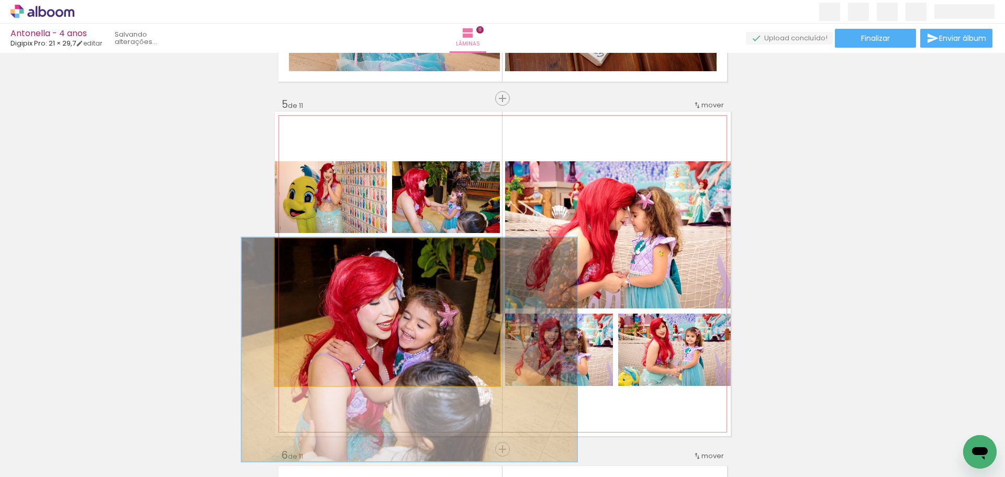
drag, startPoint x: 319, startPoint y: 251, endPoint x: 314, endPoint y: 249, distance: 5.6
type paper-slider "149"
click at [314, 249] on div at bounding box center [318, 248] width 9 height 9
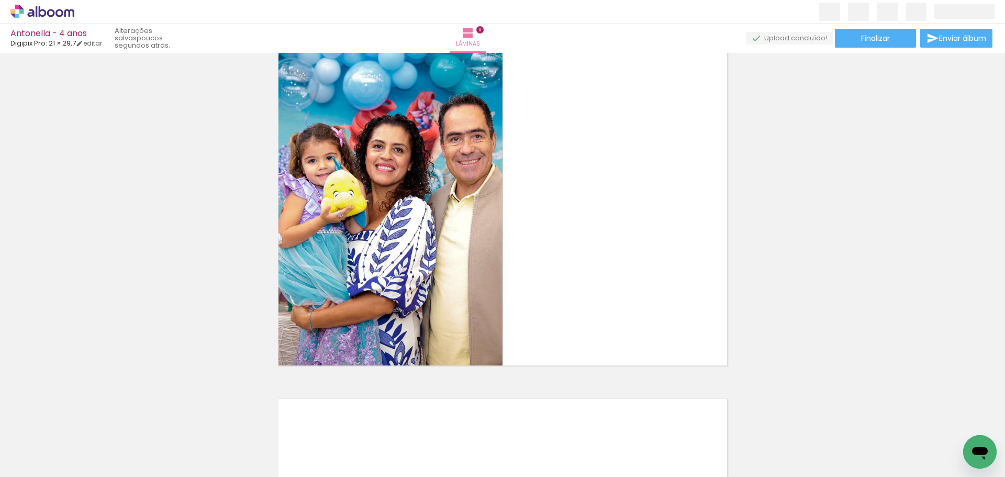
scroll to position [3572, 0]
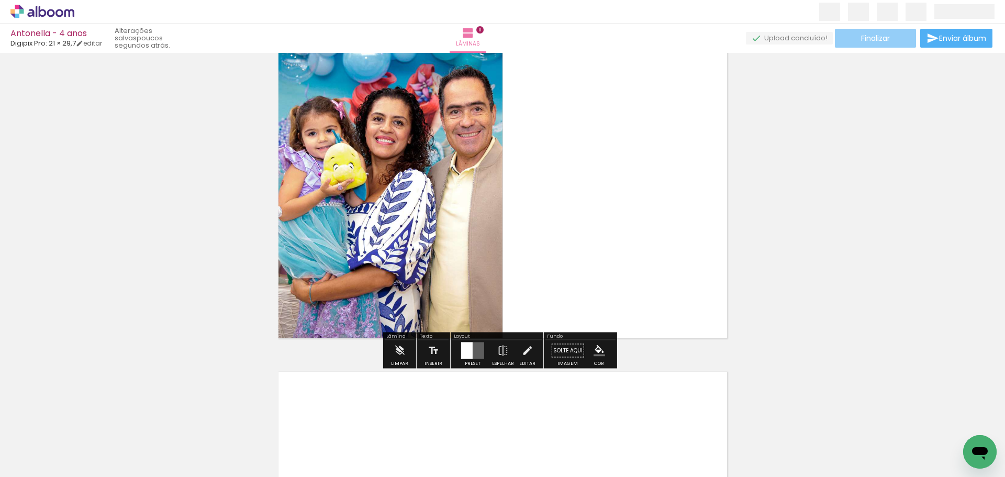
click at [879, 38] on span "Finalizar" at bounding box center [875, 38] width 29 height 7
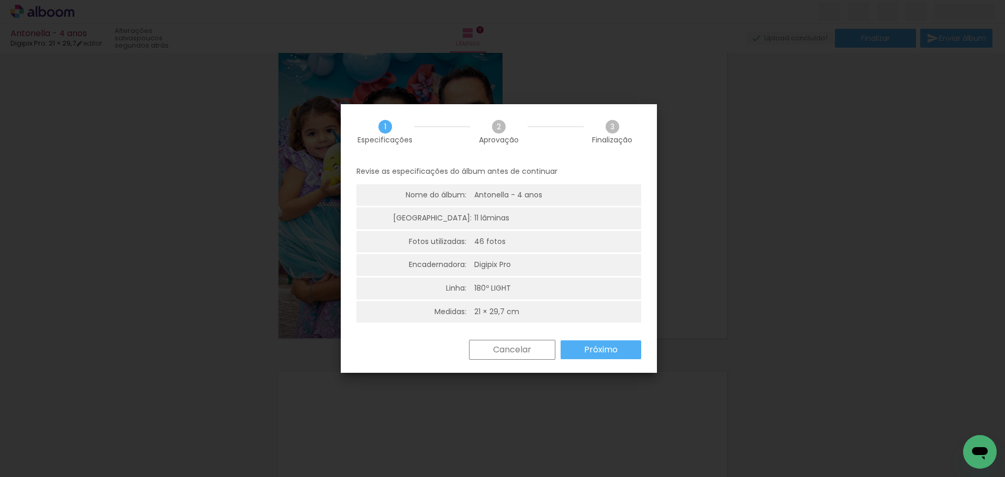
click at [0, 0] on slot "Próximo" at bounding box center [0, 0] width 0 height 0
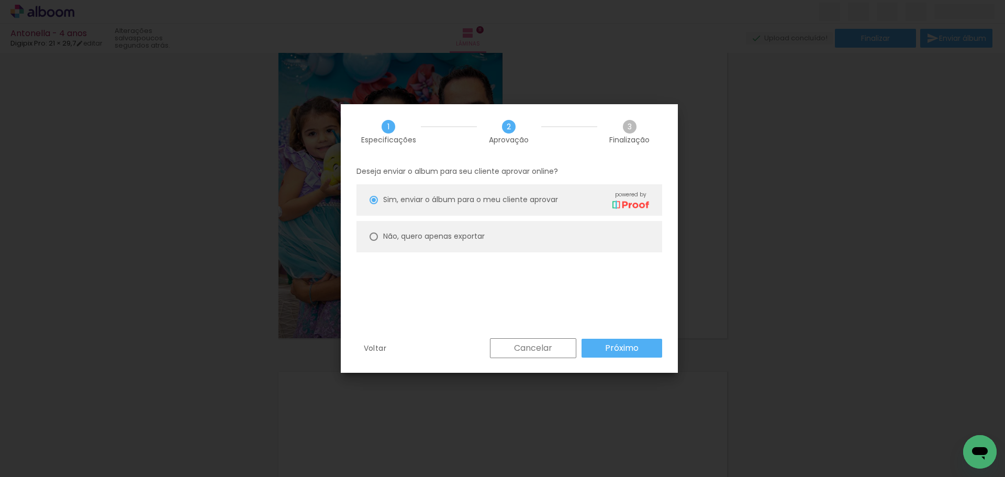
click at [0, 0] on slot "Próximo" at bounding box center [0, 0] width 0 height 0
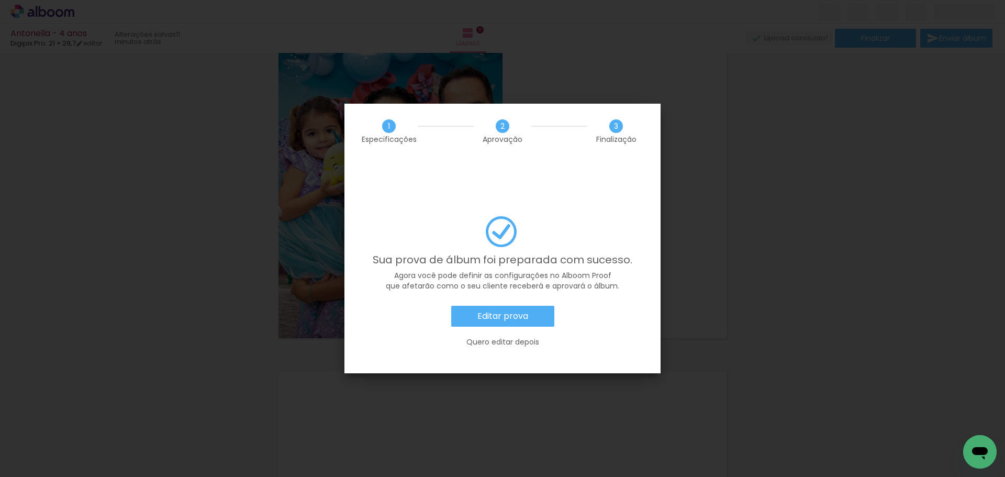
scroll to position [0, 1927]
click at [0, 0] on slot "Editar prova" at bounding box center [0, 0] width 0 height 0
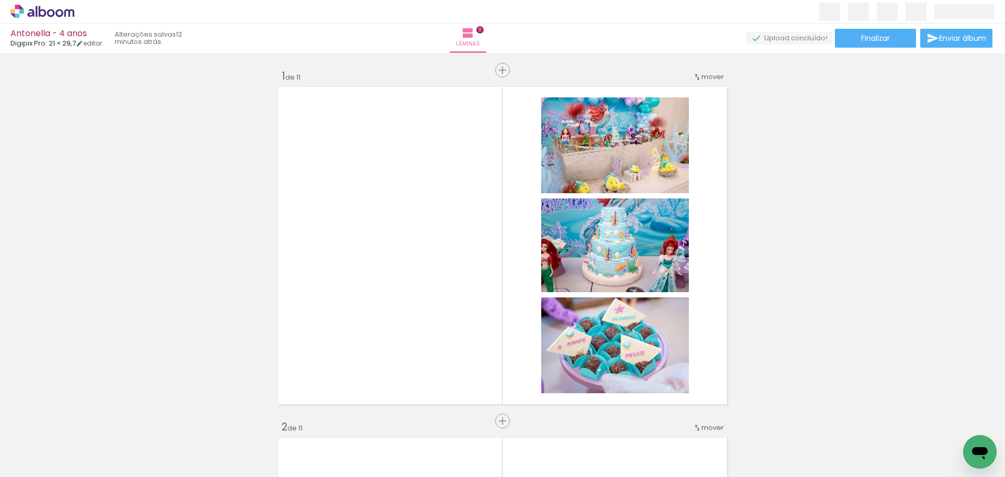
scroll to position [0, 1927]
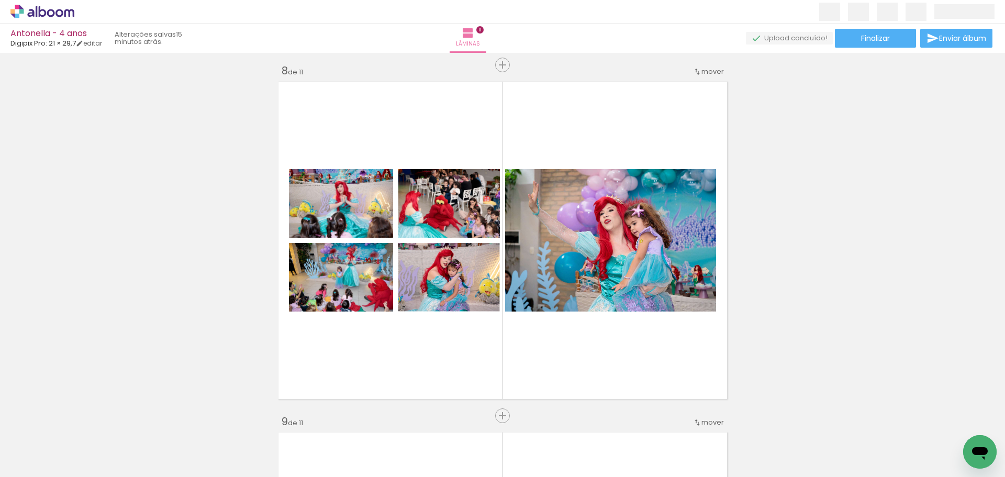
scroll to position [0, 2915]
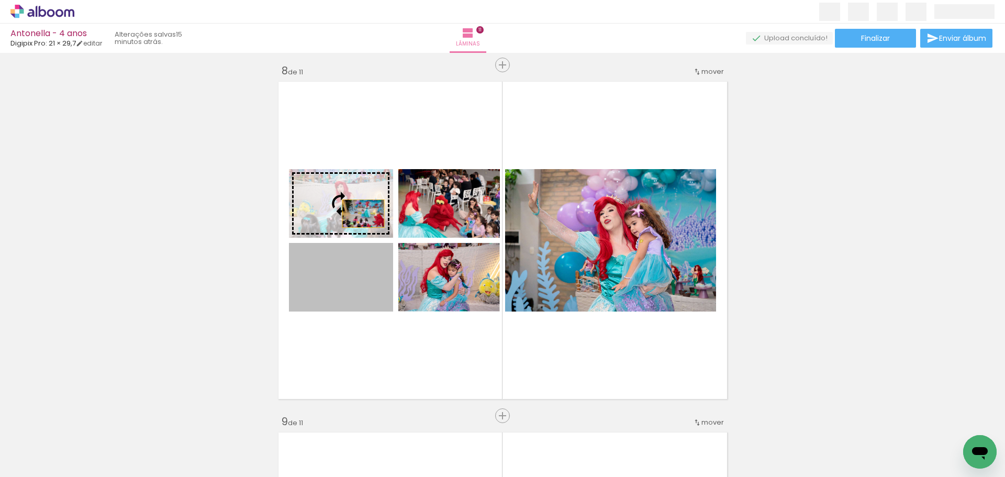
drag, startPoint x: 338, startPoint y: 284, endPoint x: 359, endPoint y: 215, distance: 72.7
click at [0, 0] on slot at bounding box center [0, 0] width 0 height 0
drag, startPoint x: 345, startPoint y: 286, endPoint x: 361, endPoint y: 208, distance: 78.9
click at [0, 0] on slot at bounding box center [0, 0] width 0 height 0
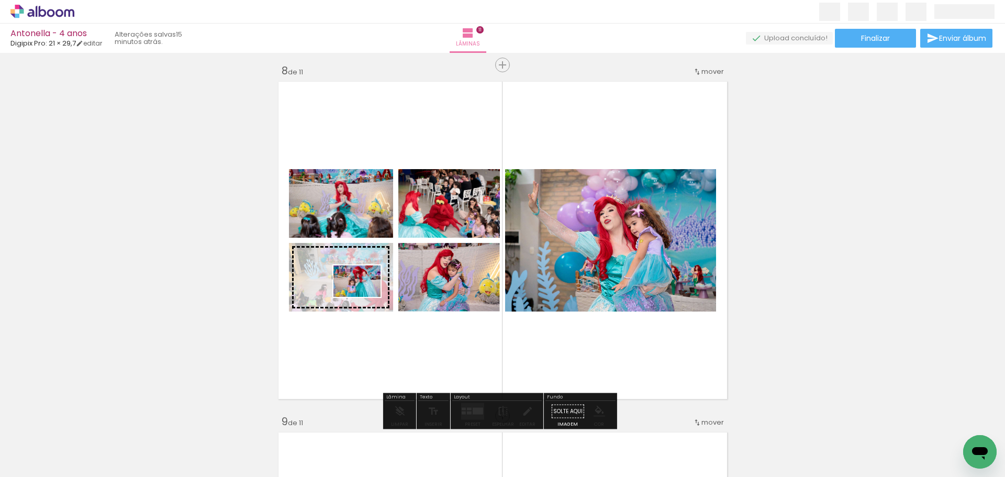
drag, startPoint x: 537, startPoint y: 444, endPoint x: 364, endPoint y: 297, distance: 227.1
click at [364, 297] on quentale-workspace at bounding box center [502, 238] width 1005 height 477
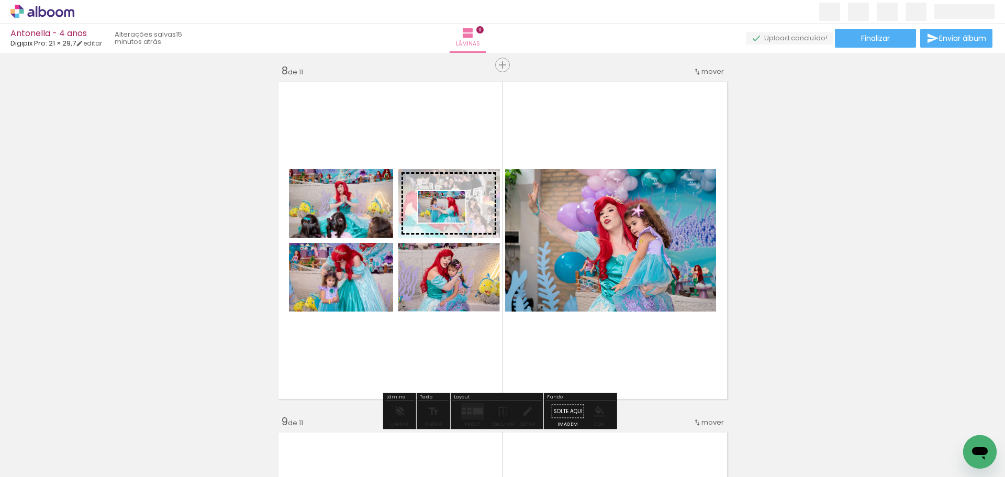
drag, startPoint x: 414, startPoint y: 425, endPoint x: 450, endPoint y: 223, distance: 204.6
click at [450, 223] on quentale-workspace at bounding box center [502, 238] width 1005 height 477
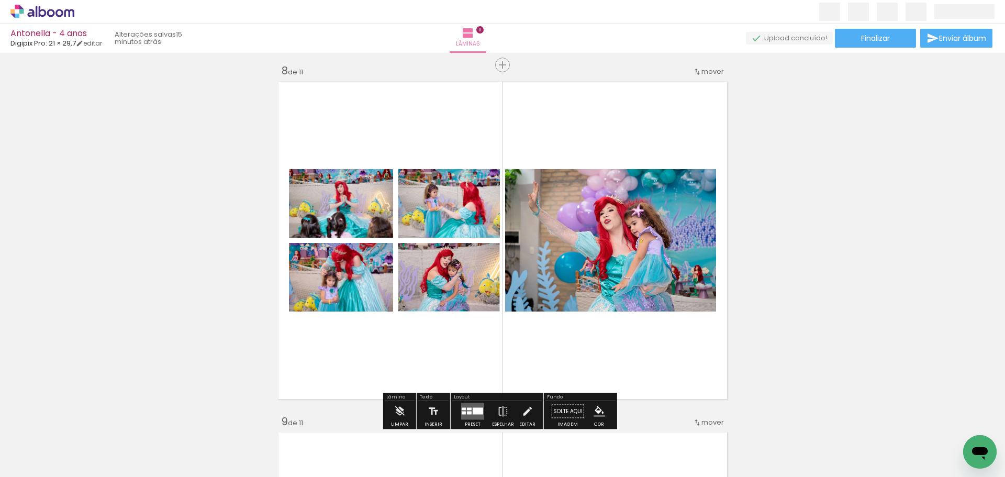
click at [345, 292] on quentale-photo at bounding box center [341, 277] width 104 height 69
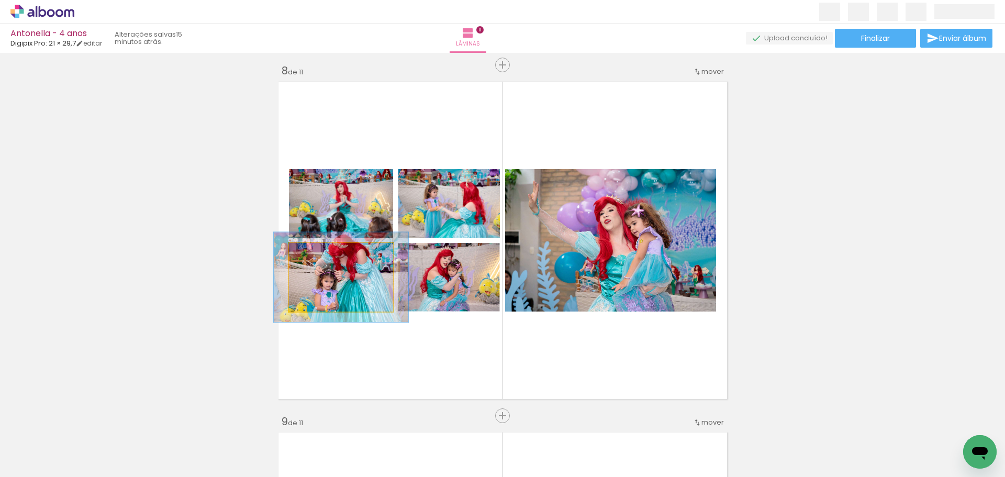
drag, startPoint x: 311, startPoint y: 251, endPoint x: 322, endPoint y: 251, distance: 10.5
click at [322, 251] on div at bounding box center [323, 253] width 9 height 9
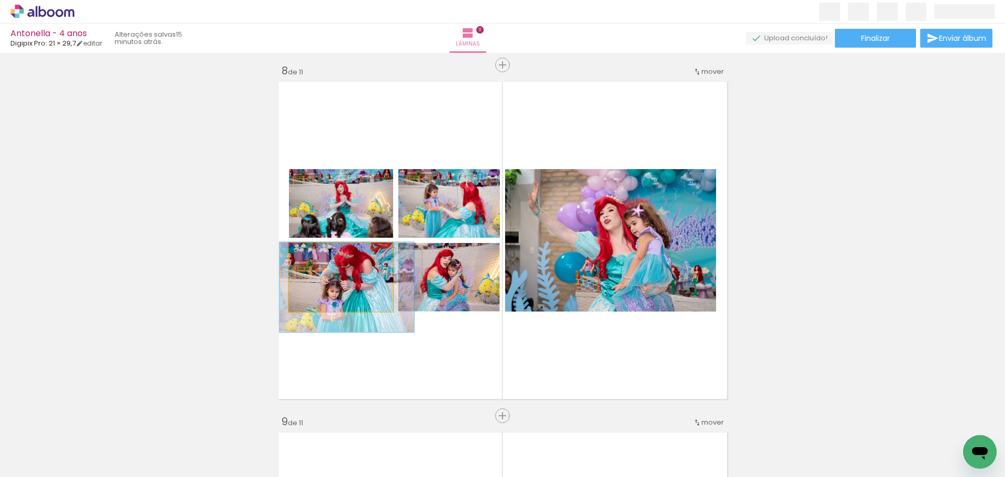
drag, startPoint x: 339, startPoint y: 275, endPoint x: 344, endPoint y: 286, distance: 11.9
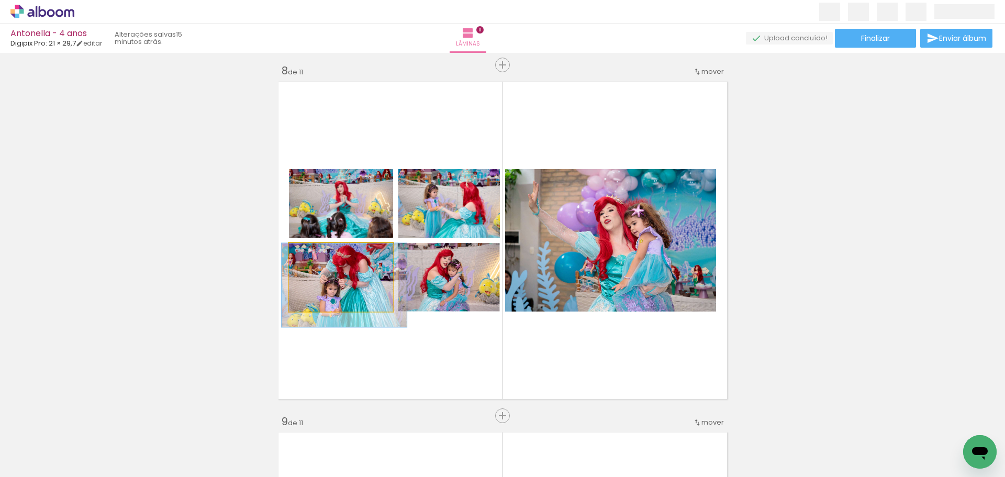
type paper-slider "120"
click at [322, 255] on div at bounding box center [321, 253] width 17 height 17
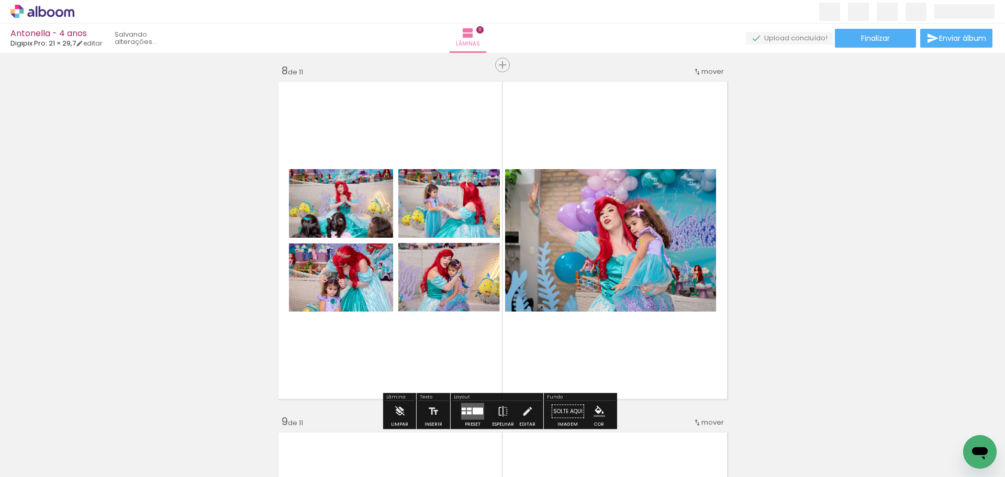
click at [878, 40] on span "Finalizar" at bounding box center [875, 38] width 29 height 7
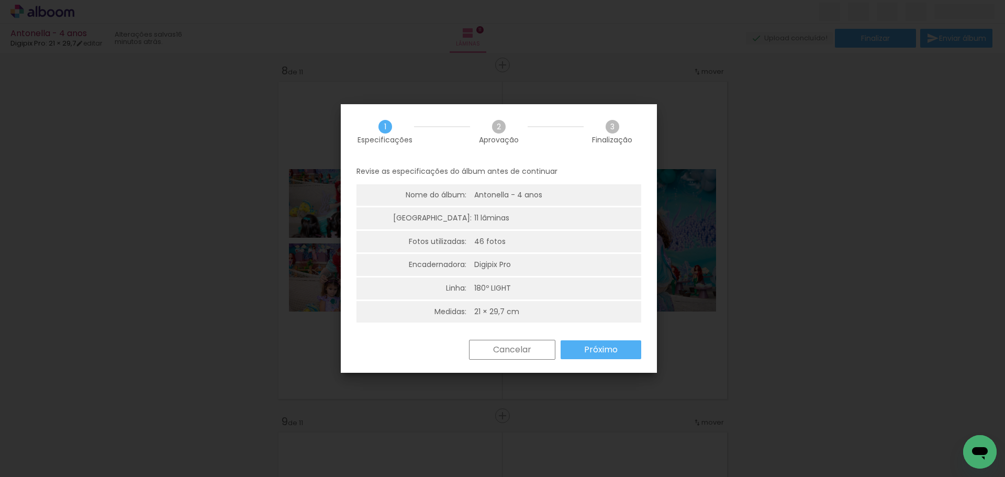
click at [573, 350] on paper-button "Próximo" at bounding box center [600, 349] width 81 height 19
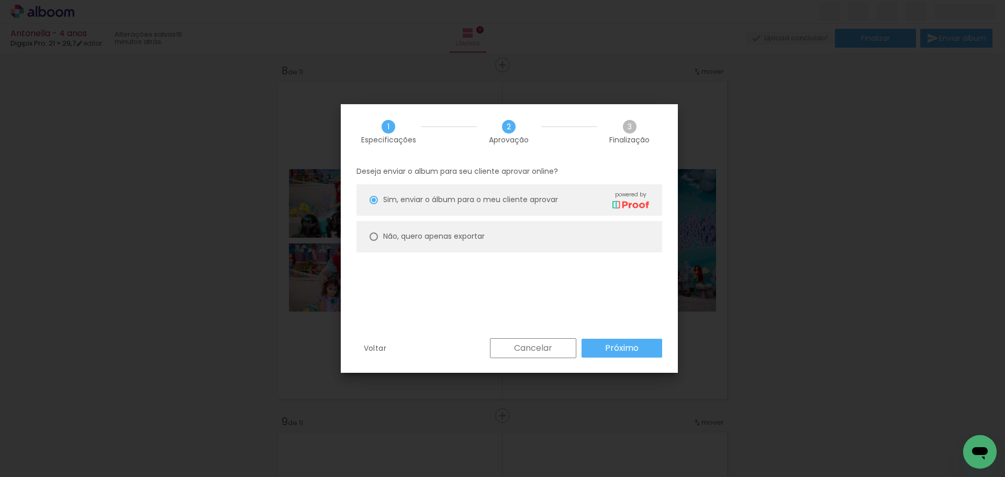
click at [599, 350] on paper-button "Próximo" at bounding box center [621, 348] width 81 height 19
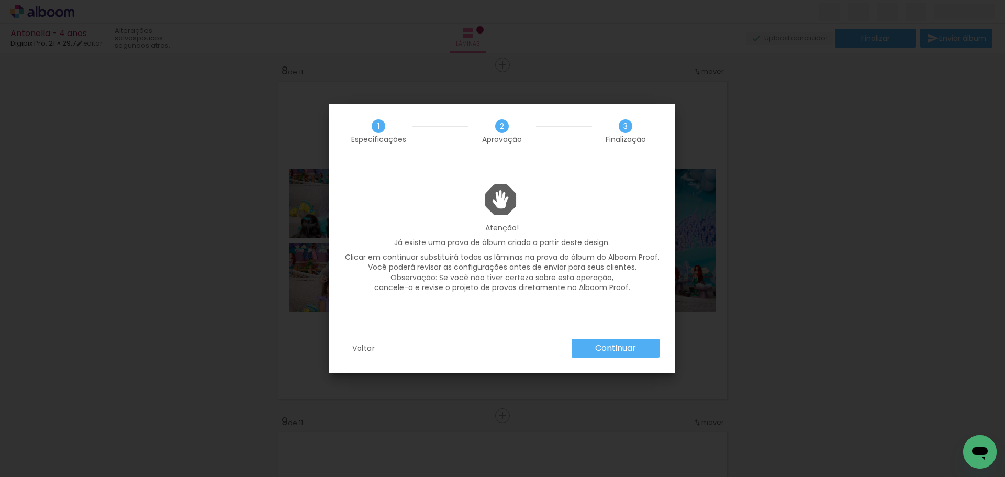
click at [0, 0] on slot "Continuar" at bounding box center [0, 0] width 0 height 0
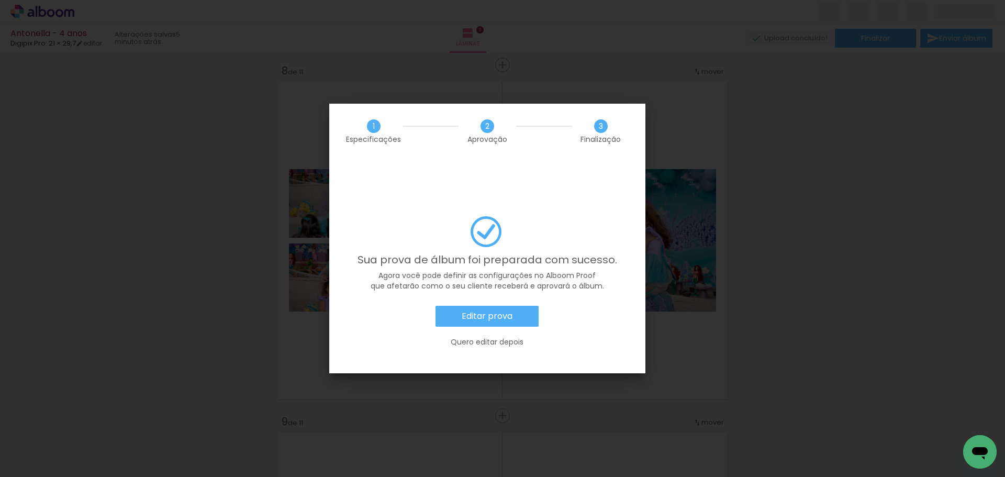
scroll to position [0, 2915]
click at [0, 0] on slot "Editar prova" at bounding box center [0, 0] width 0 height 0
